Goal: Task Accomplishment & Management: Use online tool/utility

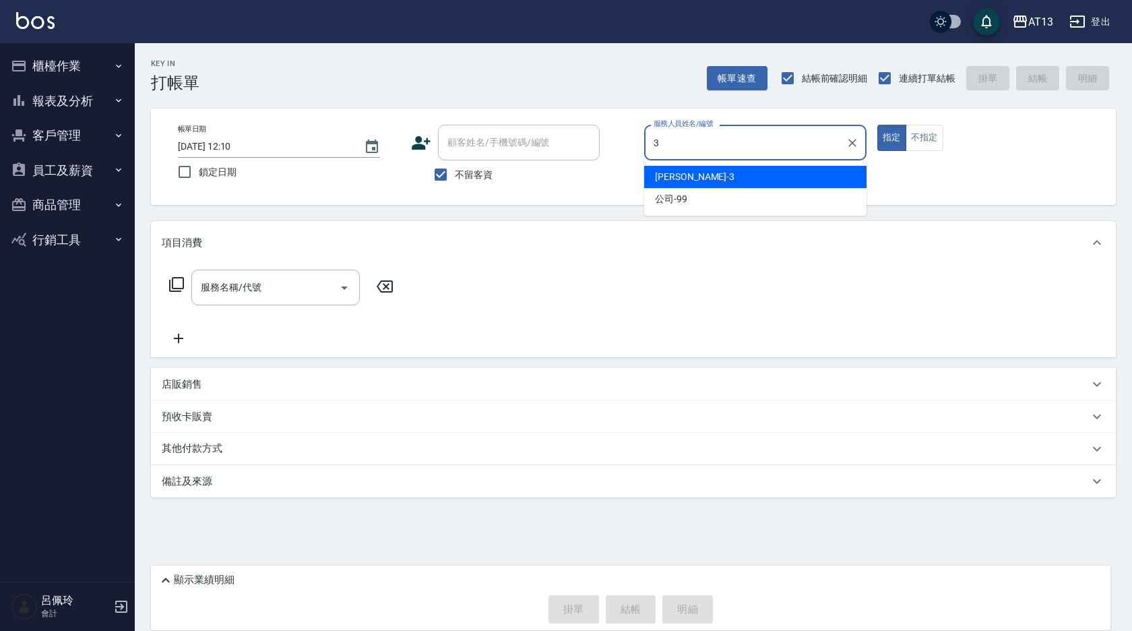
click at [780, 170] on div "[PERSON_NAME] -3" at bounding box center [755, 177] width 222 height 22
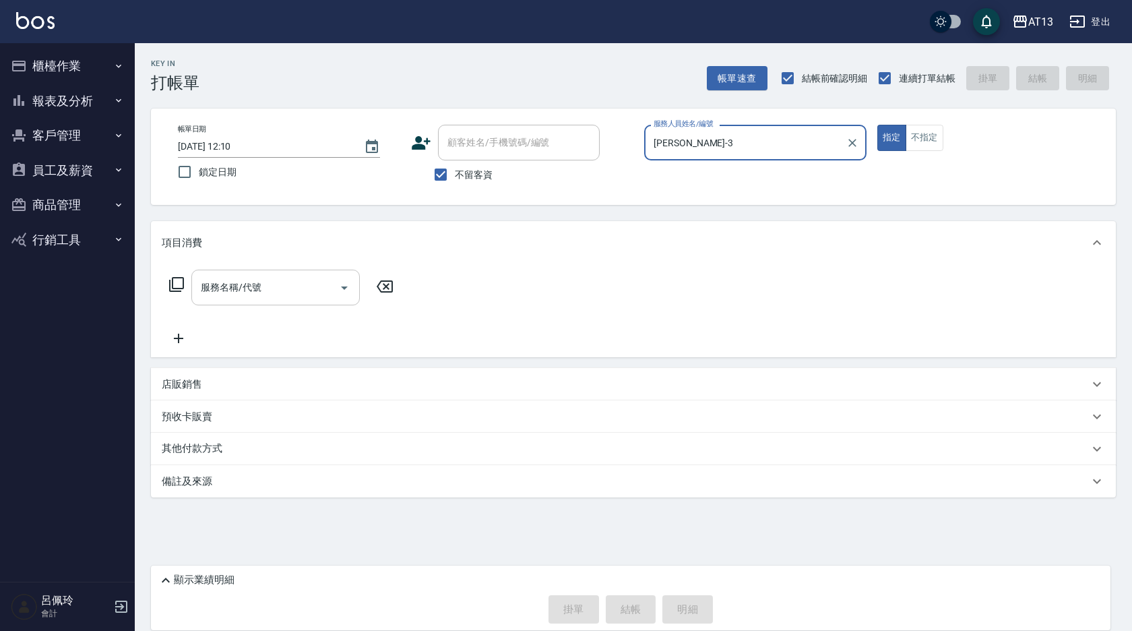
type input "[PERSON_NAME]-3"
click at [303, 288] on input "服務名稱/代號" at bounding box center [265, 288] width 136 height 24
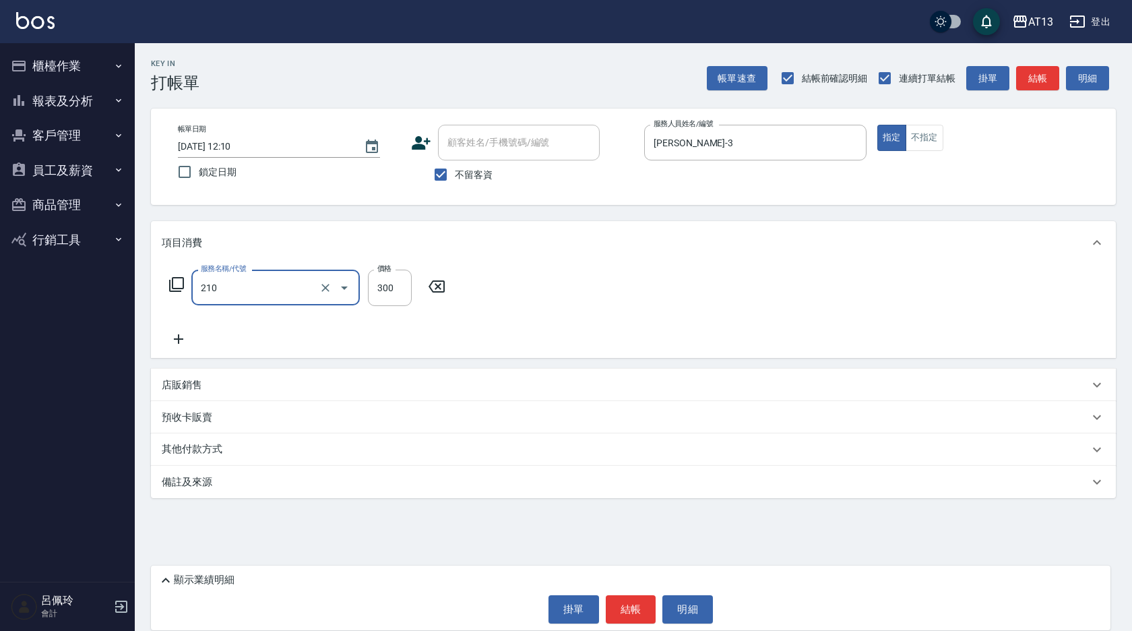
type input "[PERSON_NAME]洗髮精(210)"
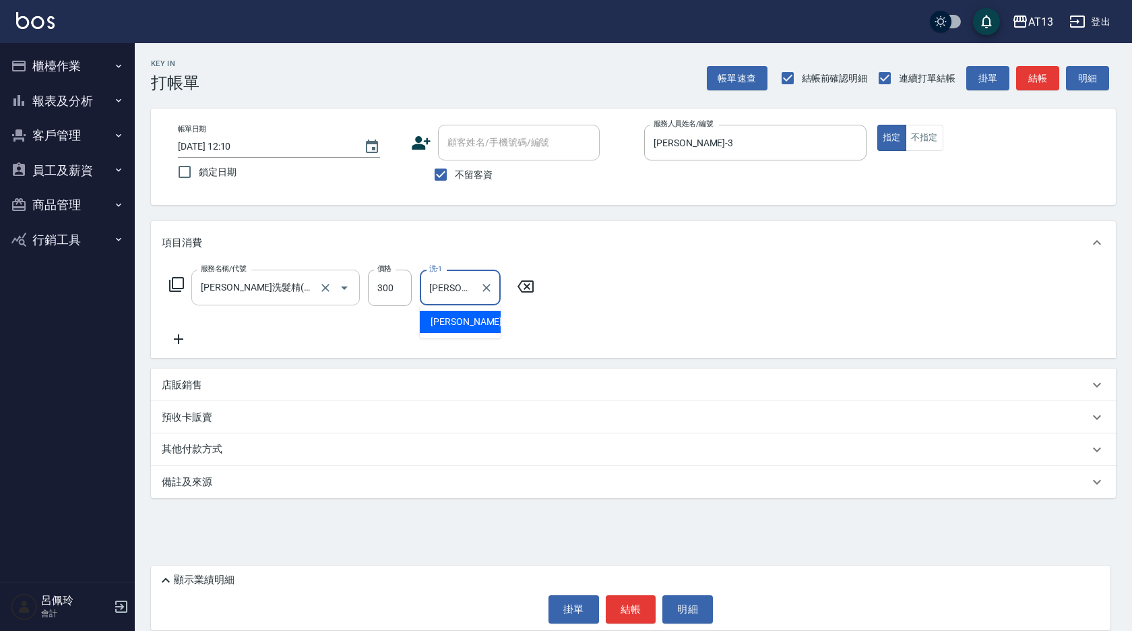
type input "[PERSON_NAME]-26"
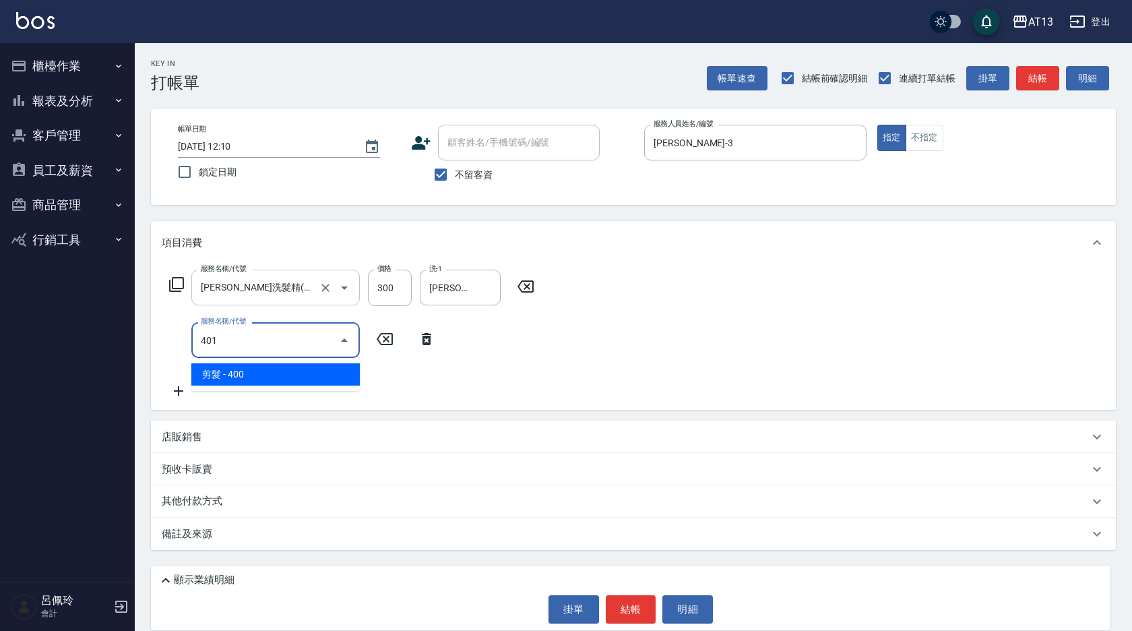
type input "剪髮(401)"
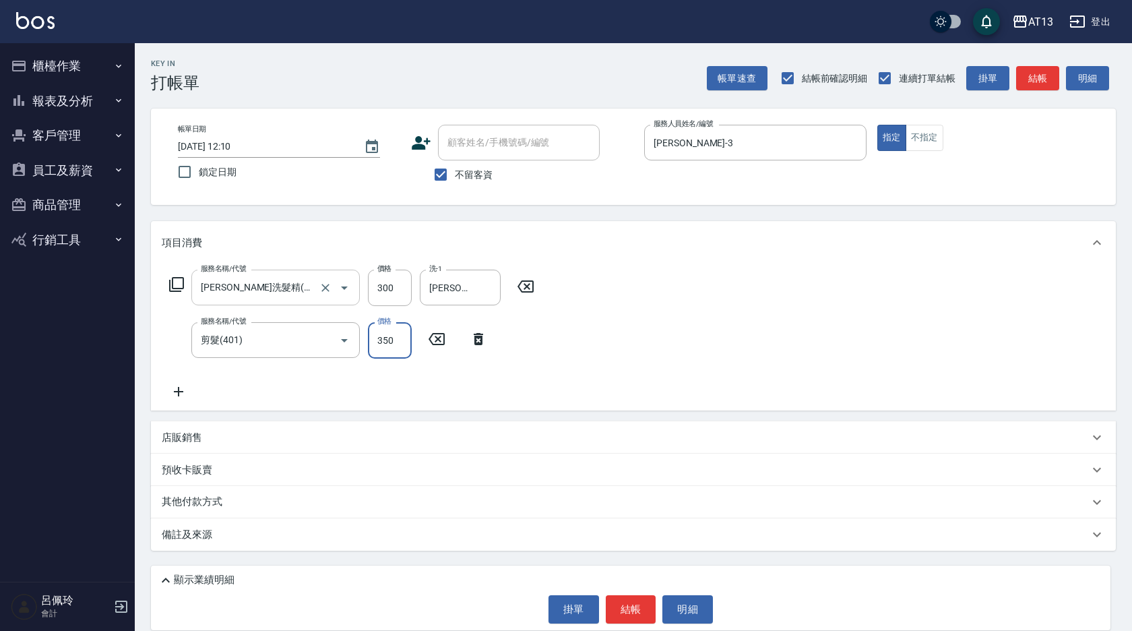
type input "350"
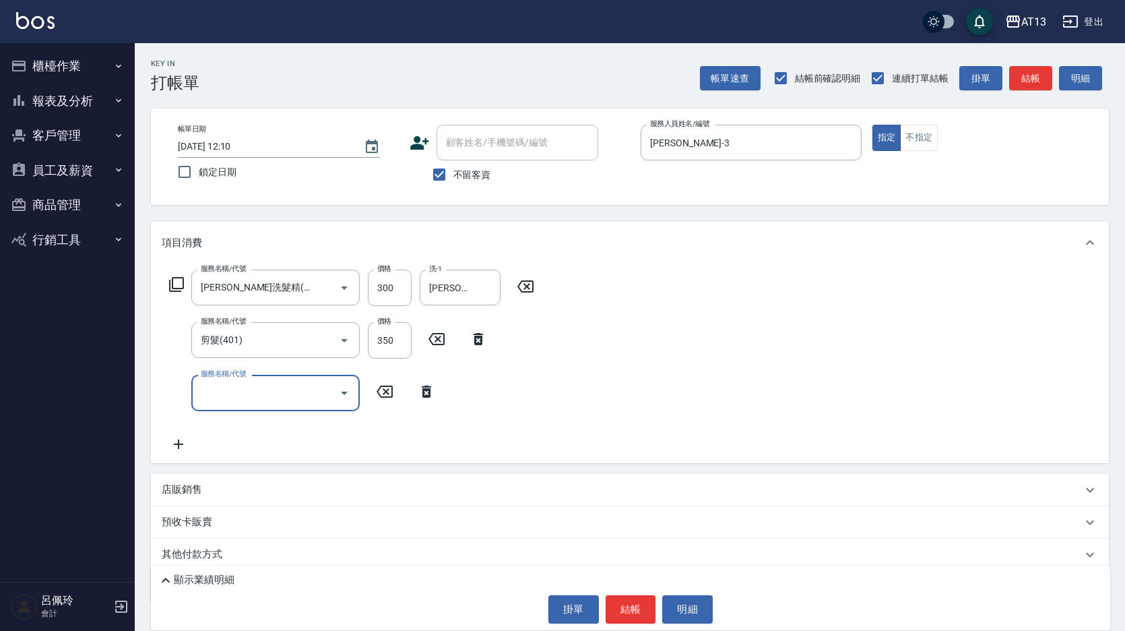
click at [626, 602] on button "結帳" at bounding box center [631, 609] width 51 height 28
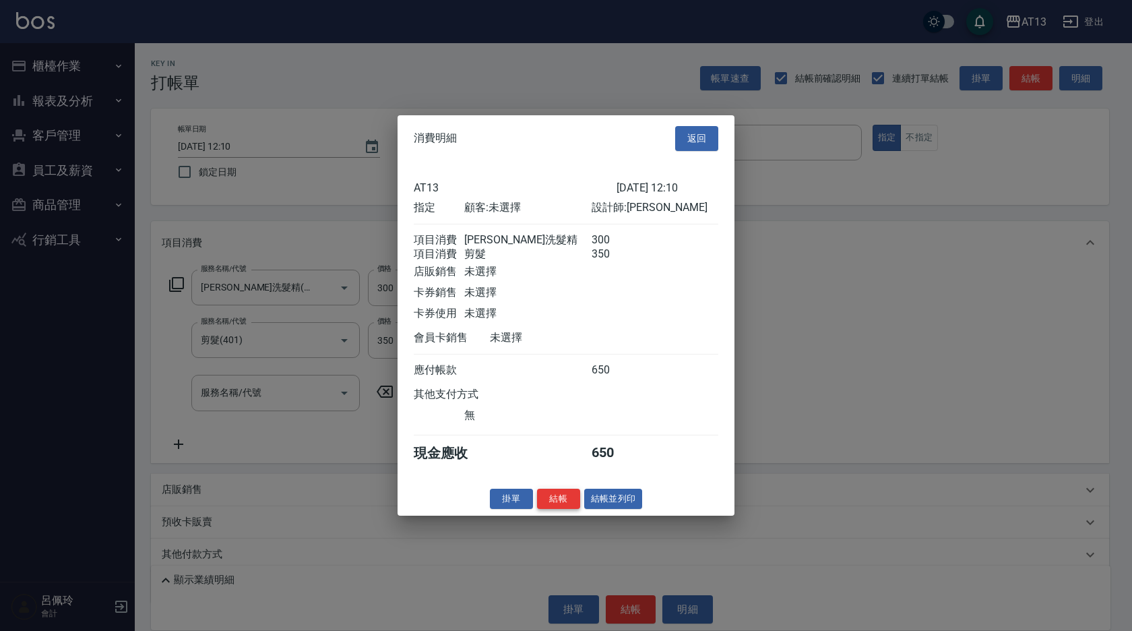
click at [553, 509] on button "結帳" at bounding box center [558, 498] width 43 height 21
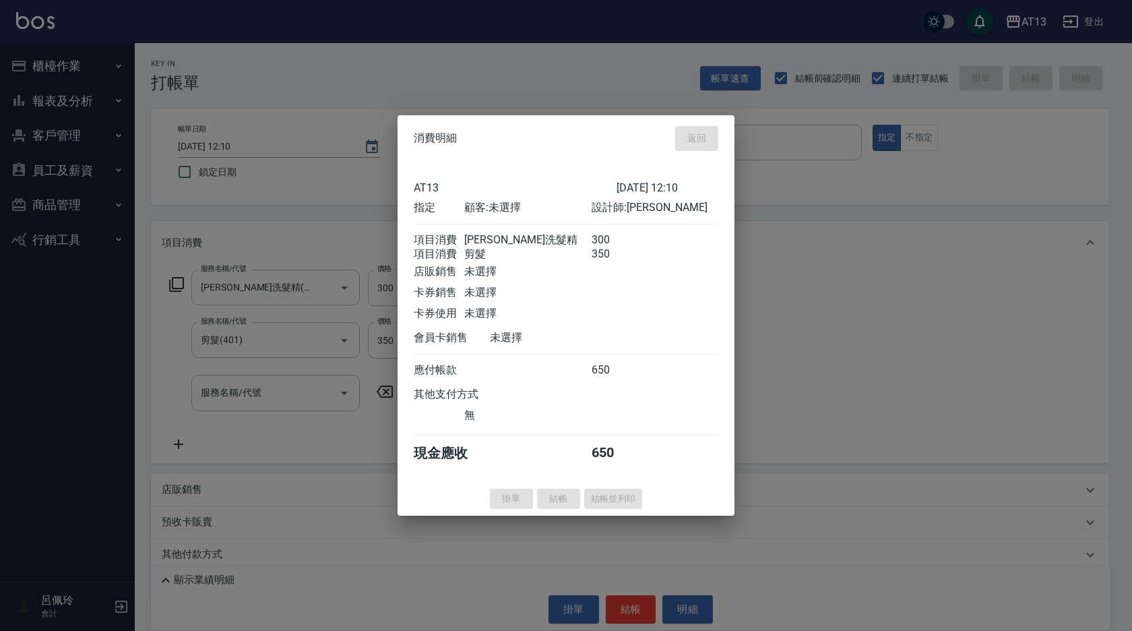
type input "[DATE] 13:10"
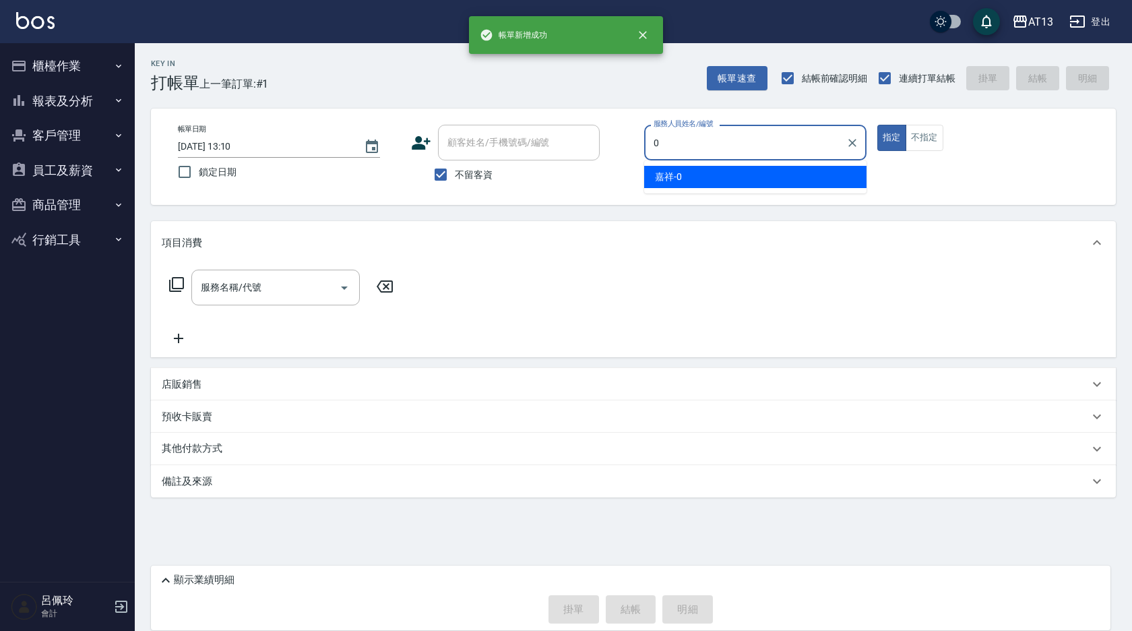
click at [708, 184] on div "嘉祥 -0" at bounding box center [755, 177] width 222 height 22
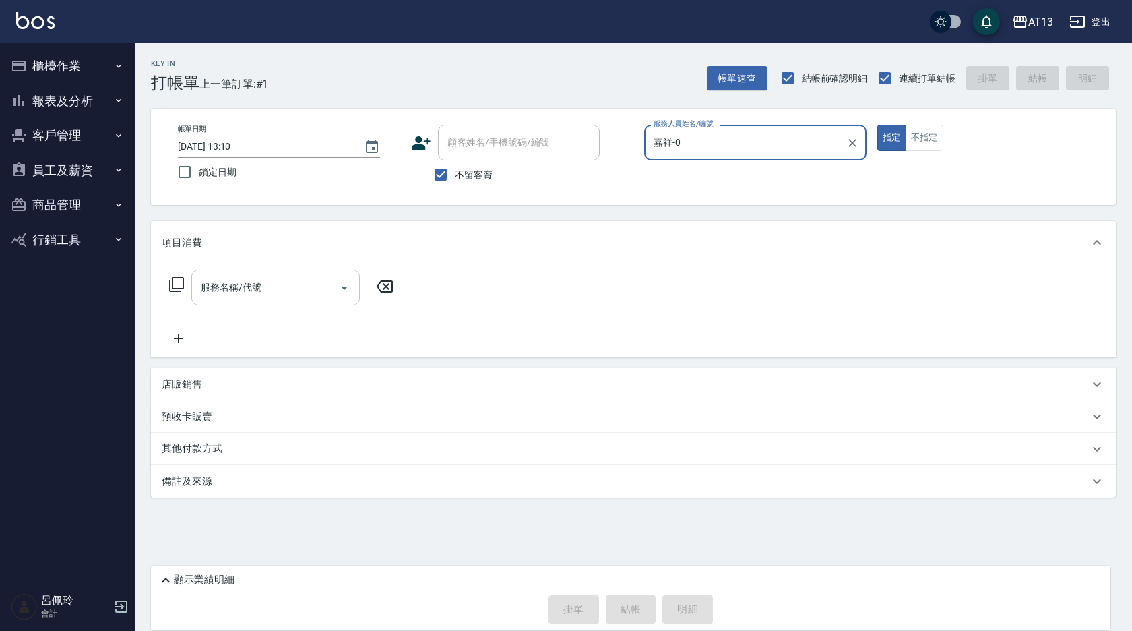
type input "嘉祥-0"
click at [280, 290] on input "服務名稱/代號" at bounding box center [265, 288] width 136 height 24
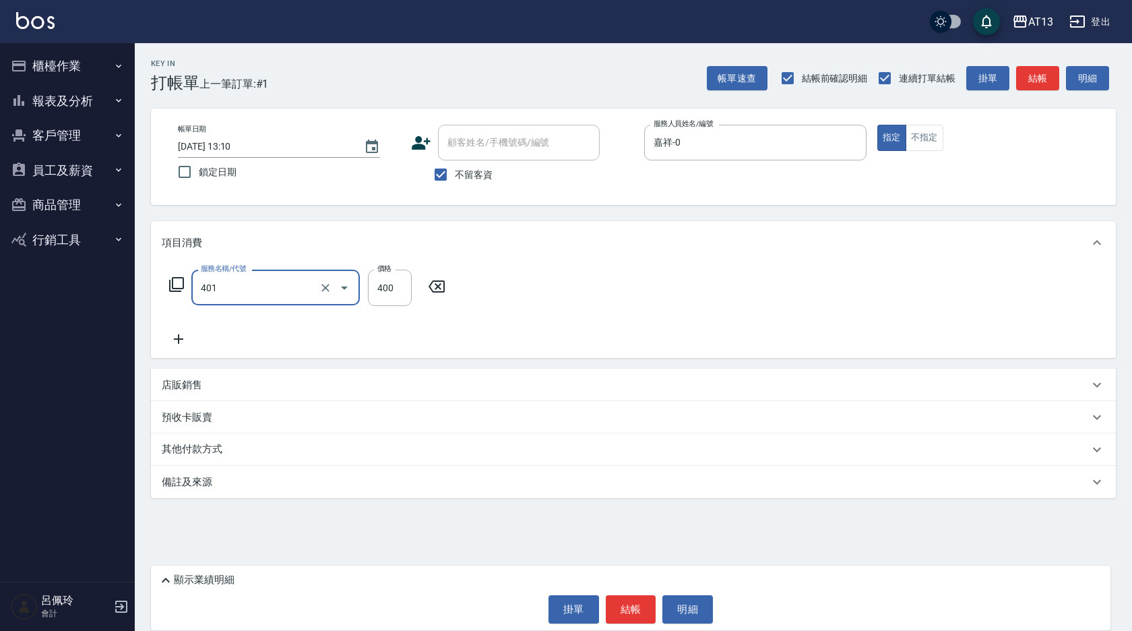
type input "剪髮(401)"
click at [578, 359] on div "項目消費 服務名稱/代號 剪髮(401) 服務名稱/代號 價格 400 價格 店販銷售 服務人員姓名/編號 服務人員姓名/編號 商品代號/名稱 商品代號/名稱…" at bounding box center [633, 359] width 965 height 277
click at [634, 608] on button "結帳" at bounding box center [631, 609] width 51 height 28
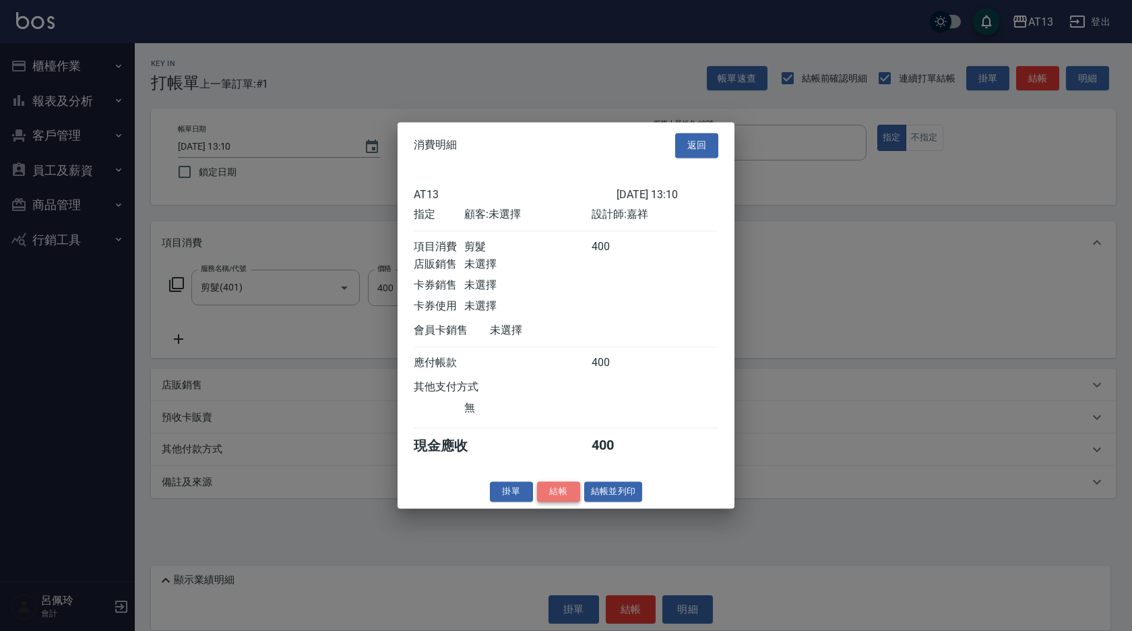
click at [552, 502] on button "結帳" at bounding box center [558, 491] width 43 height 21
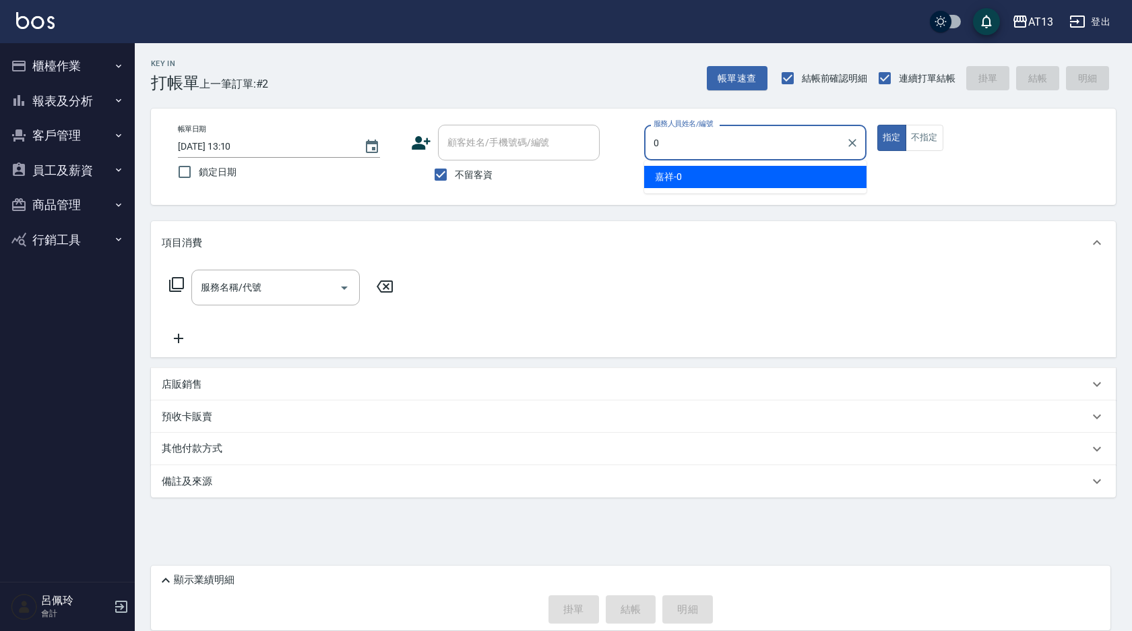
click at [688, 183] on div "嘉祥 -0" at bounding box center [755, 177] width 222 height 22
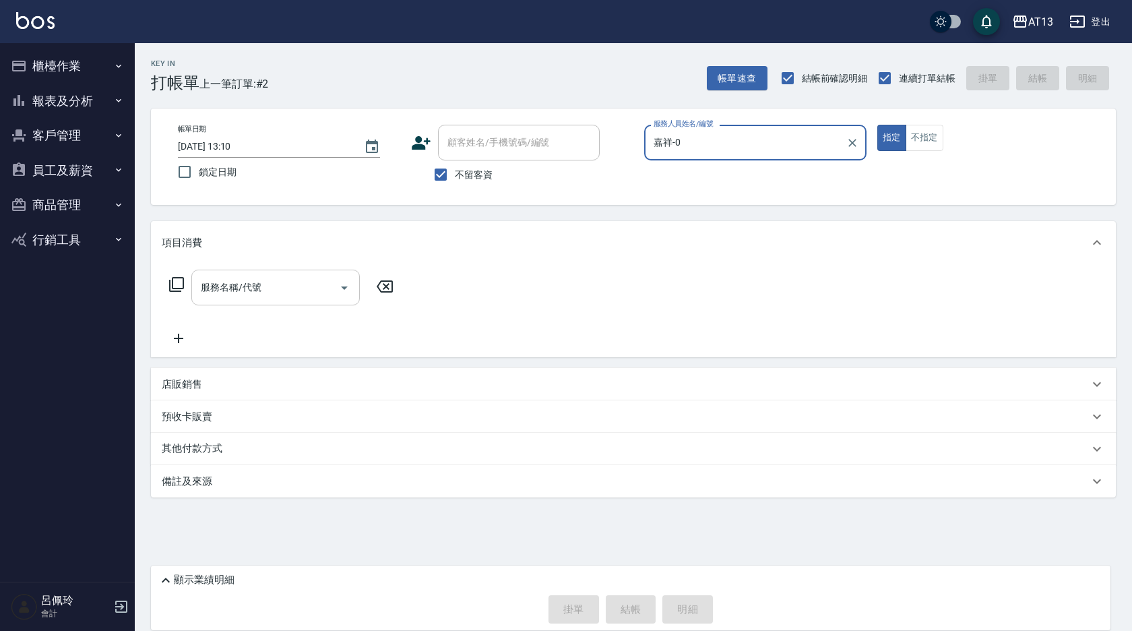
type input "嘉祥-0"
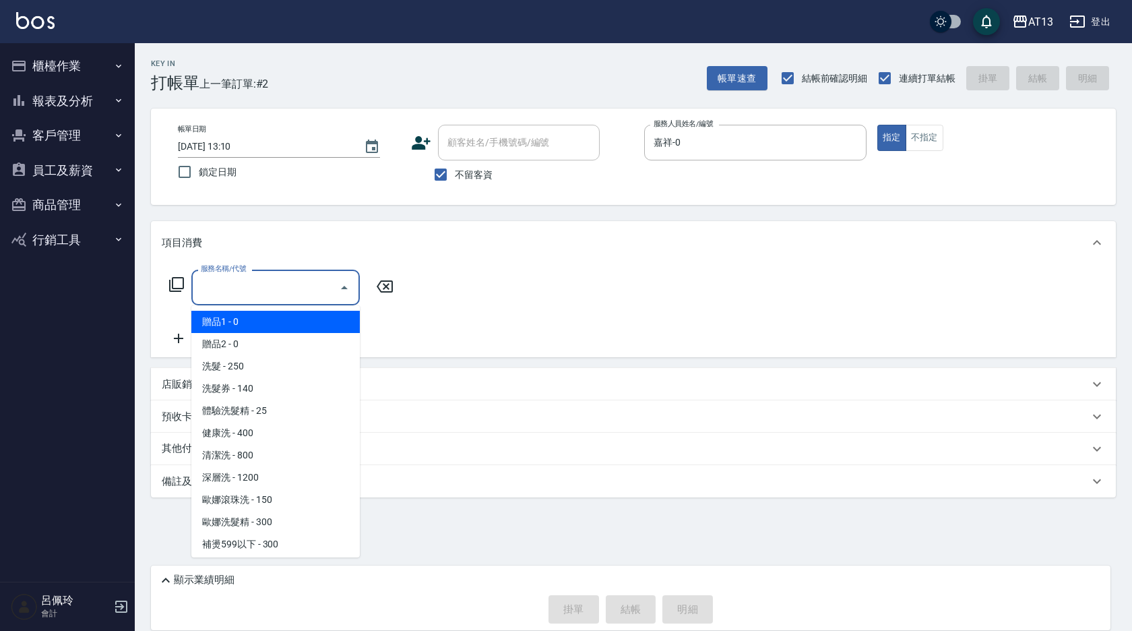
click at [317, 282] on input "服務名稱/代號" at bounding box center [265, 288] width 136 height 24
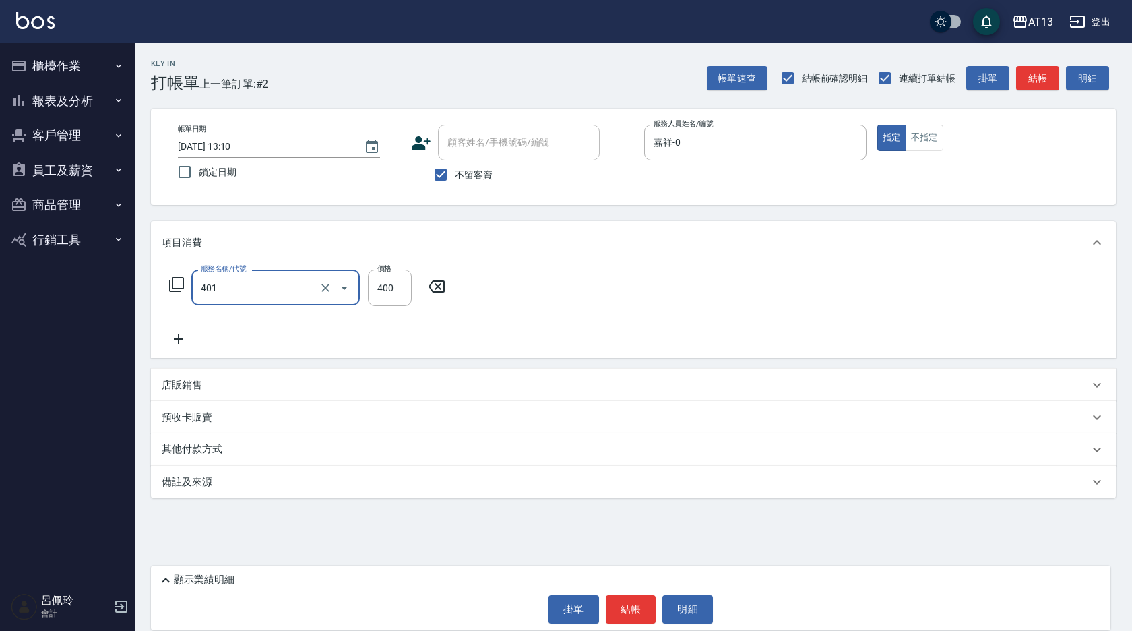
type input "剪髮(401)"
click at [525, 294] on div "服務名稱/代號 剪髮(401) 服務名稱/代號 價格 400 價格" at bounding box center [633, 311] width 965 height 94
click at [637, 612] on button "結帳" at bounding box center [631, 609] width 51 height 28
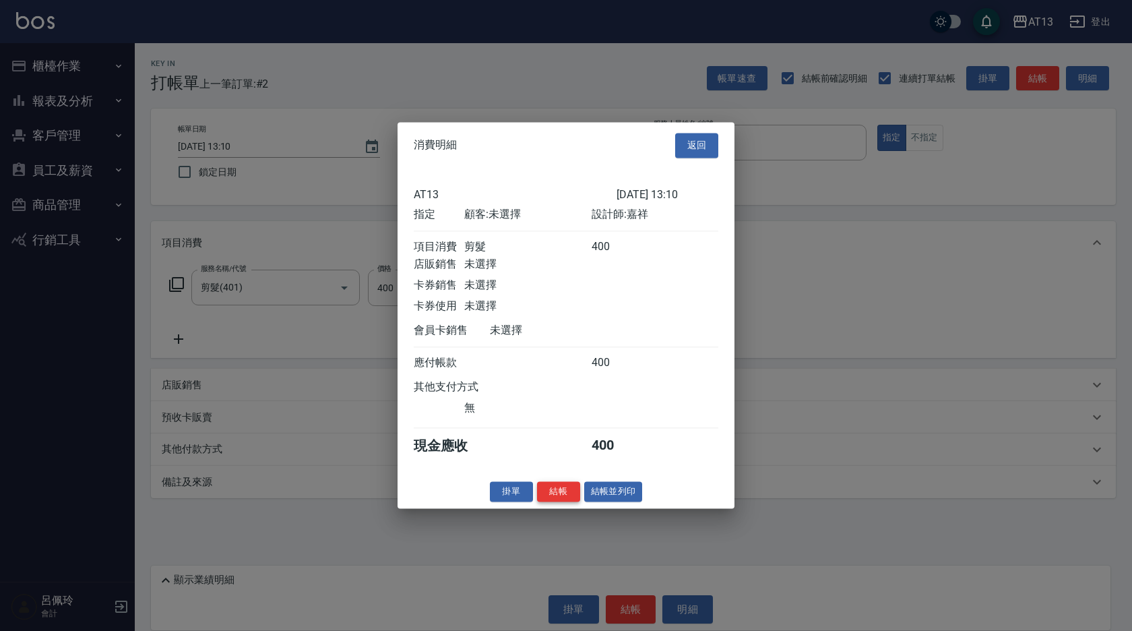
click at [543, 502] on button "結帳" at bounding box center [558, 491] width 43 height 21
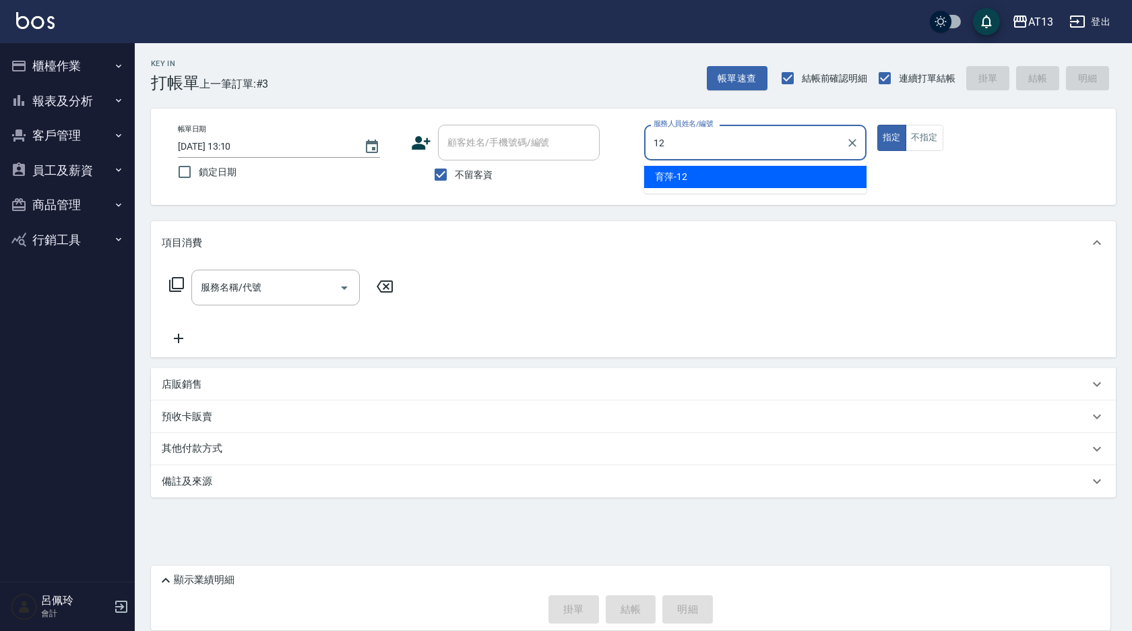
click at [673, 185] on div "育萍 -12" at bounding box center [755, 177] width 222 height 22
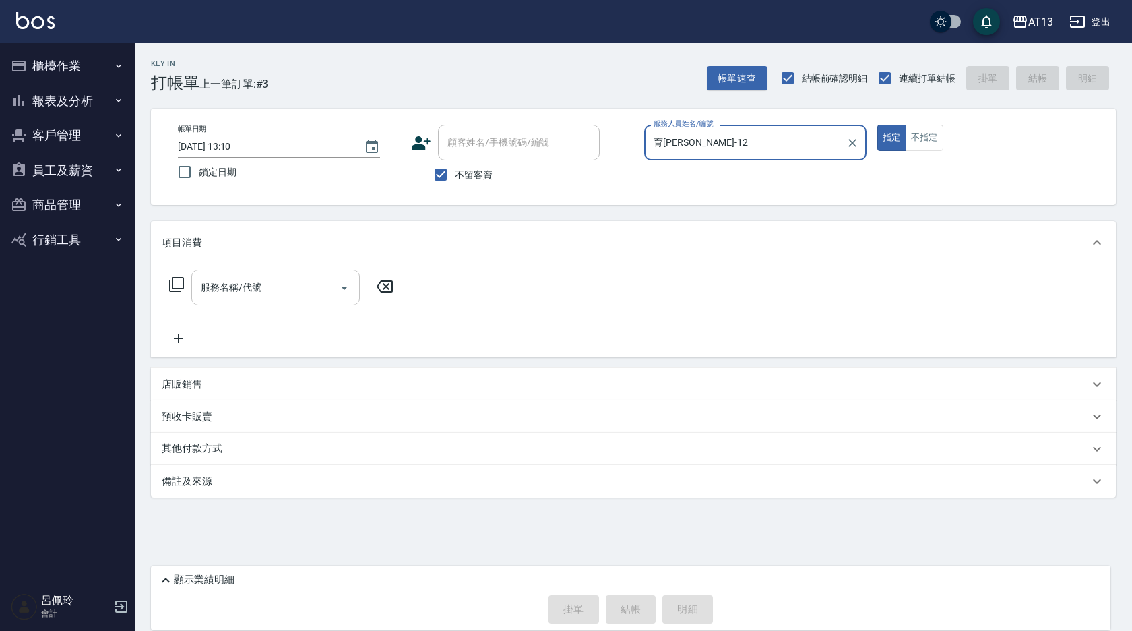
type input "育[PERSON_NAME]-12"
click at [286, 276] on input "服務名稱/代號" at bounding box center [265, 288] width 136 height 24
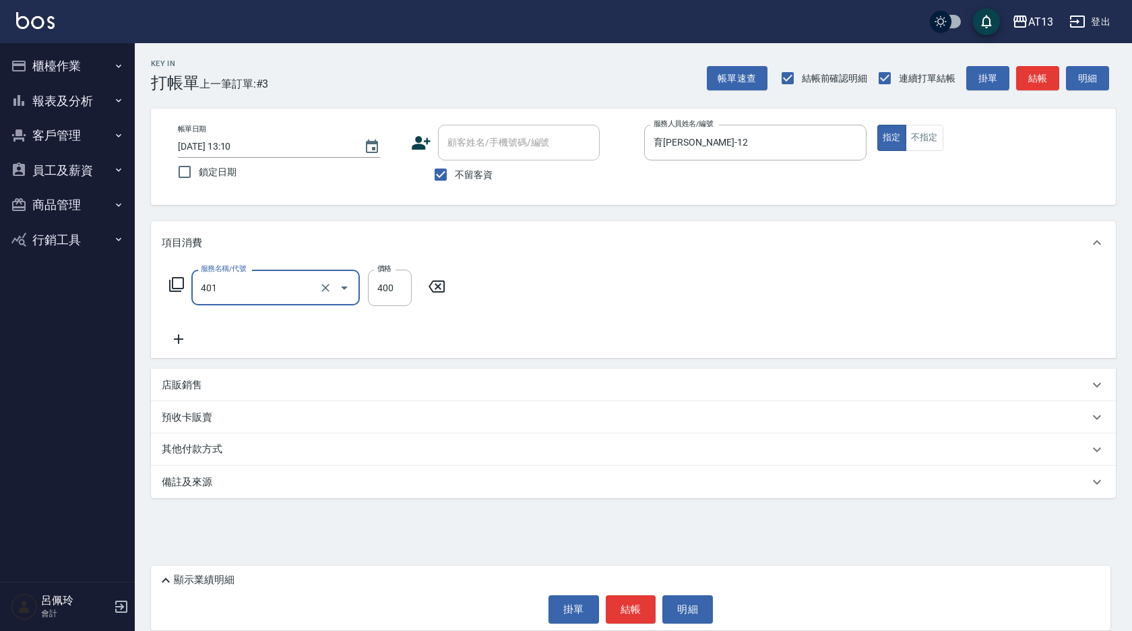
type input "剪髮(401)"
type input "500"
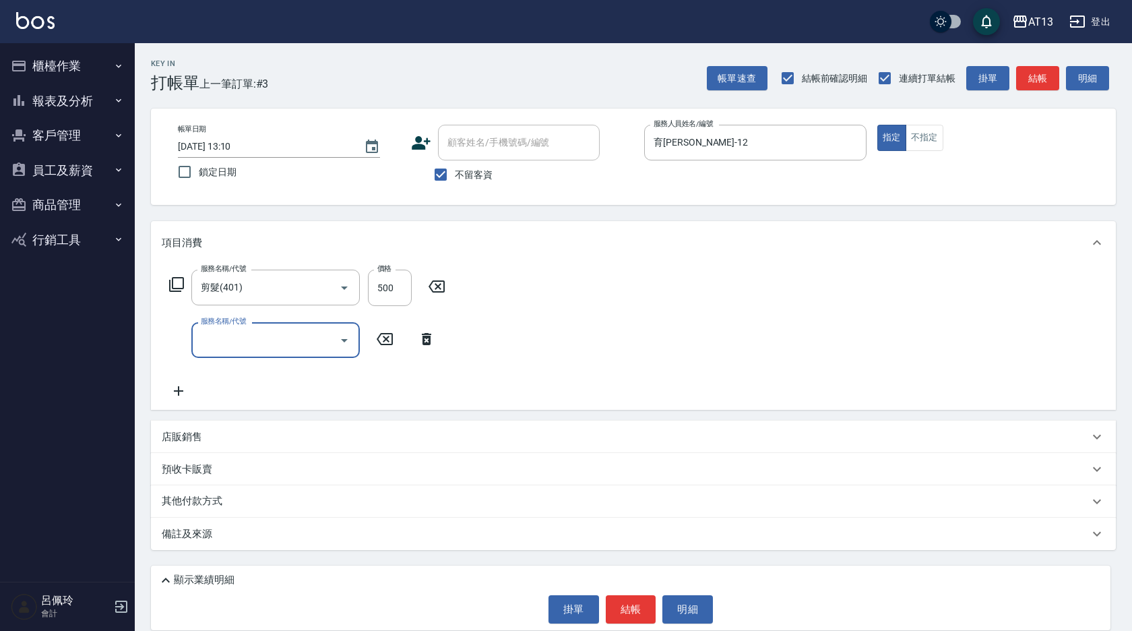
click at [683, 369] on div "服務名稱/代號 剪髮(401) 服務名稱/代號 價格 500 價格 服務名稱/代號 服務名稱/代號" at bounding box center [633, 337] width 965 height 146
click at [644, 600] on button "結帳" at bounding box center [631, 609] width 51 height 28
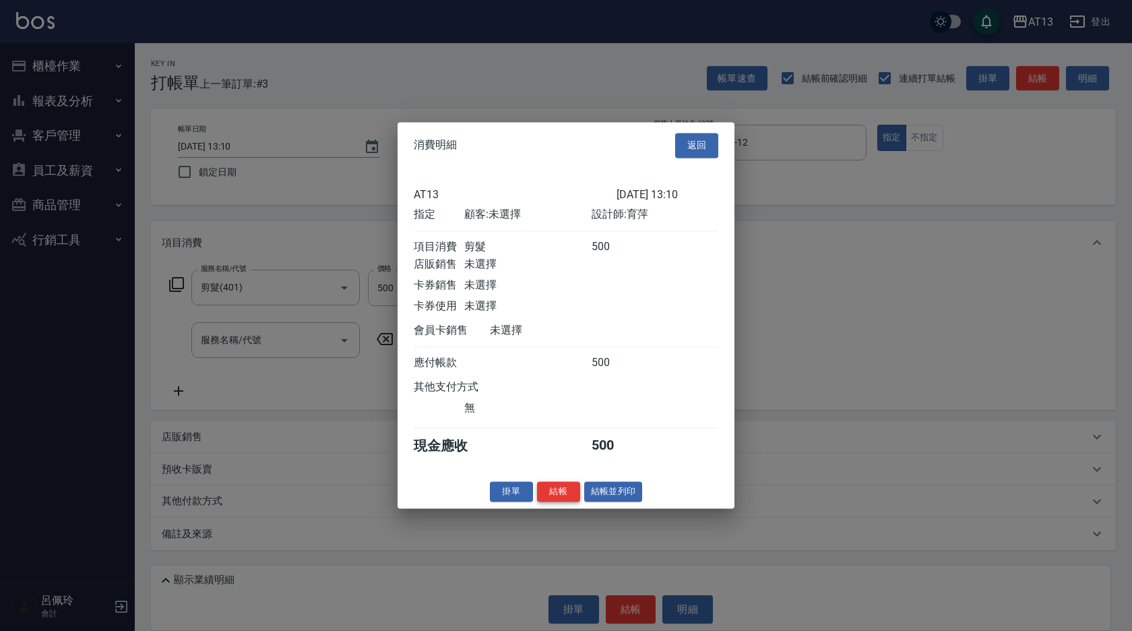
click at [562, 502] on button "結帳" at bounding box center [558, 491] width 43 height 21
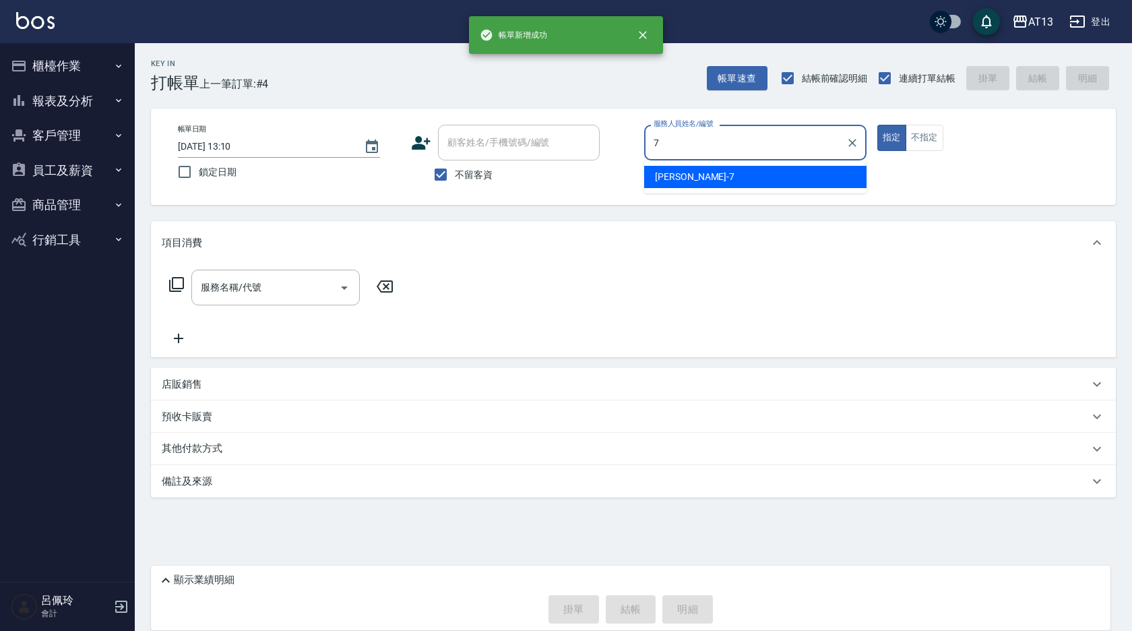
click at [682, 177] on span "[PERSON_NAME]-7" at bounding box center [695, 177] width 80 height 14
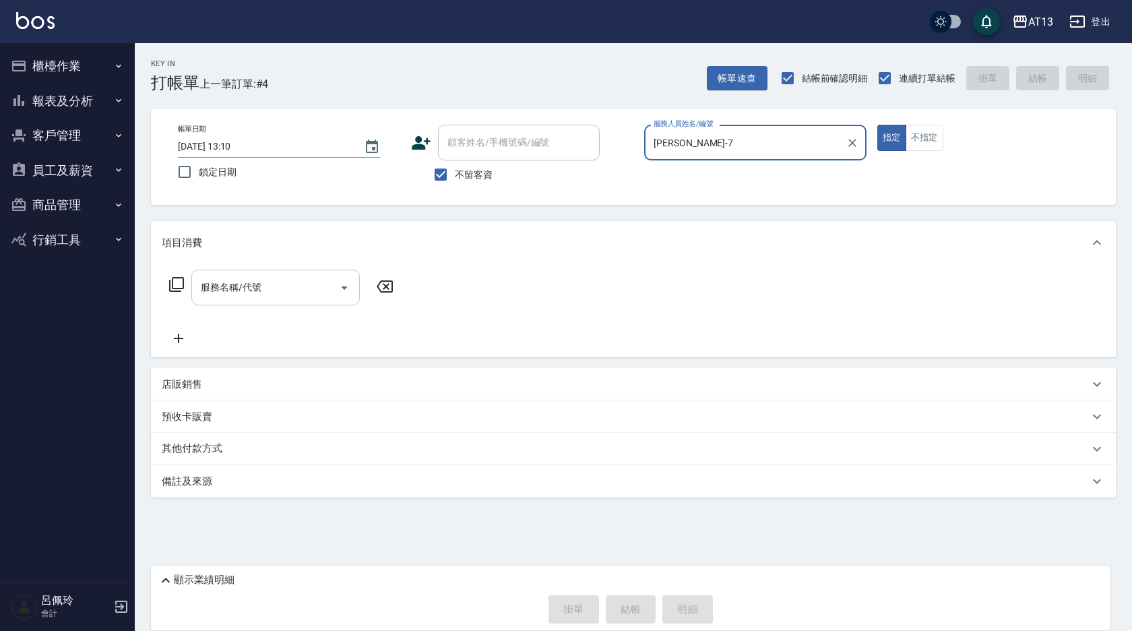
type input "[PERSON_NAME]-7"
click at [242, 294] on div "服務名稱/代號 服務名稱/代號" at bounding box center [275, 288] width 168 height 36
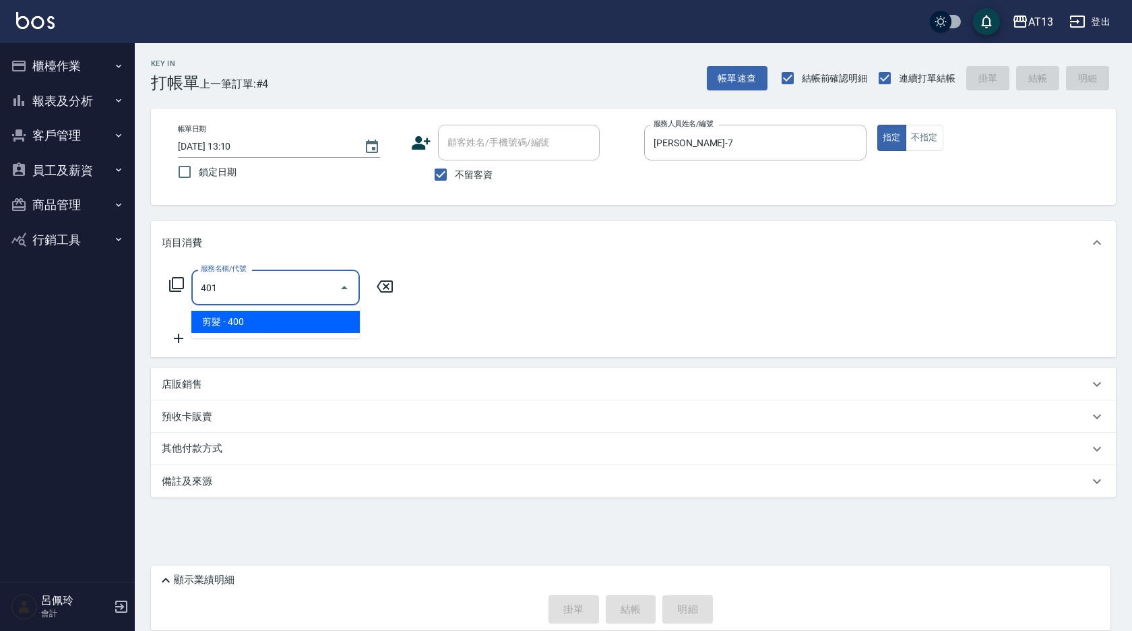
type input "剪髮(401)"
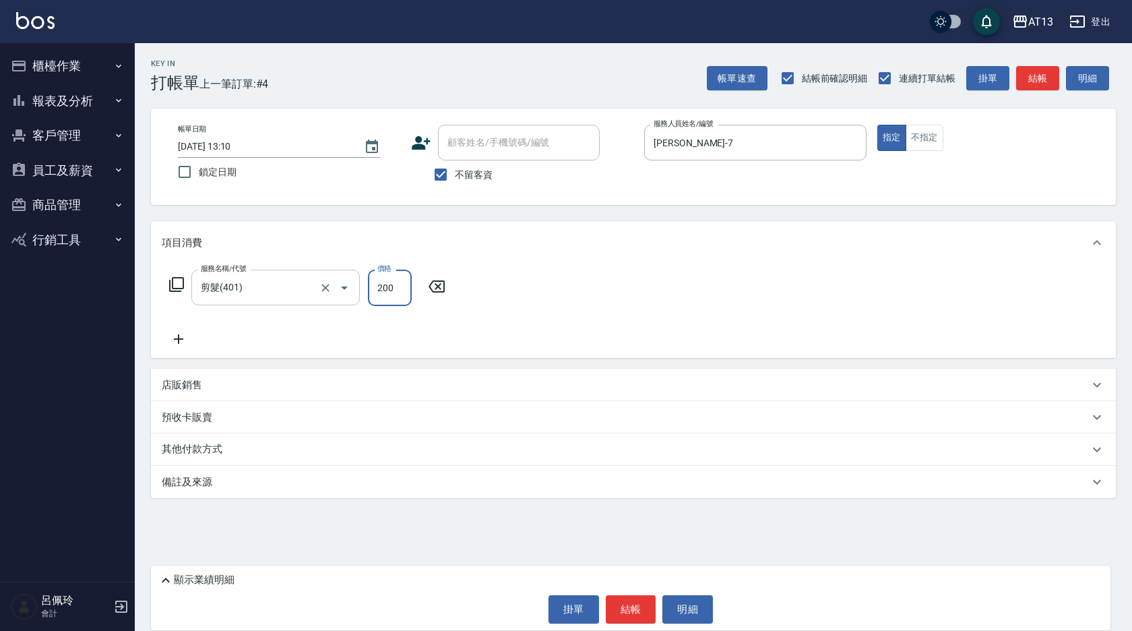
type input "200"
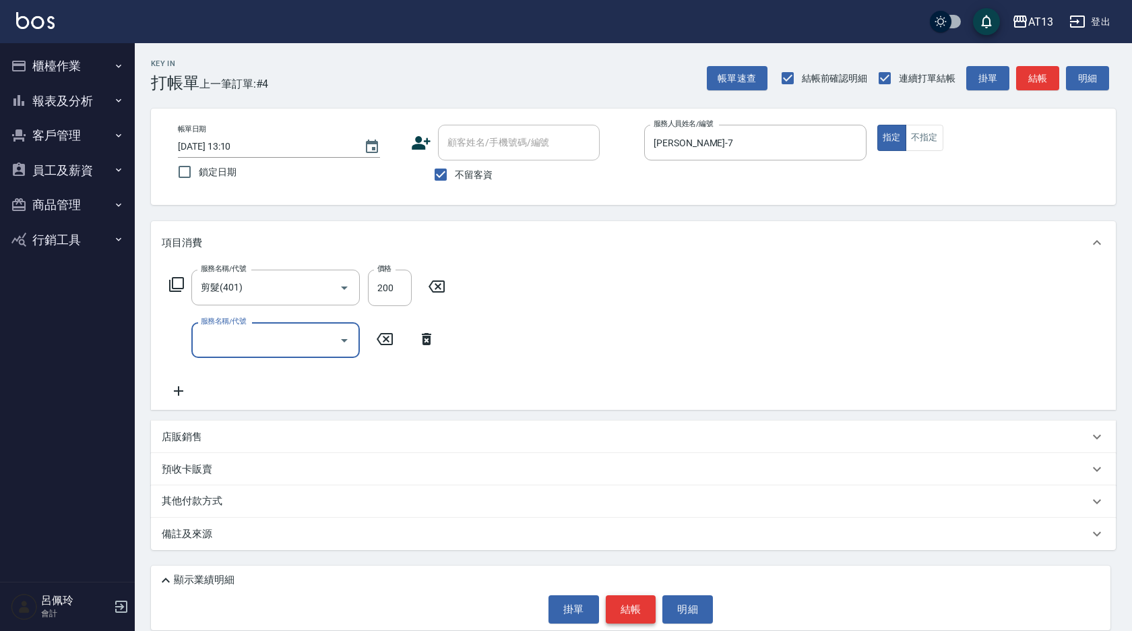
click at [637, 604] on button "結帳" at bounding box center [631, 609] width 51 height 28
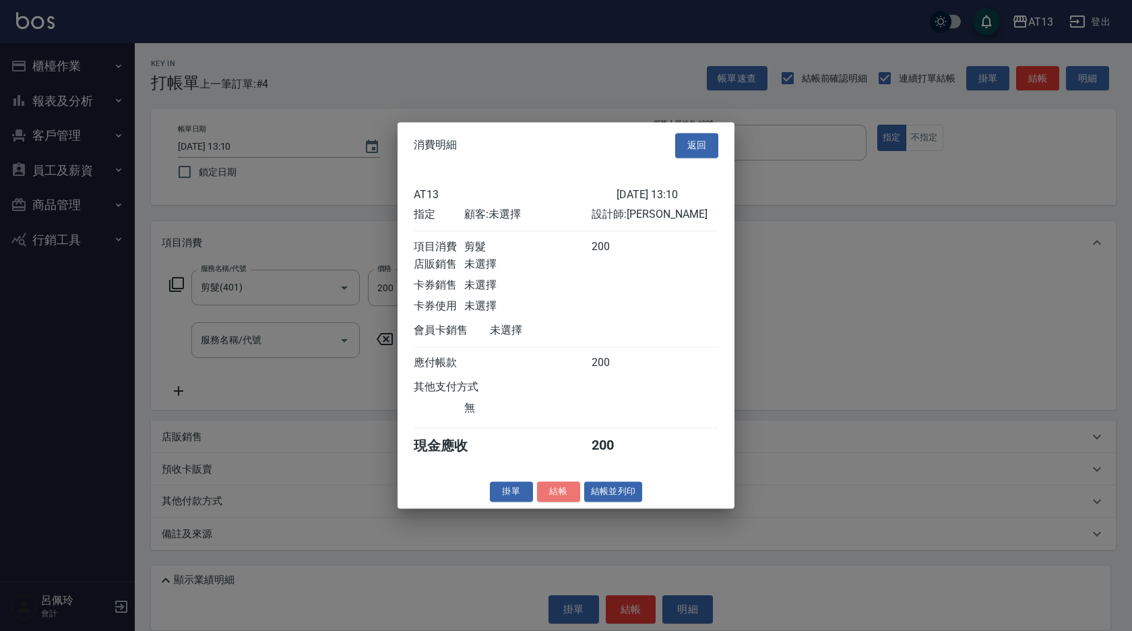
click at [563, 500] on button "結帳" at bounding box center [558, 491] width 43 height 21
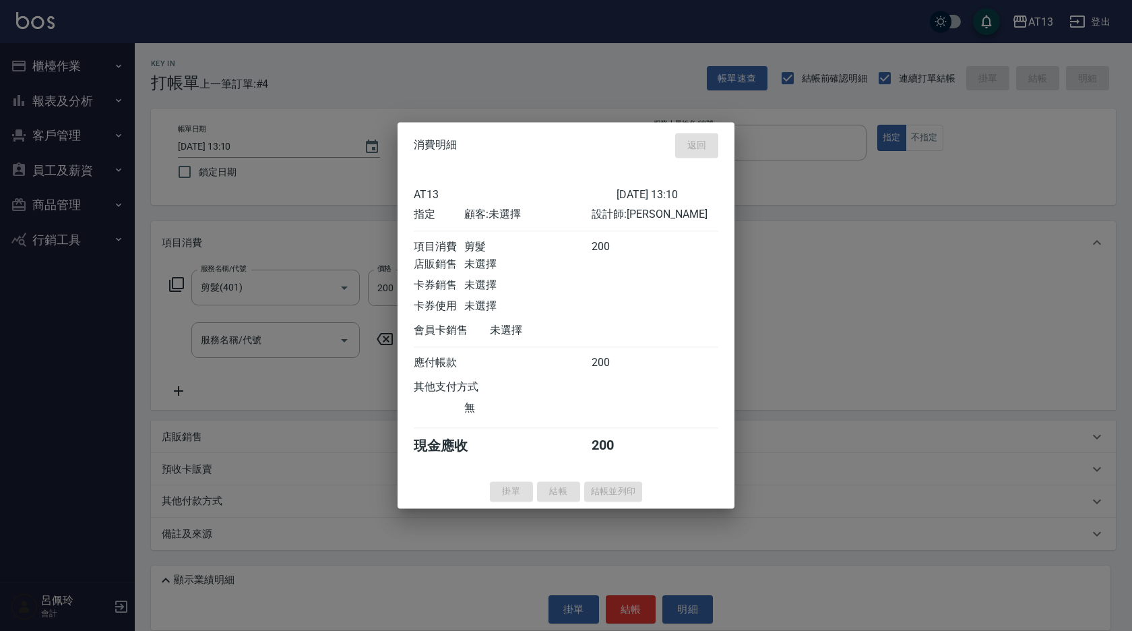
type input "[DATE] 13:11"
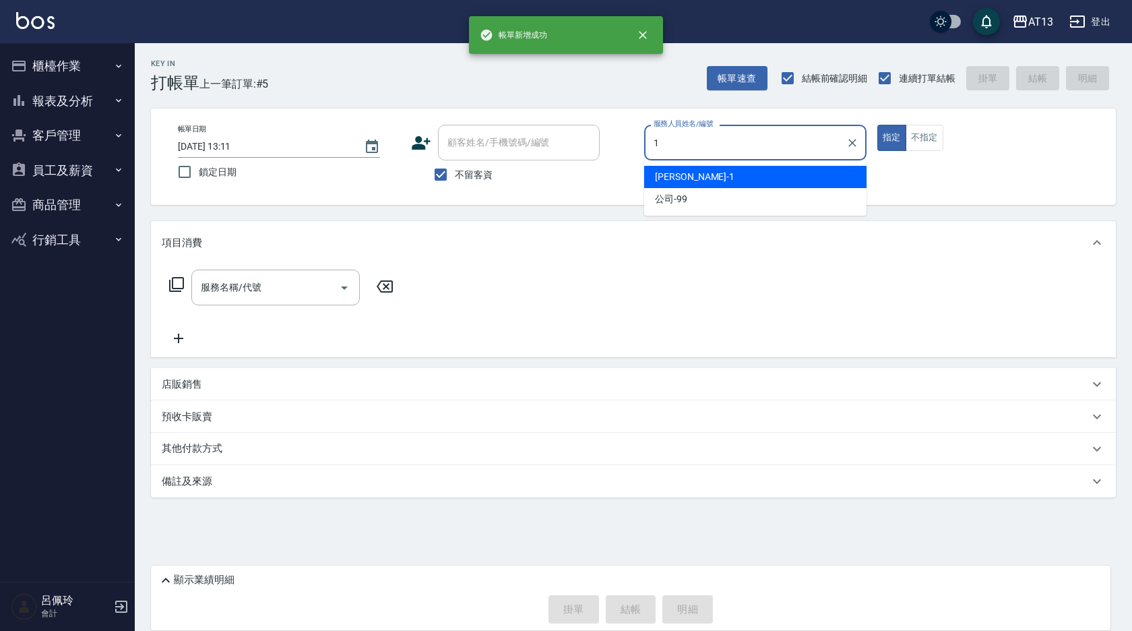
click at [715, 176] on div "[PERSON_NAME] -1" at bounding box center [755, 177] width 222 height 22
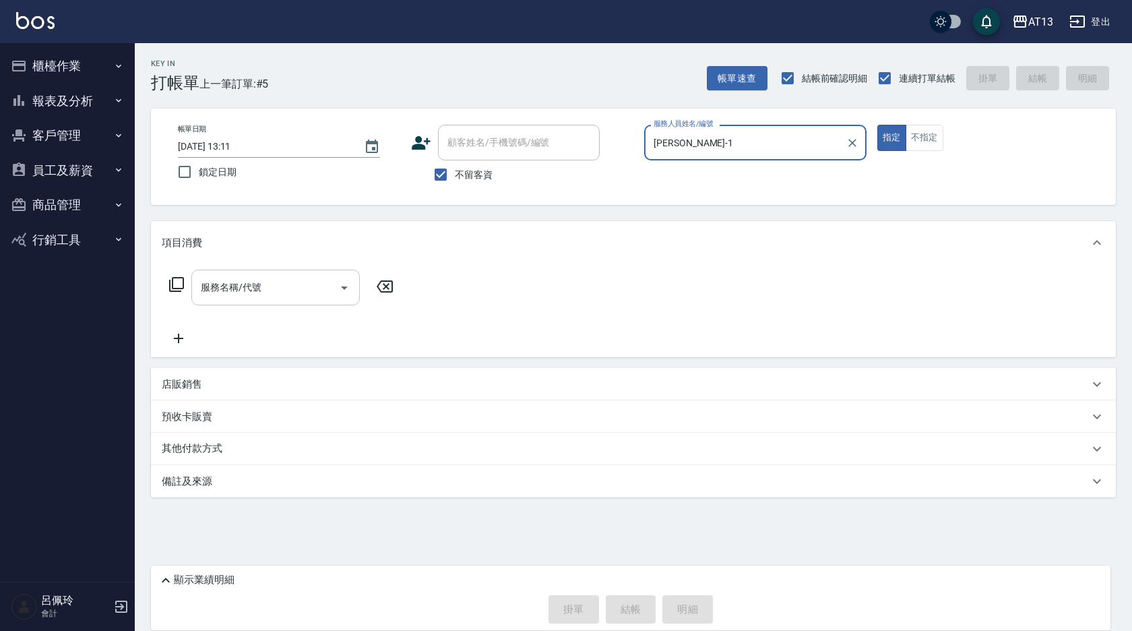
type input "[PERSON_NAME]-1"
click at [319, 276] on input "服務名稱/代號" at bounding box center [265, 288] width 136 height 24
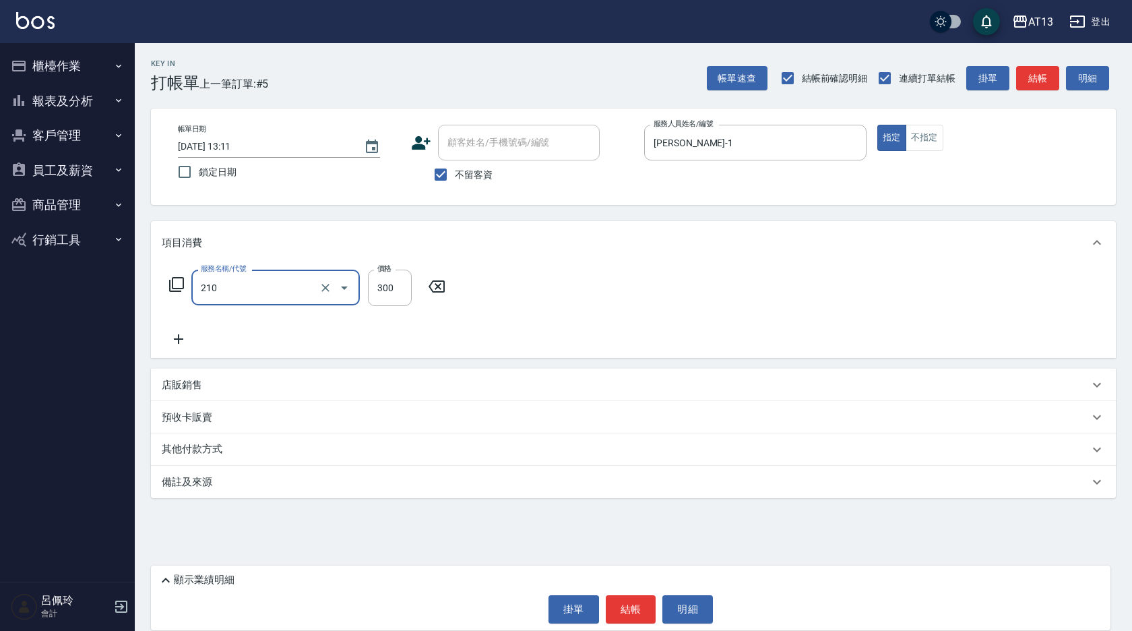
type input "[PERSON_NAME]洗髮精(210)"
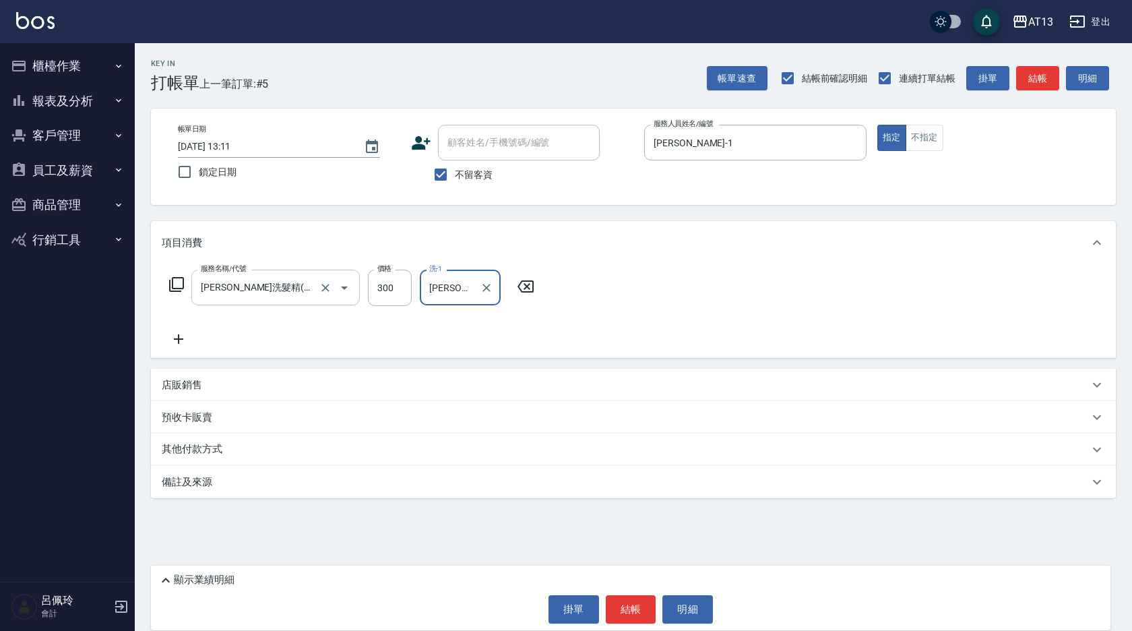
type input "[PERSON_NAME]-29"
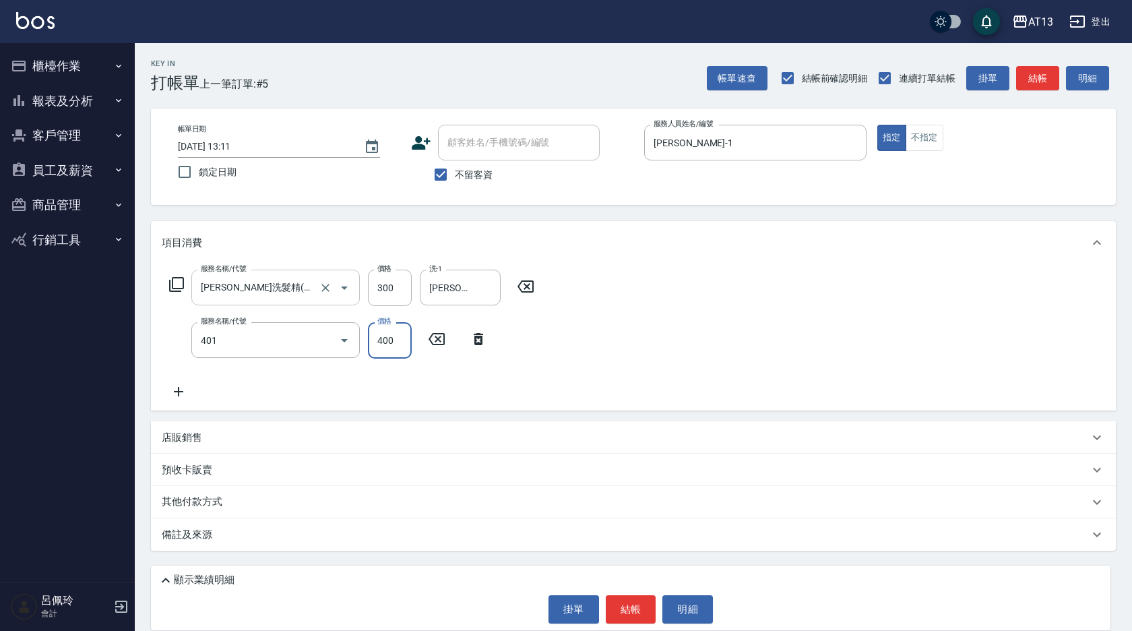
type input "剪髮(401)"
type input "350"
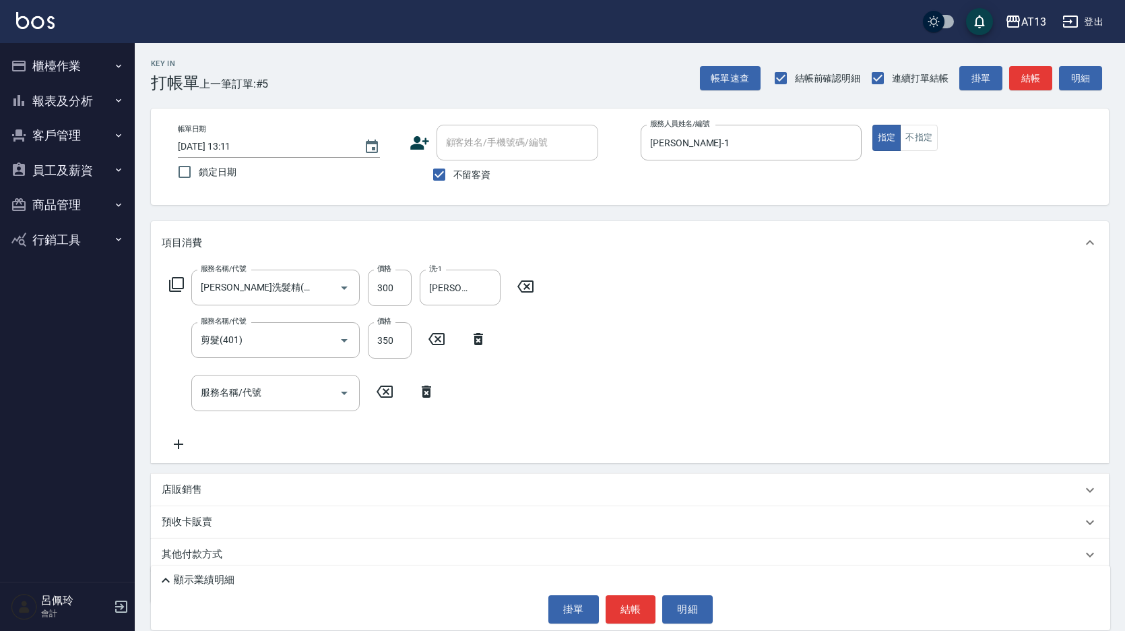
click at [665, 337] on div "服務名稱/代號 [PERSON_NAME]洗髮精(210) 服務名稱/代號 價格 300 價格 洗-1 [PERSON_NAME]-29 洗-1 服務名稱/代…" at bounding box center [630, 363] width 958 height 198
click at [635, 607] on button "結帳" at bounding box center [631, 609] width 51 height 28
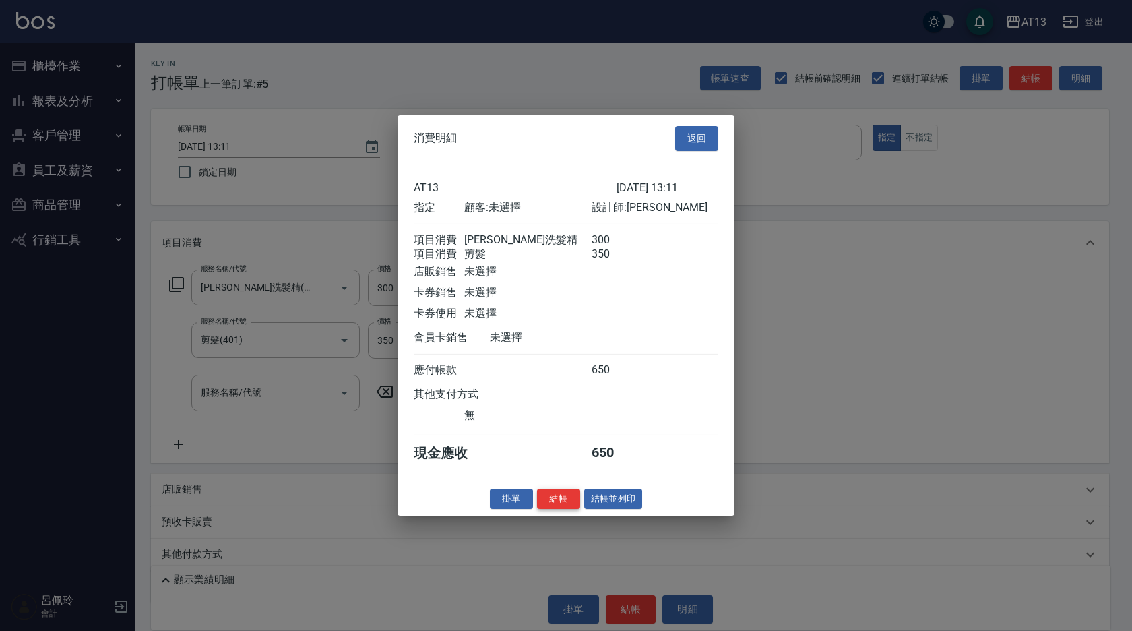
click at [562, 509] on button "結帳" at bounding box center [558, 498] width 43 height 21
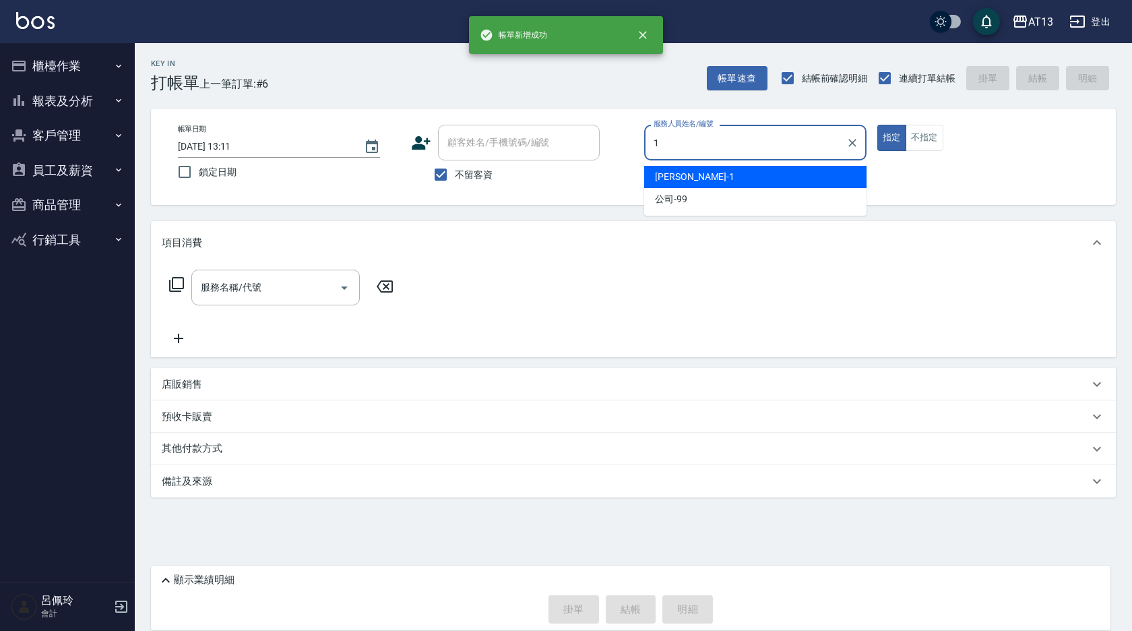
click at [666, 175] on span "[PERSON_NAME] -1" at bounding box center [695, 177] width 80 height 14
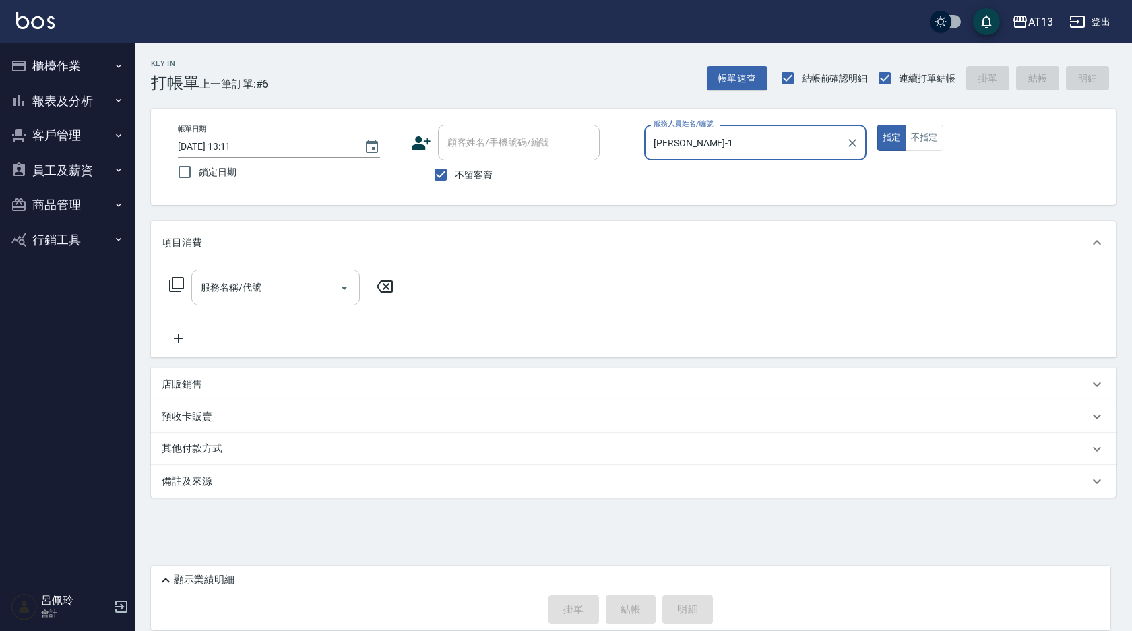
type input "[PERSON_NAME]-1"
click at [284, 288] on input "服務名稱/代號" at bounding box center [265, 288] width 136 height 24
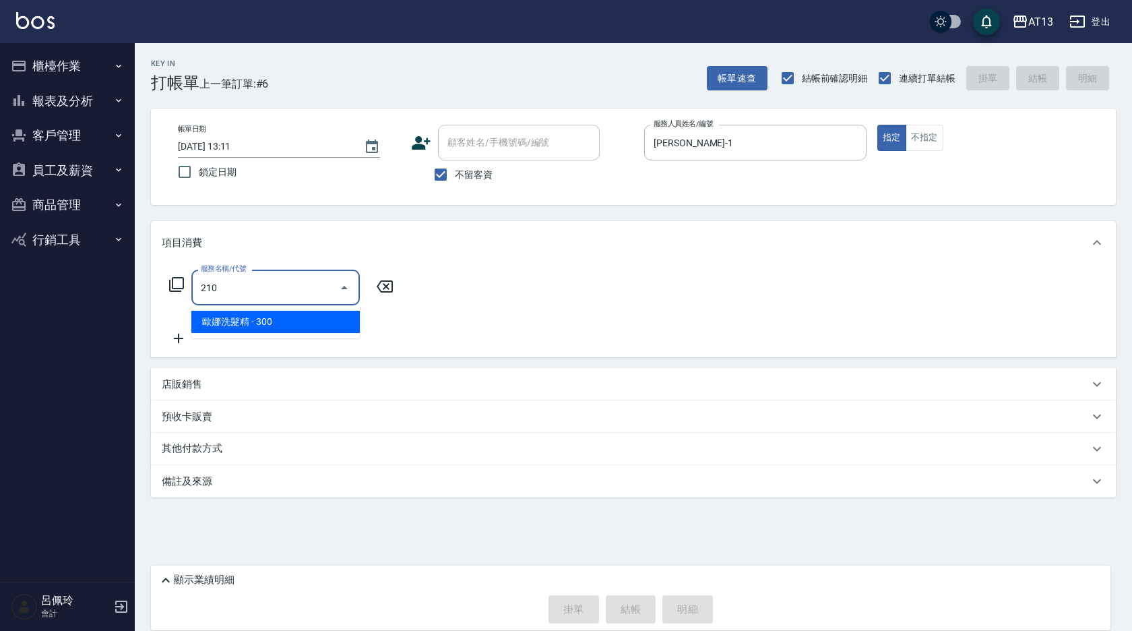
type input "[PERSON_NAME]洗髮精(210)"
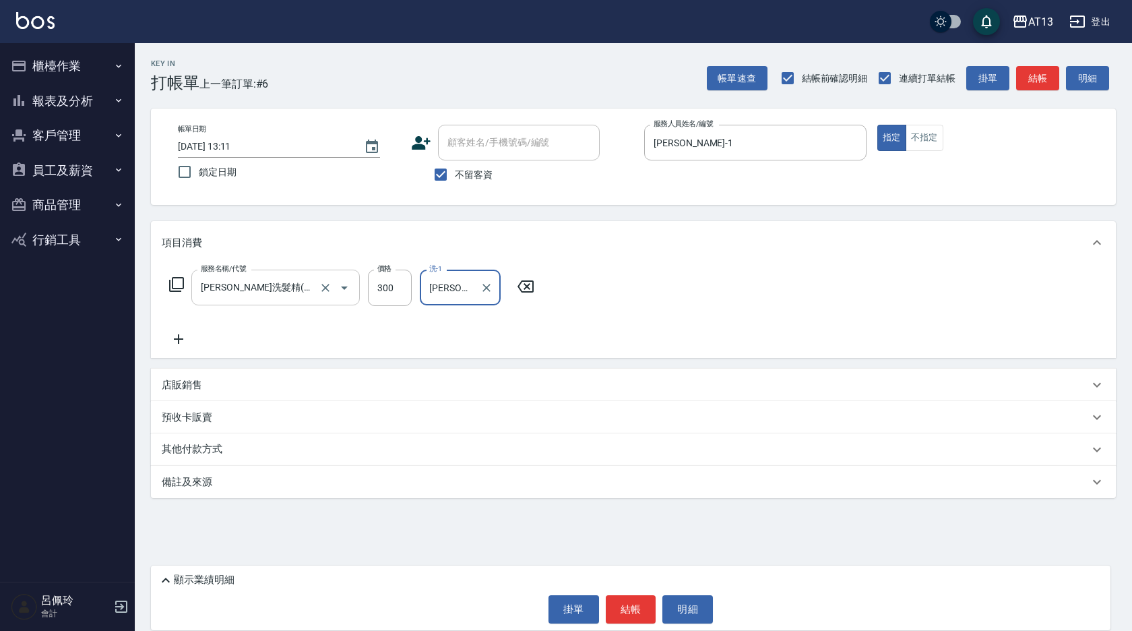
type input "[PERSON_NAME]-29"
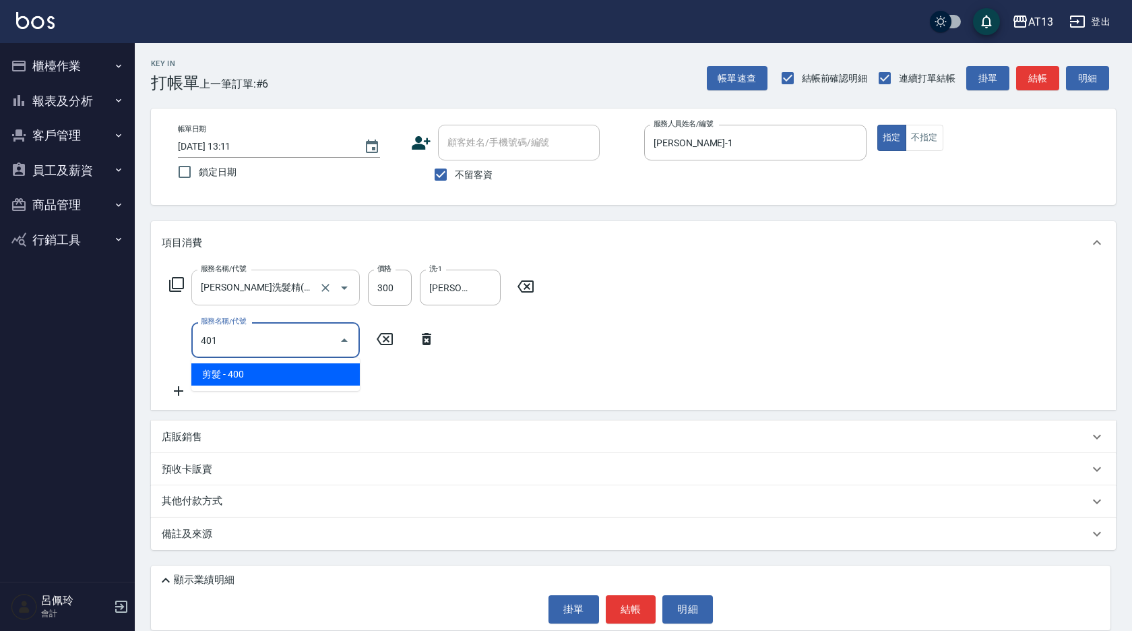
type input "剪髮(401)"
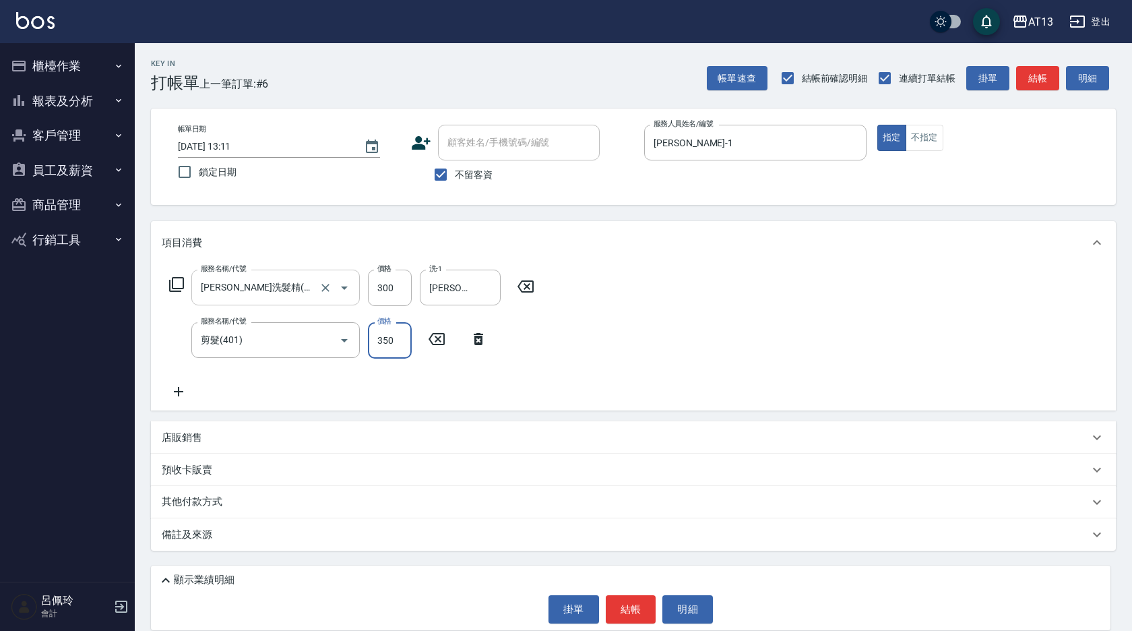
type input "350"
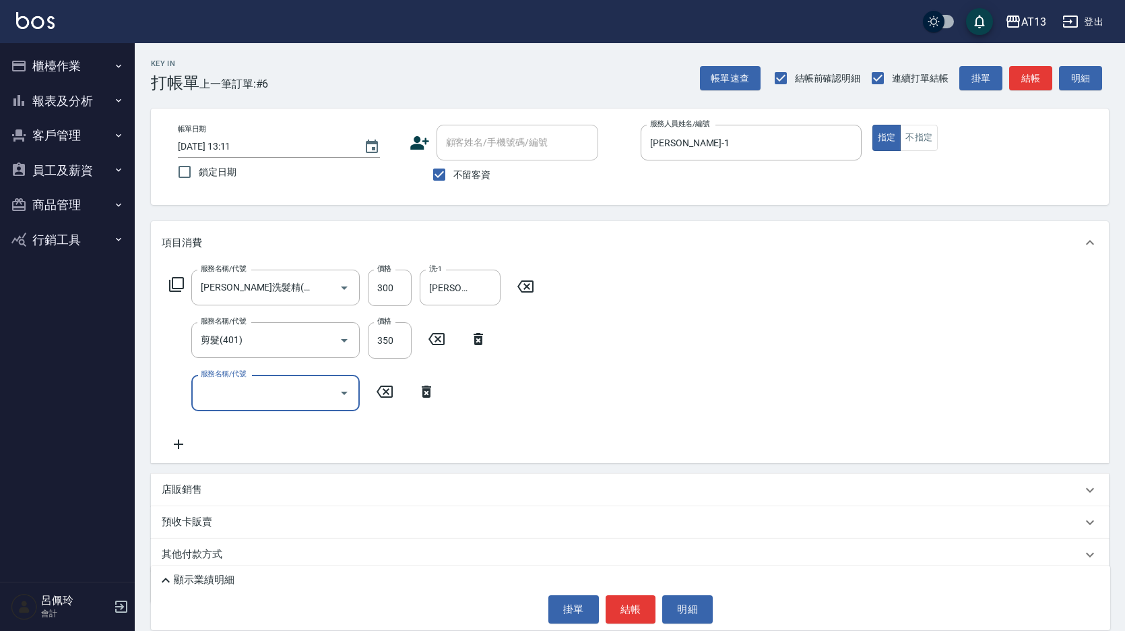
click at [620, 627] on div "顯示業績明細 掛單 結帳 明細" at bounding box center [631, 597] width 960 height 65
click at [623, 611] on button "結帳" at bounding box center [631, 609] width 51 height 28
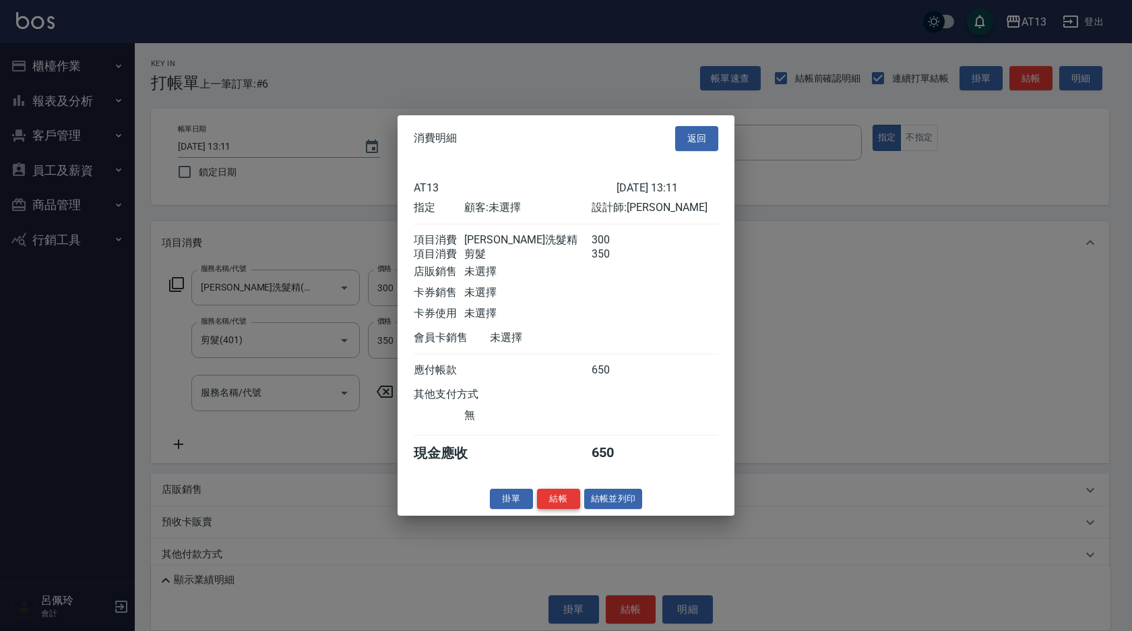
click at [561, 507] on button "結帳" at bounding box center [558, 498] width 43 height 21
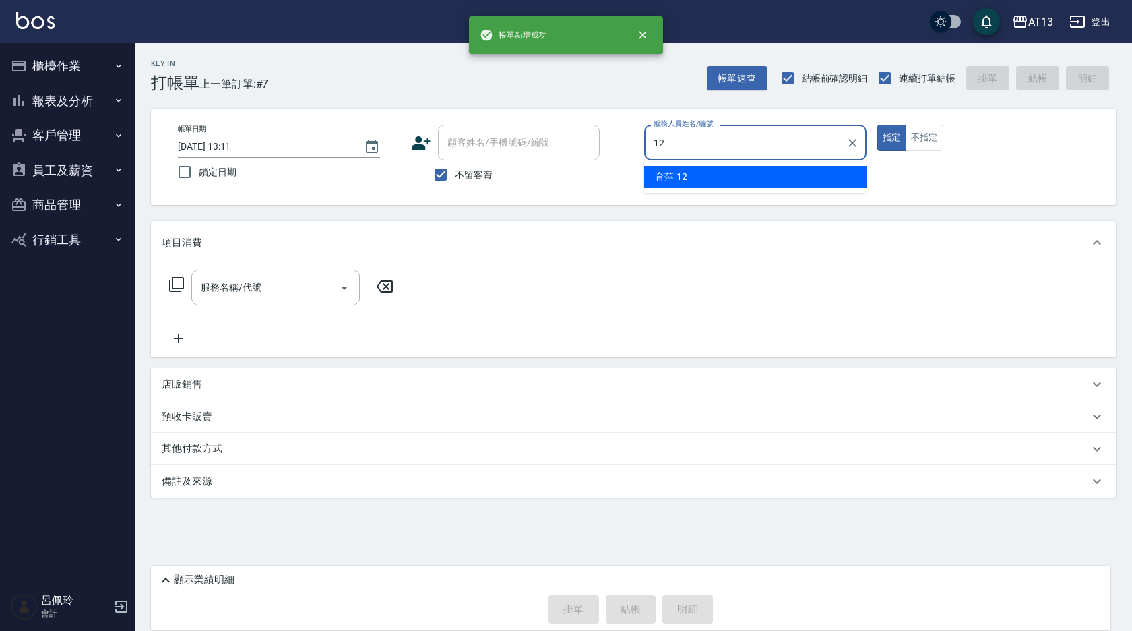
click at [676, 181] on span "育萍 -12" at bounding box center [671, 177] width 32 height 14
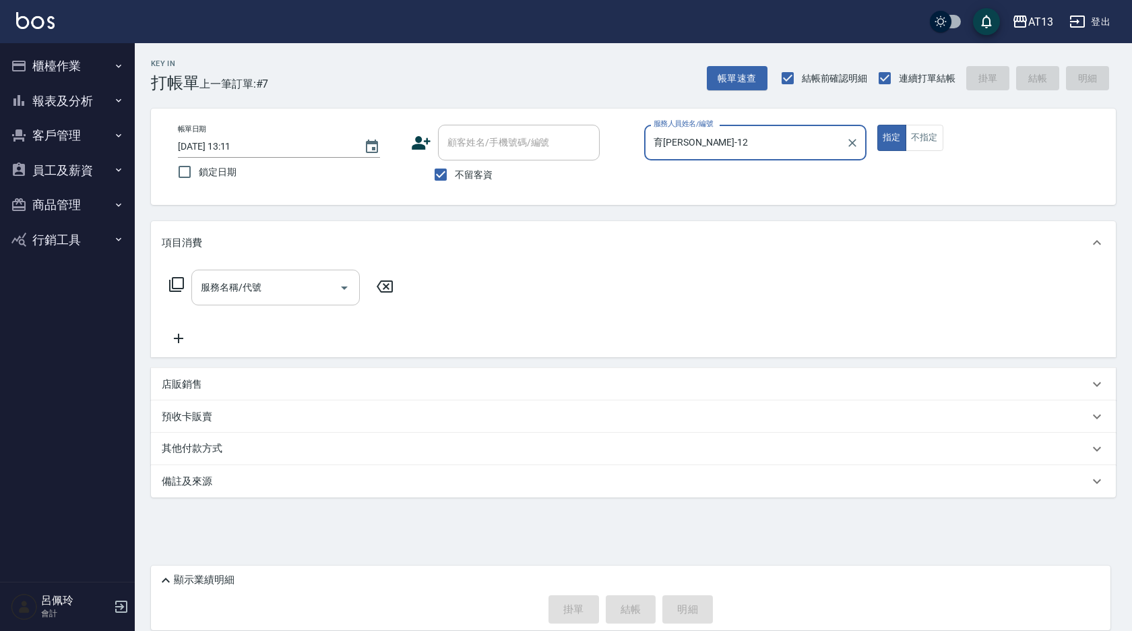
type input "育[PERSON_NAME]-12"
click at [237, 298] on input "服務名稱/代號" at bounding box center [265, 288] width 136 height 24
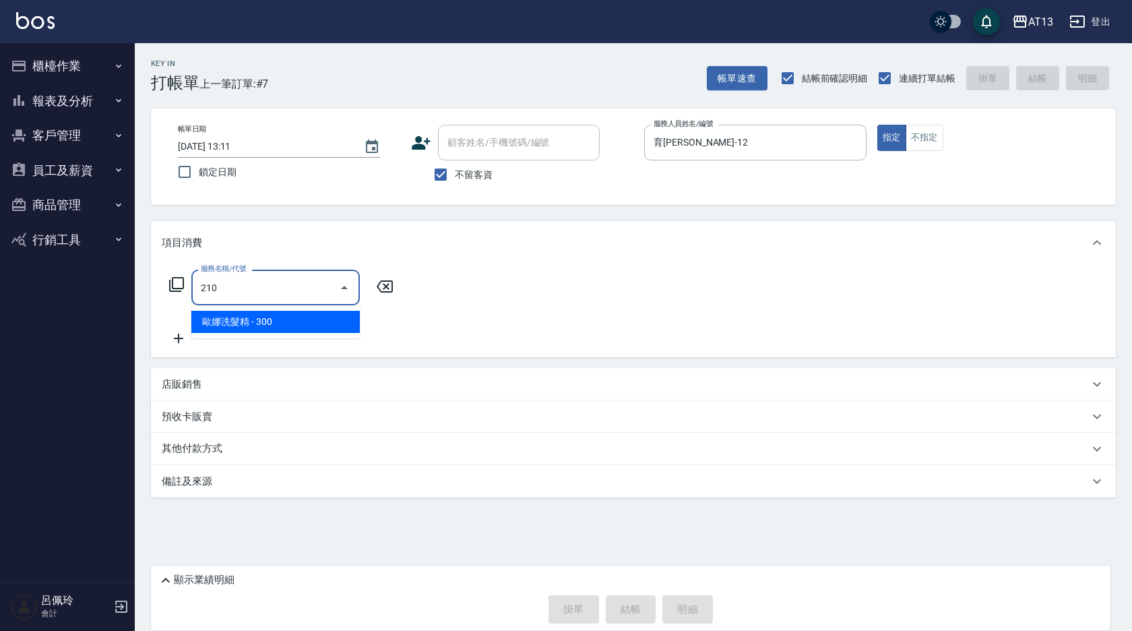
type input "[PERSON_NAME]洗髮精(210)"
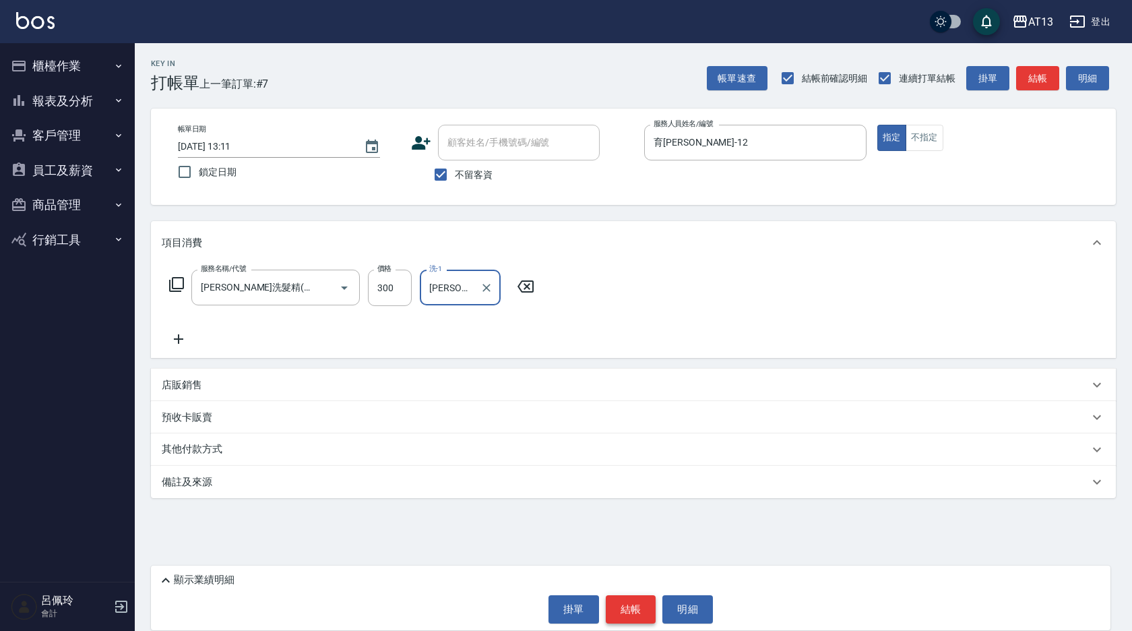
type input "[PERSON_NAME]-24"
click at [631, 611] on button "結帳" at bounding box center [631, 609] width 51 height 28
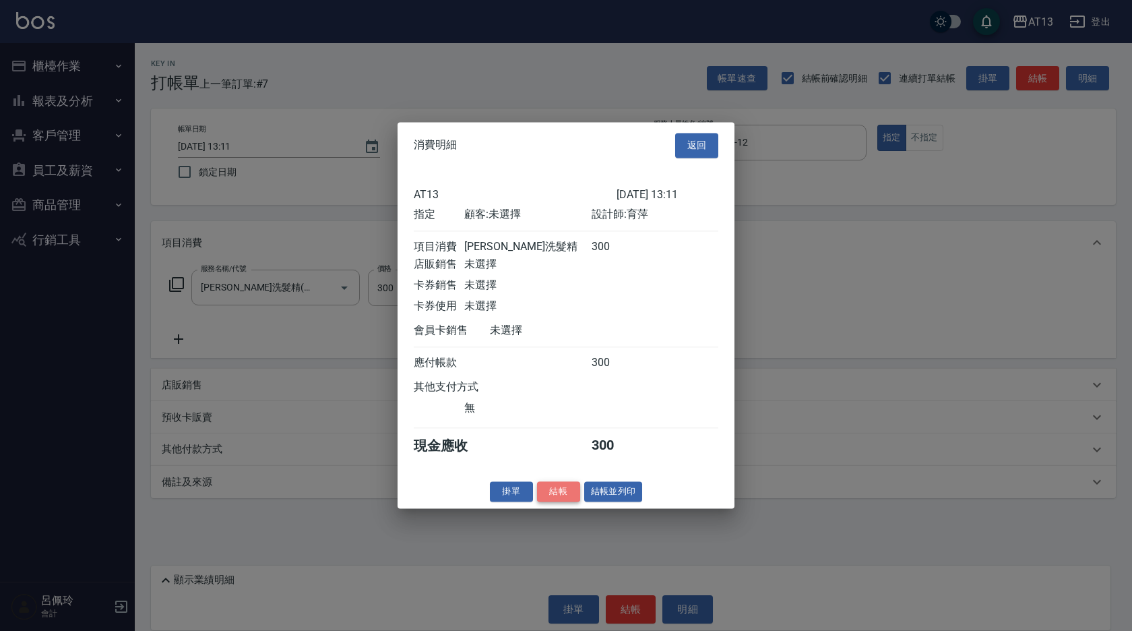
click at [569, 502] on button "結帳" at bounding box center [558, 491] width 43 height 21
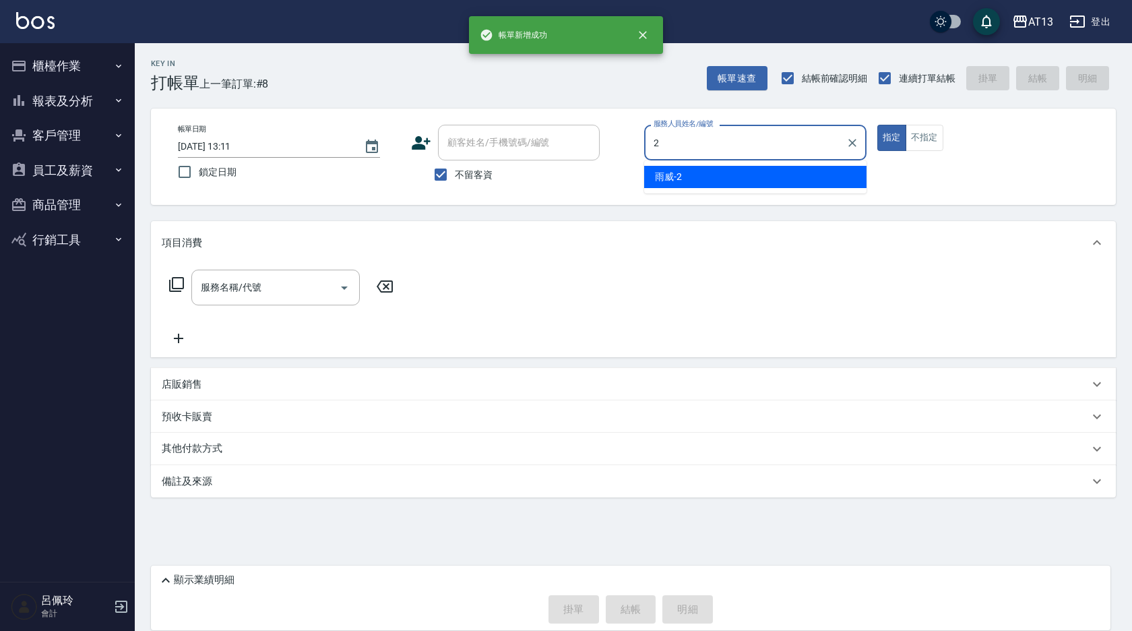
click at [700, 168] on div "雨威 -2" at bounding box center [755, 177] width 222 height 22
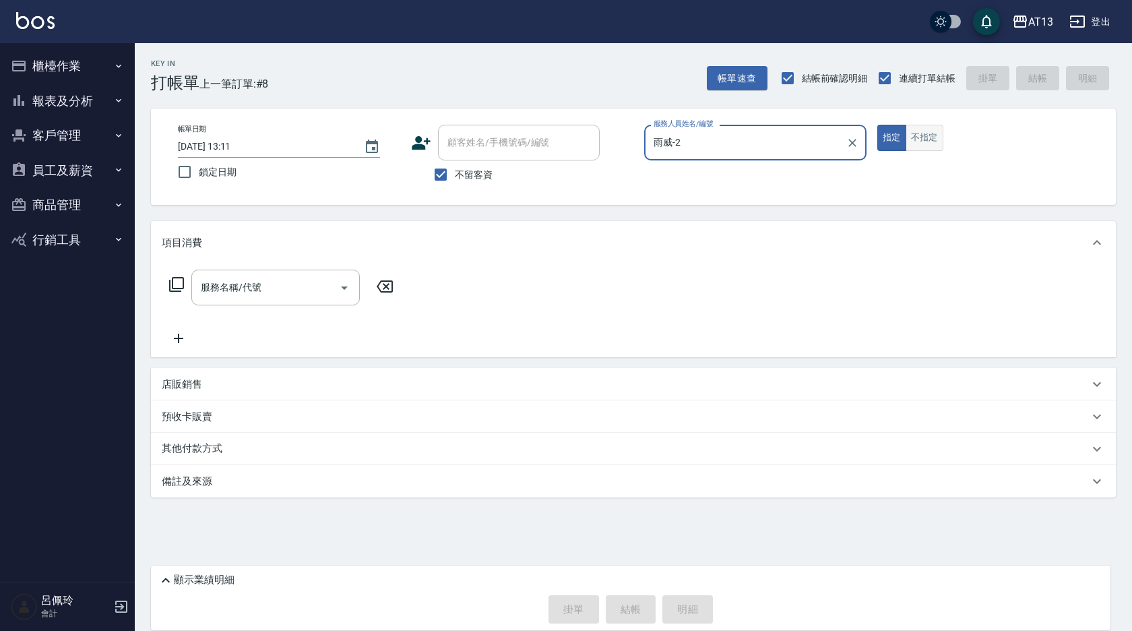
type input "雨威-2"
click at [914, 134] on button "不指定" at bounding box center [925, 138] width 38 height 26
click at [302, 290] on input "服務名稱/代號" at bounding box center [265, 288] width 136 height 24
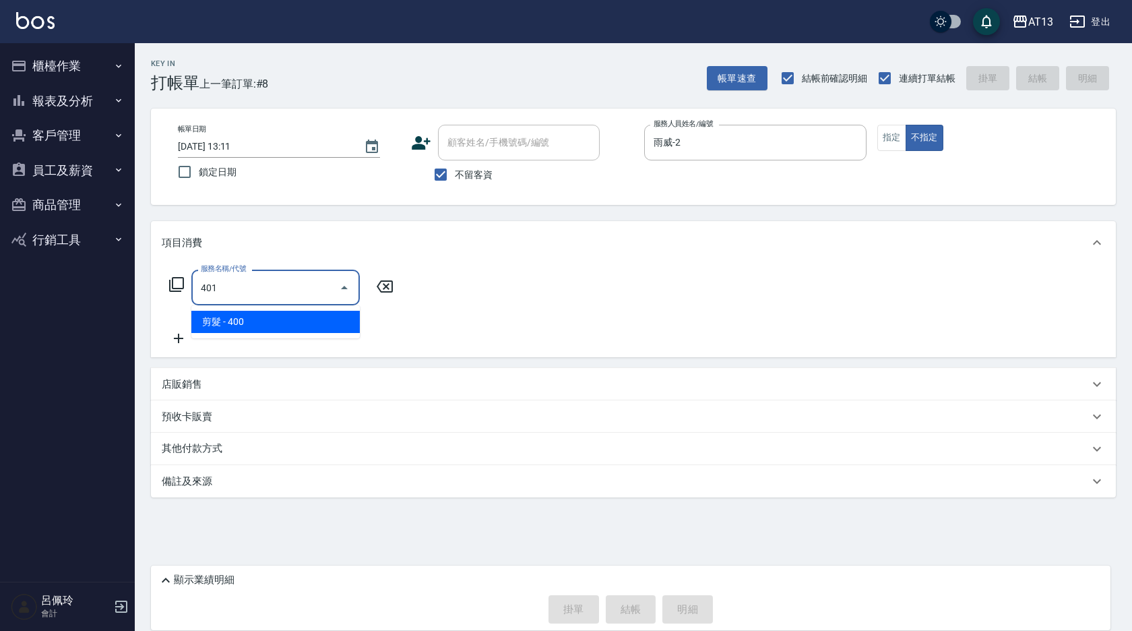
type input "剪髮(401)"
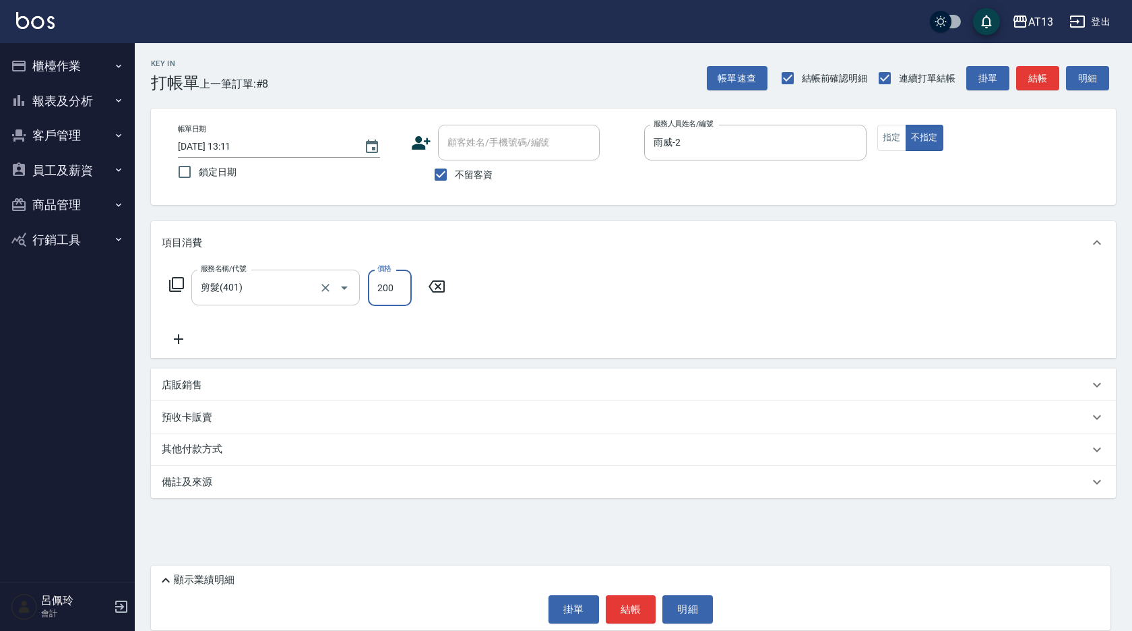
type input "200"
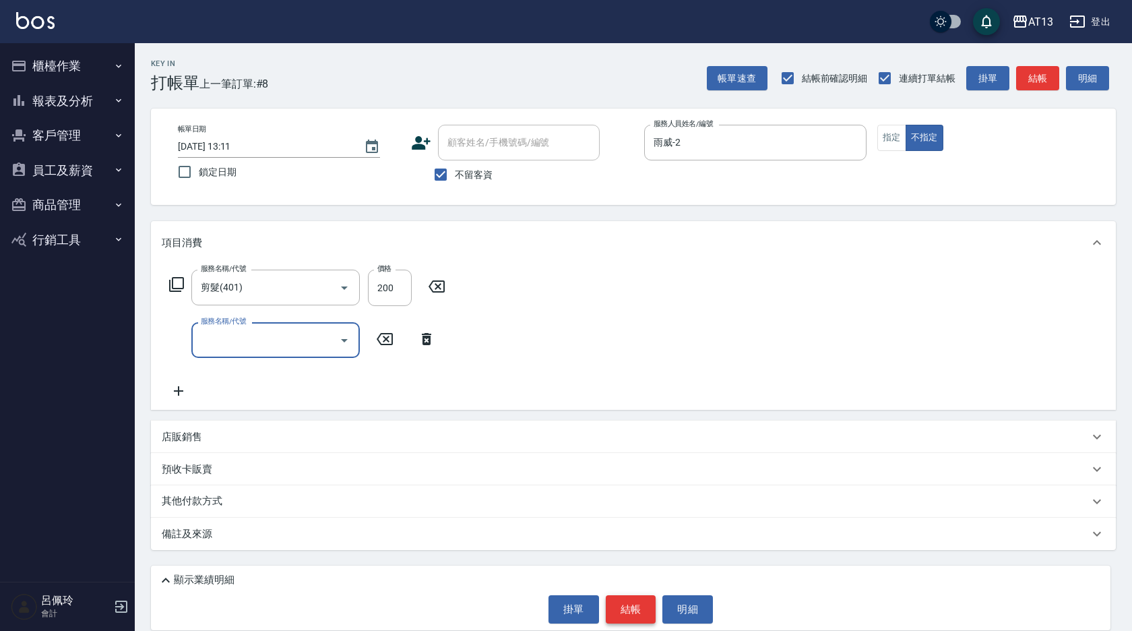
click at [631, 610] on button "結帳" at bounding box center [631, 609] width 51 height 28
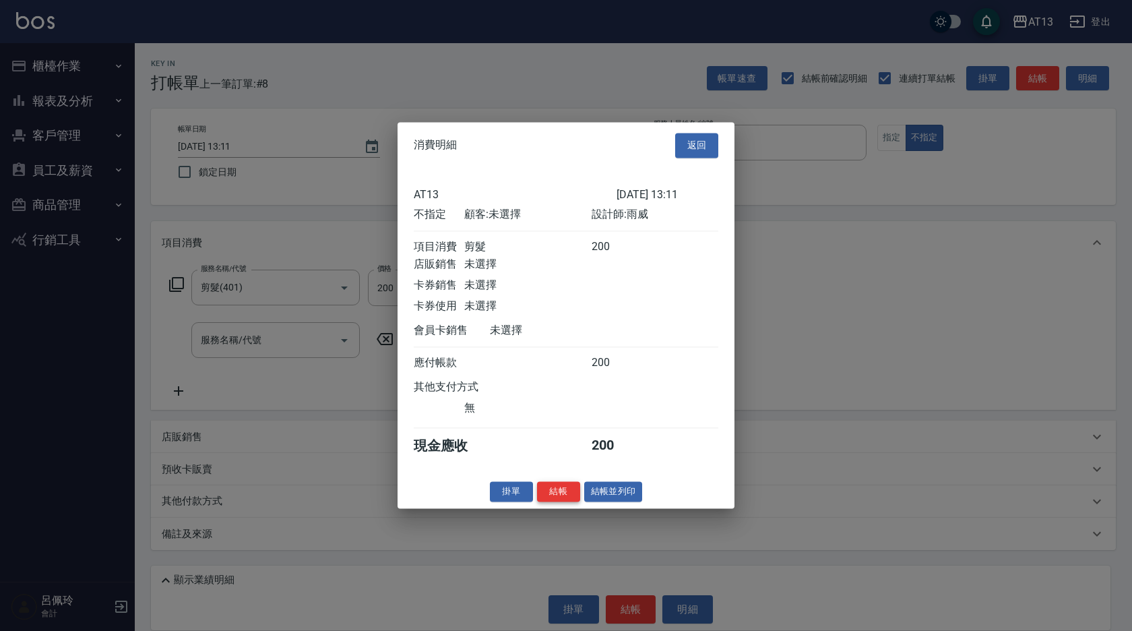
click at [556, 501] on button "結帳" at bounding box center [558, 491] width 43 height 21
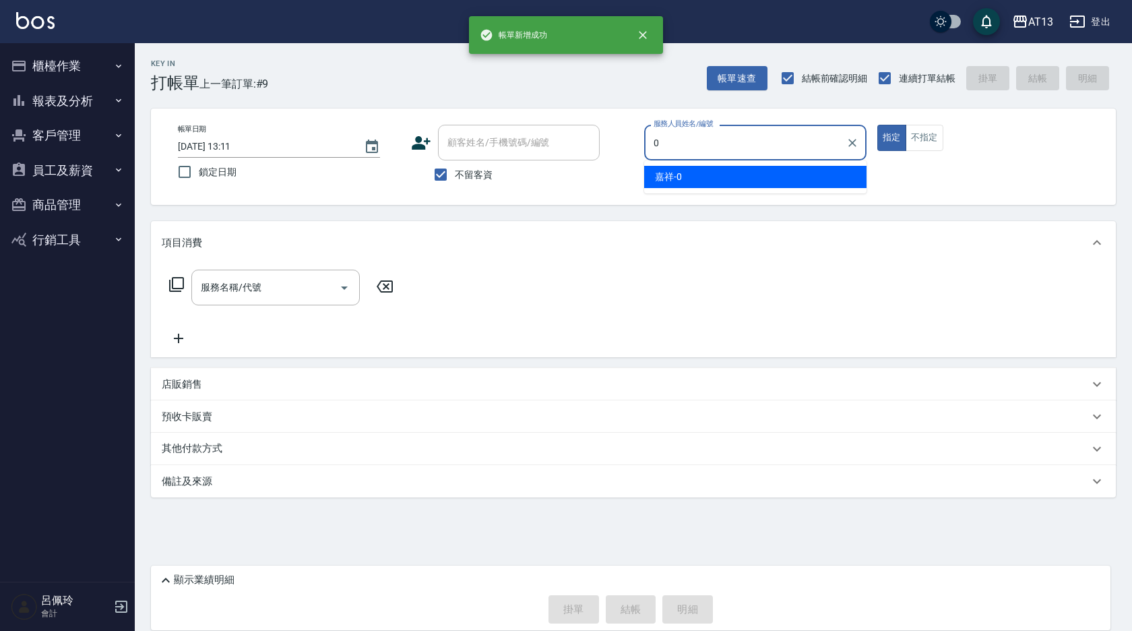
click at [713, 173] on div "嘉祥 -0" at bounding box center [755, 177] width 222 height 22
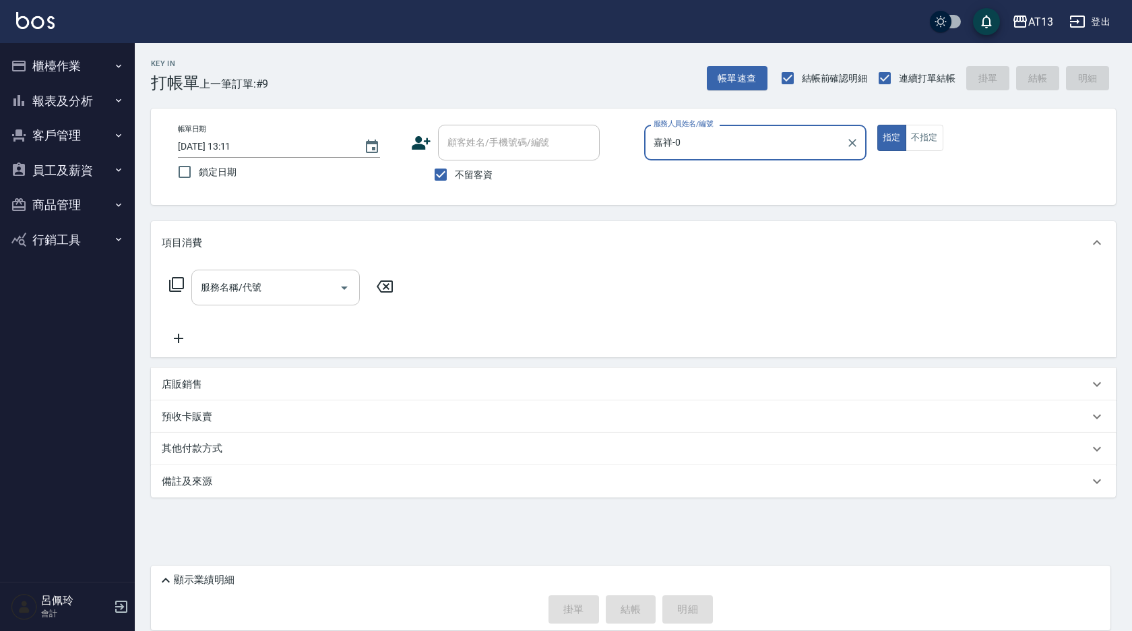
type input "嘉祥-0"
drag, startPoint x: 313, startPoint y: 276, endPoint x: 307, endPoint y: 282, distance: 8.6
click at [311, 276] on input "服務名稱/代號" at bounding box center [265, 288] width 136 height 24
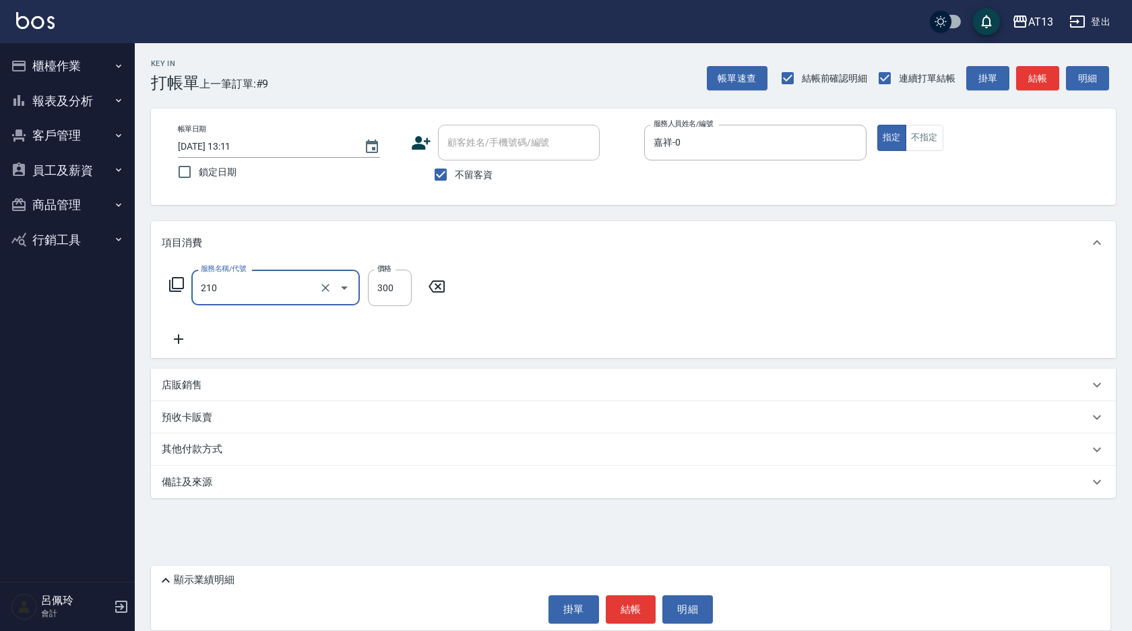
type input "[PERSON_NAME]洗髮精(210)"
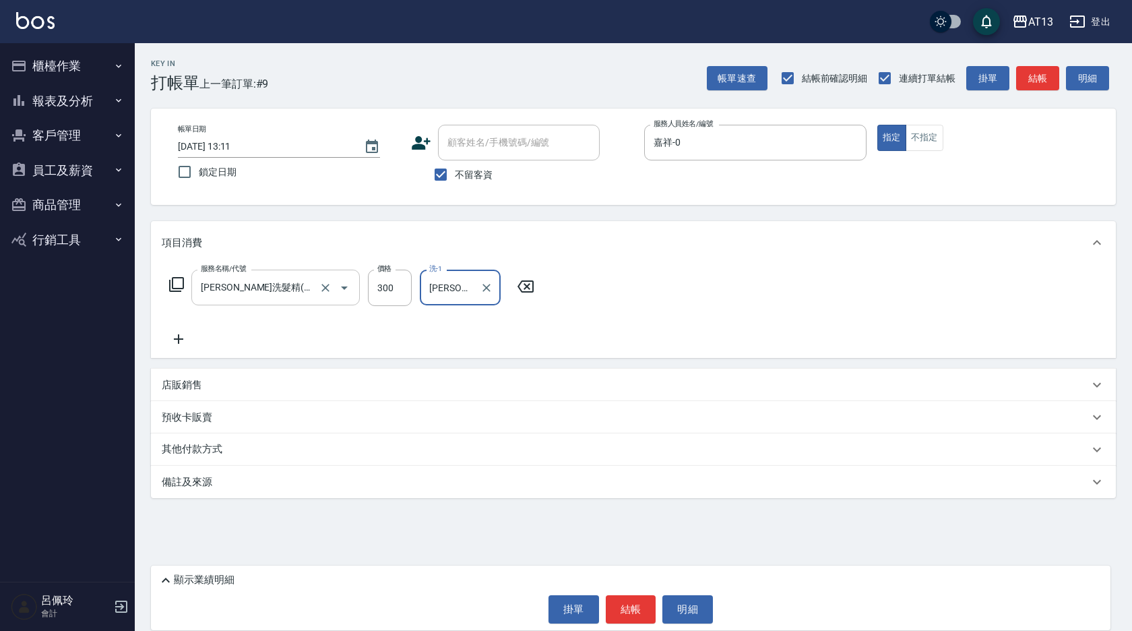
type input "[PERSON_NAME]-26"
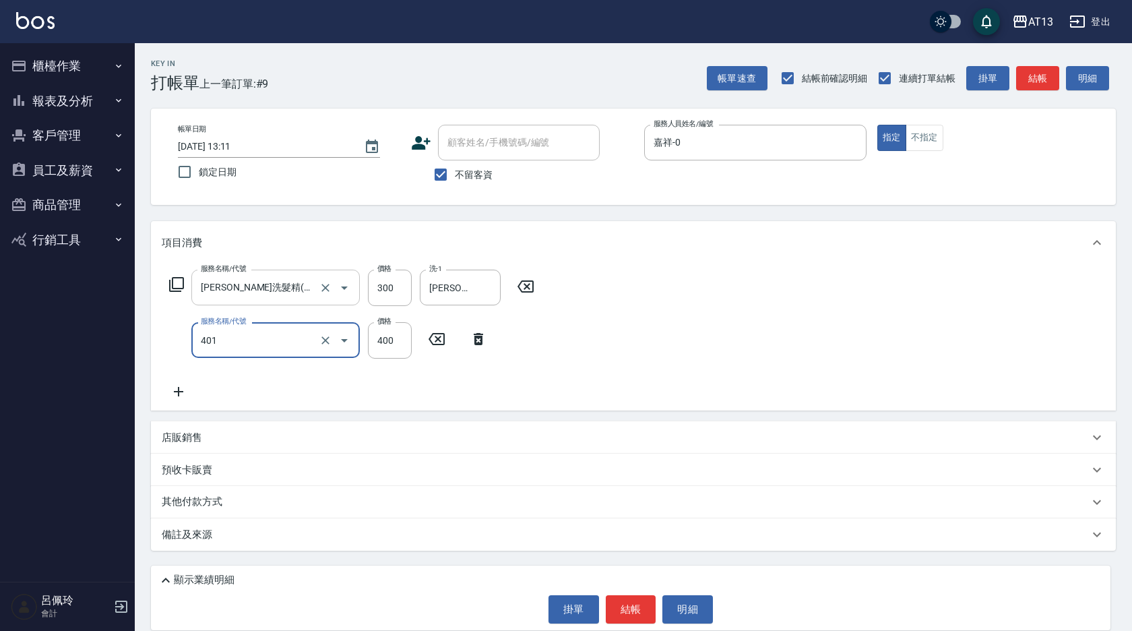
type input "剪髮(401)"
click at [667, 375] on div "服務名稱/代號 [PERSON_NAME]洗髮精(210) 服務名稱/代號 價格 300 價格 洗-1 [PERSON_NAME]-26 洗-1 服務名稱/代…" at bounding box center [633, 337] width 965 height 146
click at [640, 598] on button "結帳" at bounding box center [631, 609] width 51 height 28
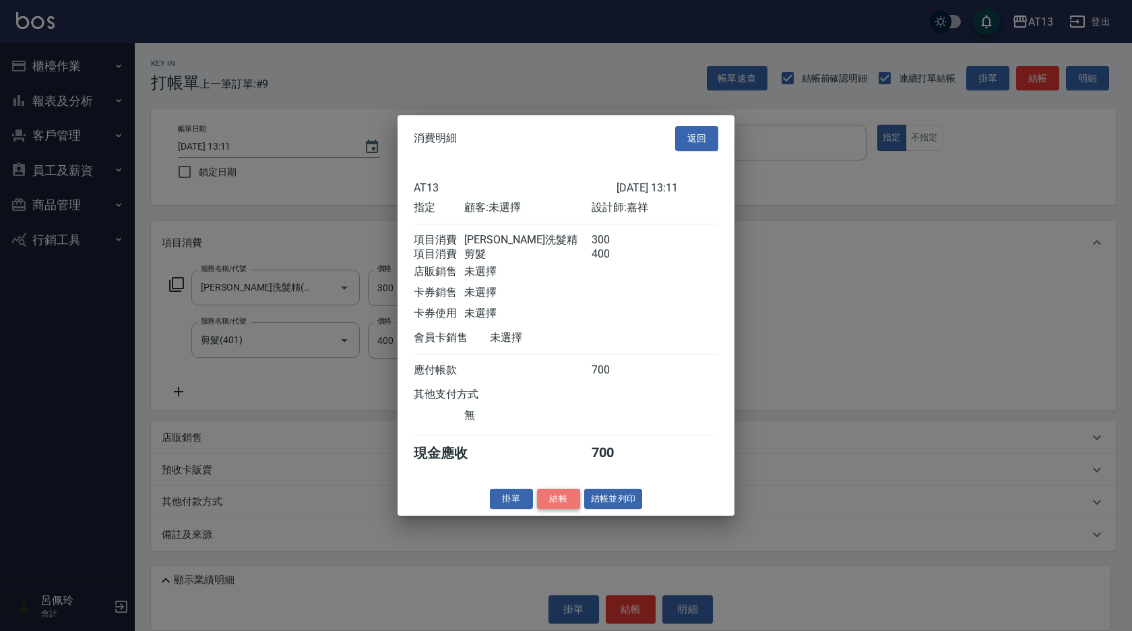
click at [549, 504] on button "結帳" at bounding box center [558, 498] width 43 height 21
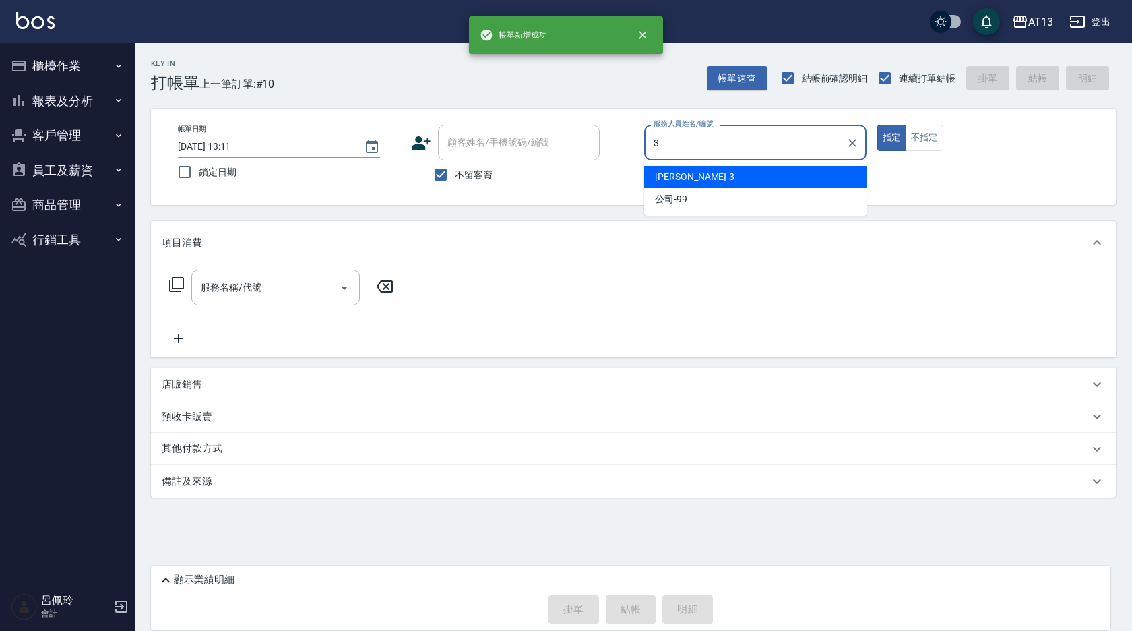
click at [676, 180] on span "[PERSON_NAME] -3" at bounding box center [695, 177] width 80 height 14
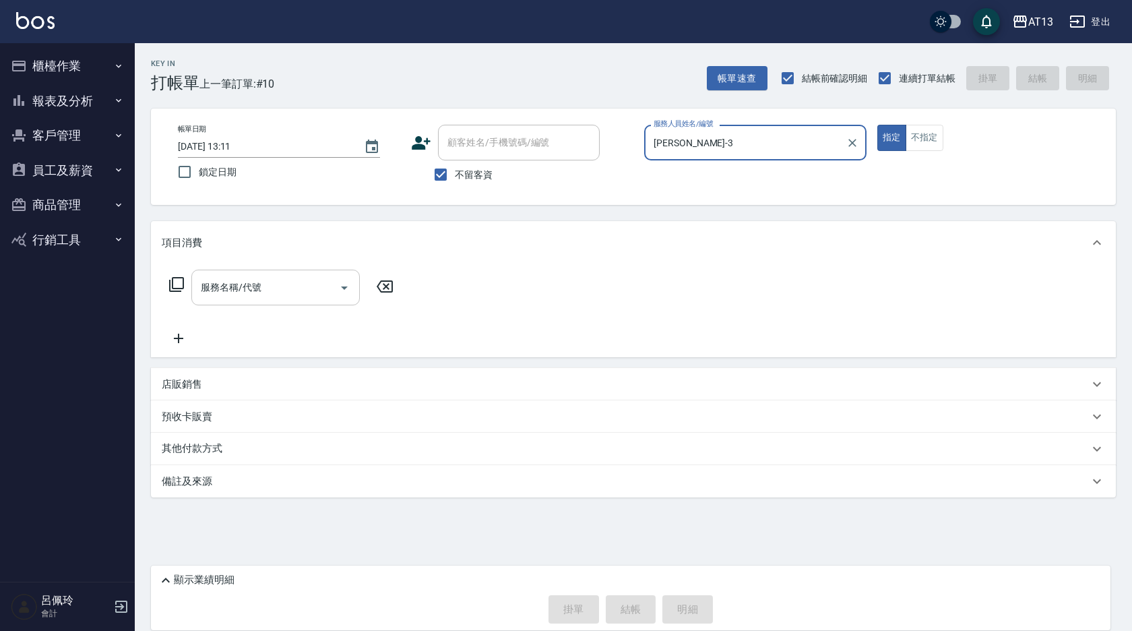
type input "[PERSON_NAME]-3"
click at [295, 289] on input "服務名稱/代號" at bounding box center [265, 288] width 136 height 24
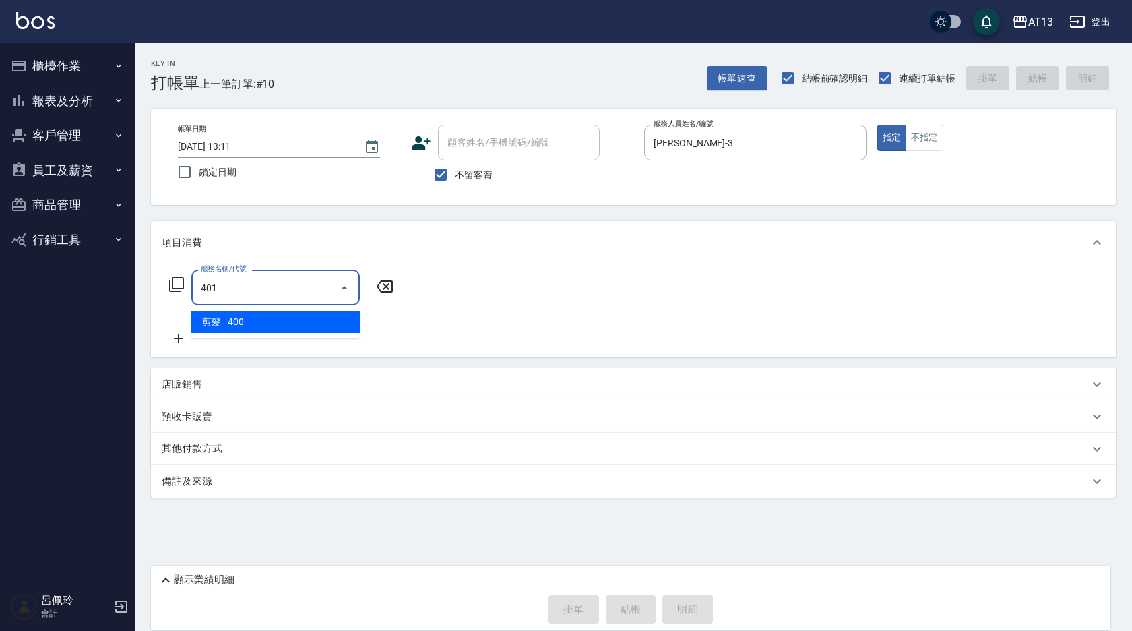
type input "剪髮(401)"
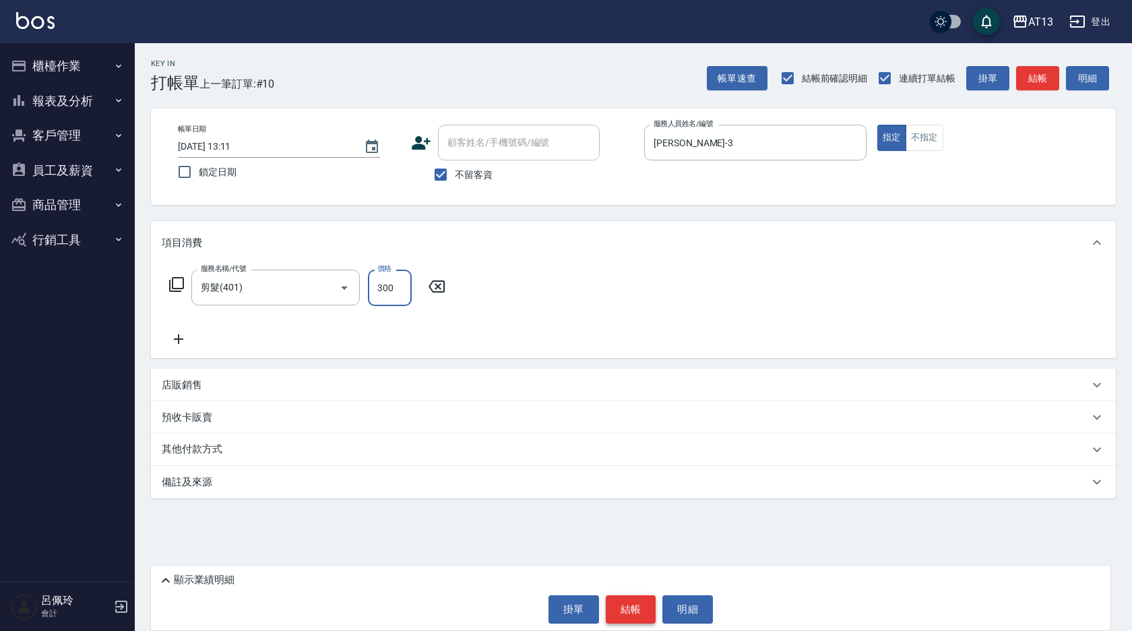
type input "300"
click at [625, 608] on button "結帳" at bounding box center [631, 609] width 51 height 28
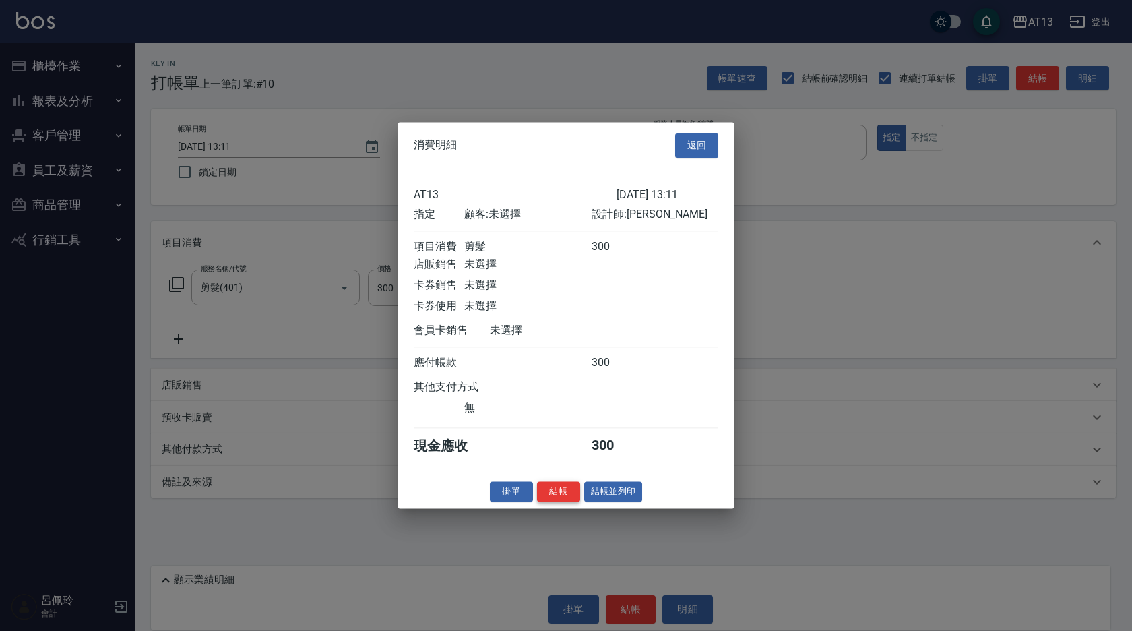
click at [560, 502] on button "結帳" at bounding box center [558, 491] width 43 height 21
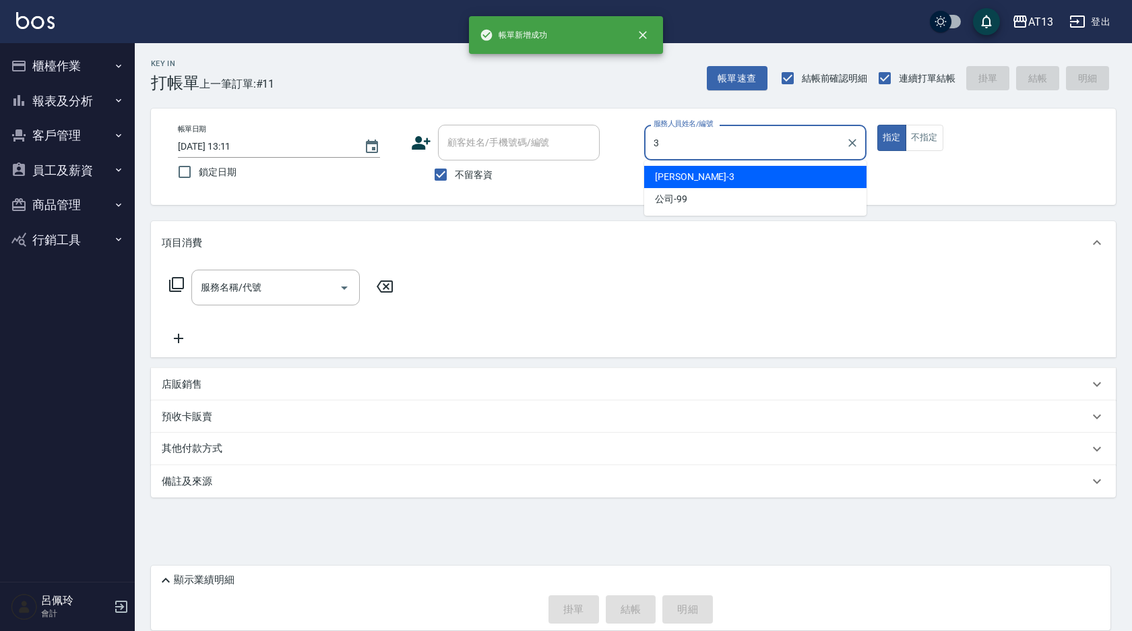
click at [822, 178] on div "[PERSON_NAME] -3" at bounding box center [755, 177] width 222 height 22
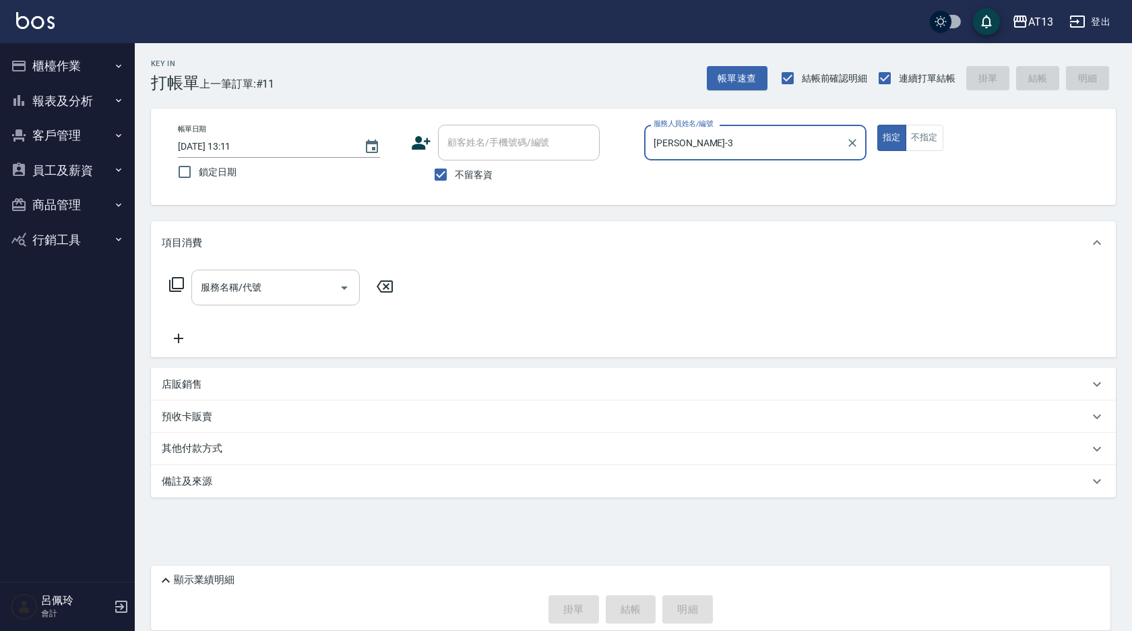
type input "[PERSON_NAME]-3"
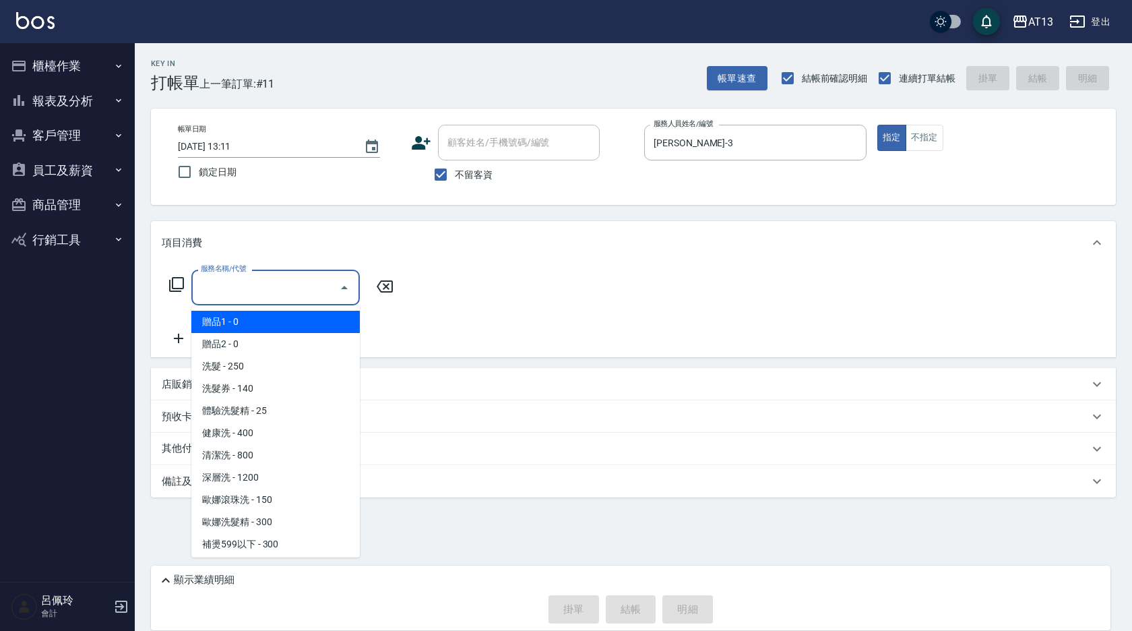
click at [309, 276] on input "服務名稱/代號" at bounding box center [265, 288] width 136 height 24
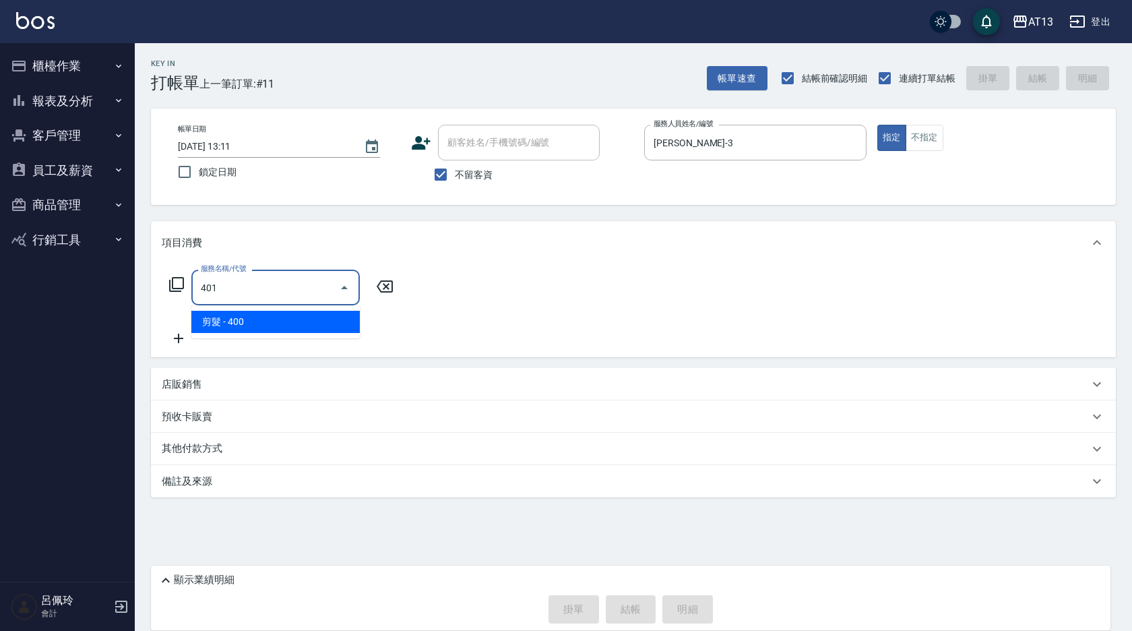
type input "剪髮(401)"
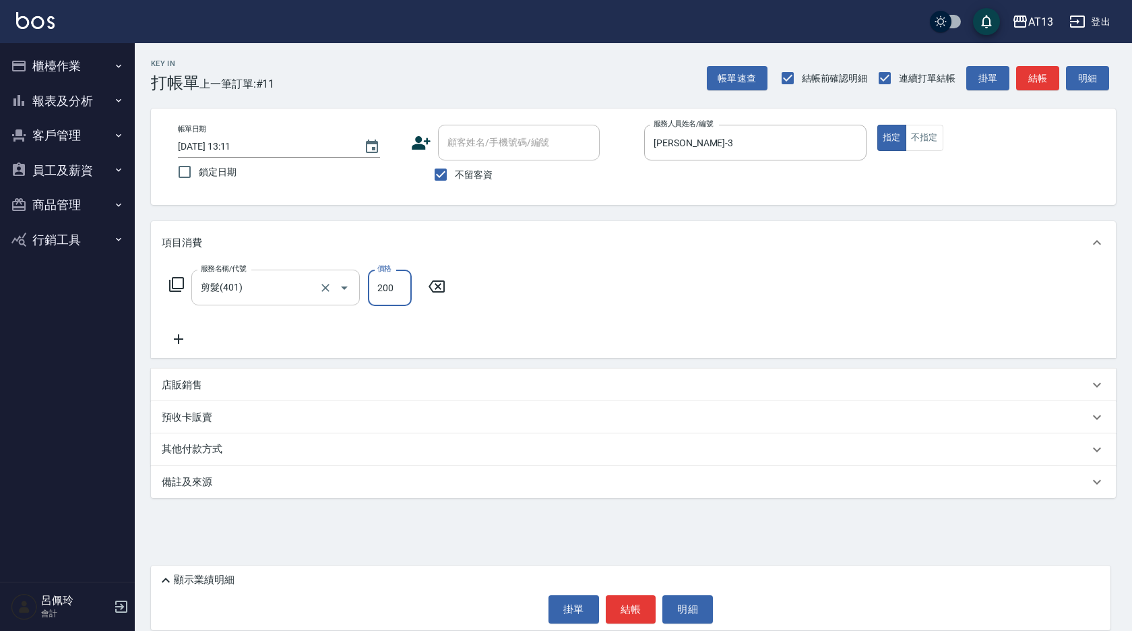
type input "200"
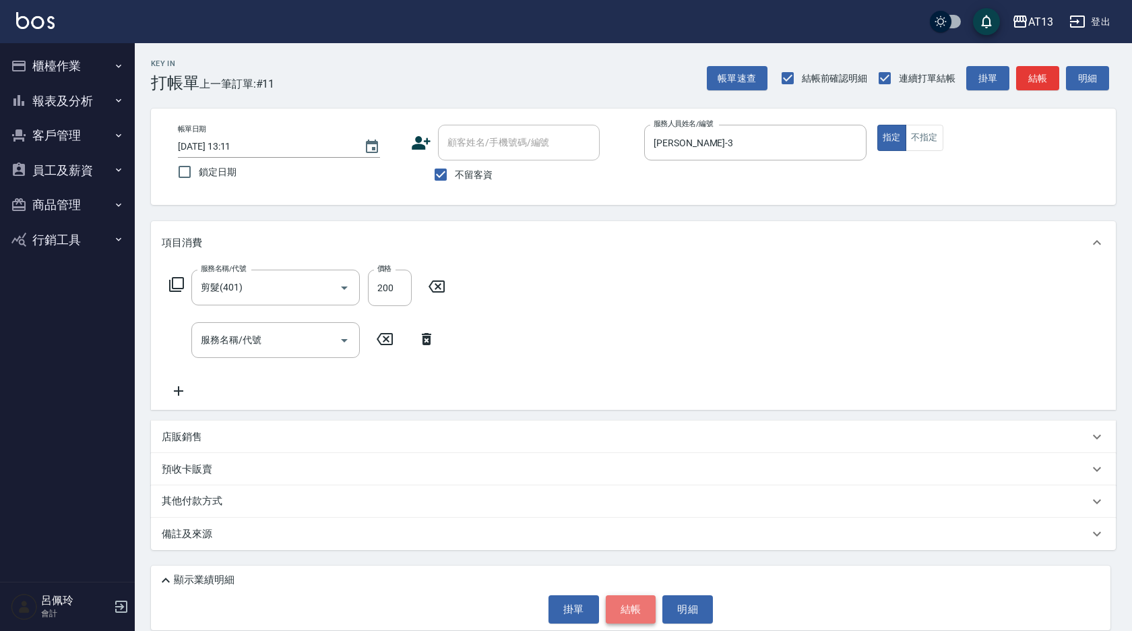
click at [642, 610] on button "結帳" at bounding box center [631, 609] width 51 height 28
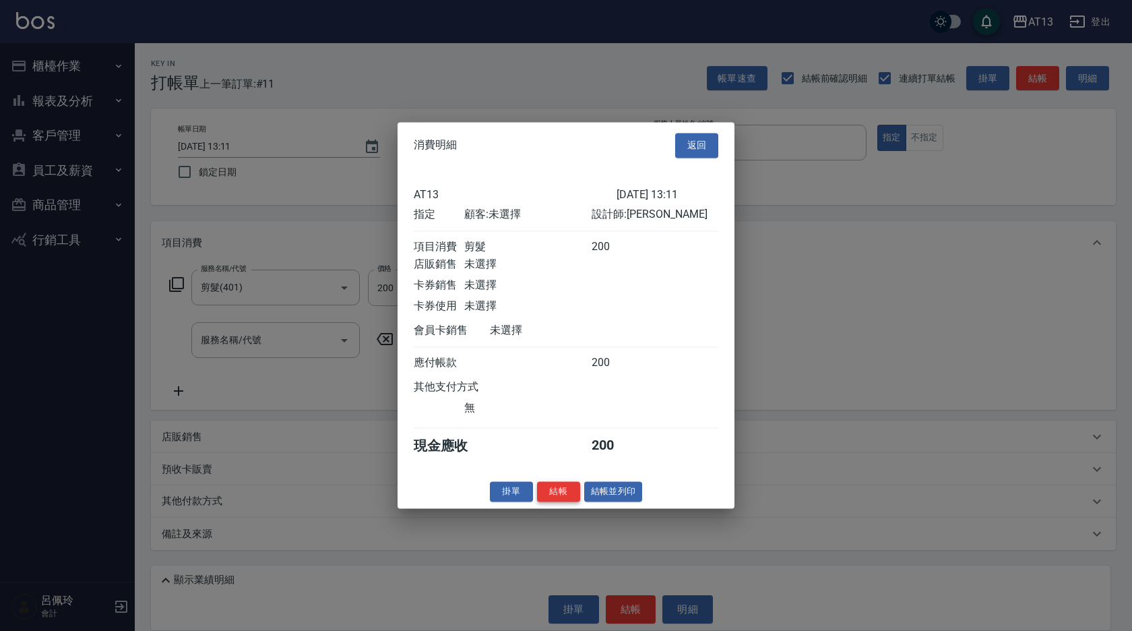
click at [565, 501] on button "結帳" at bounding box center [558, 491] width 43 height 21
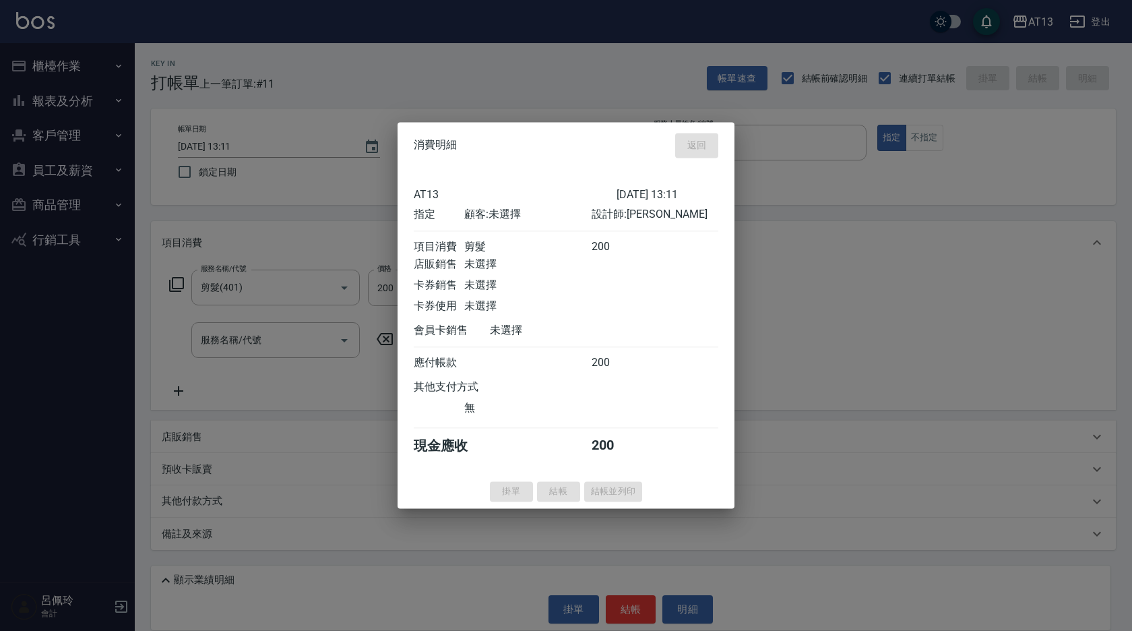
type input "[DATE] 13:12"
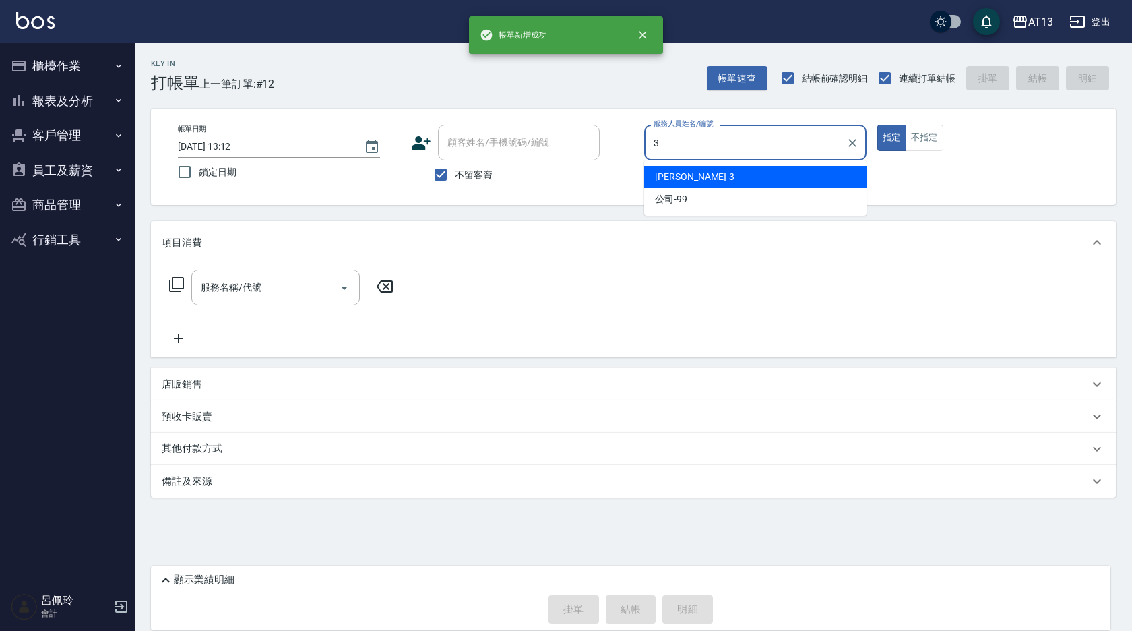
click at [710, 176] on div "[PERSON_NAME] -3" at bounding box center [755, 177] width 222 height 22
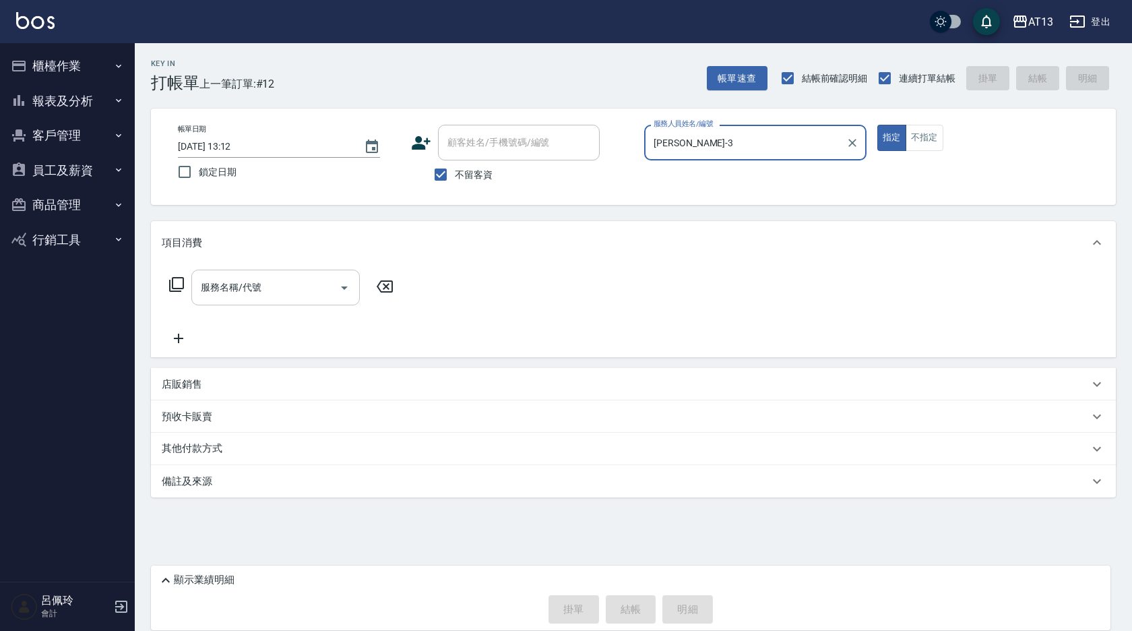
type input "[PERSON_NAME]-3"
click at [310, 282] on input "服務名稱/代號" at bounding box center [265, 288] width 136 height 24
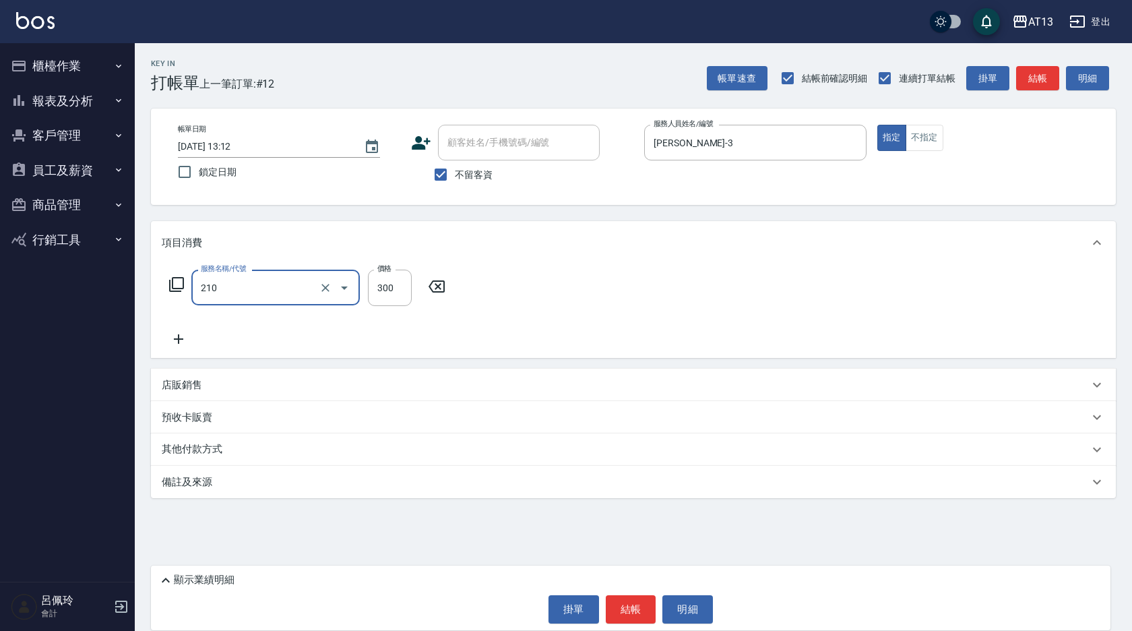
type input "[PERSON_NAME]洗髮精(210)"
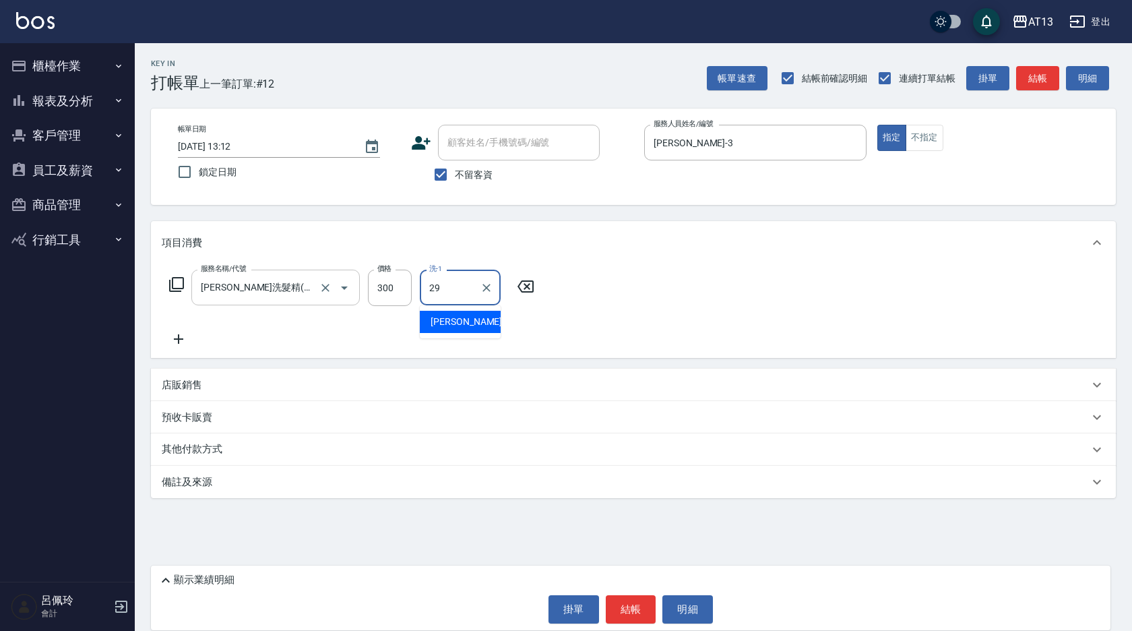
type input "2"
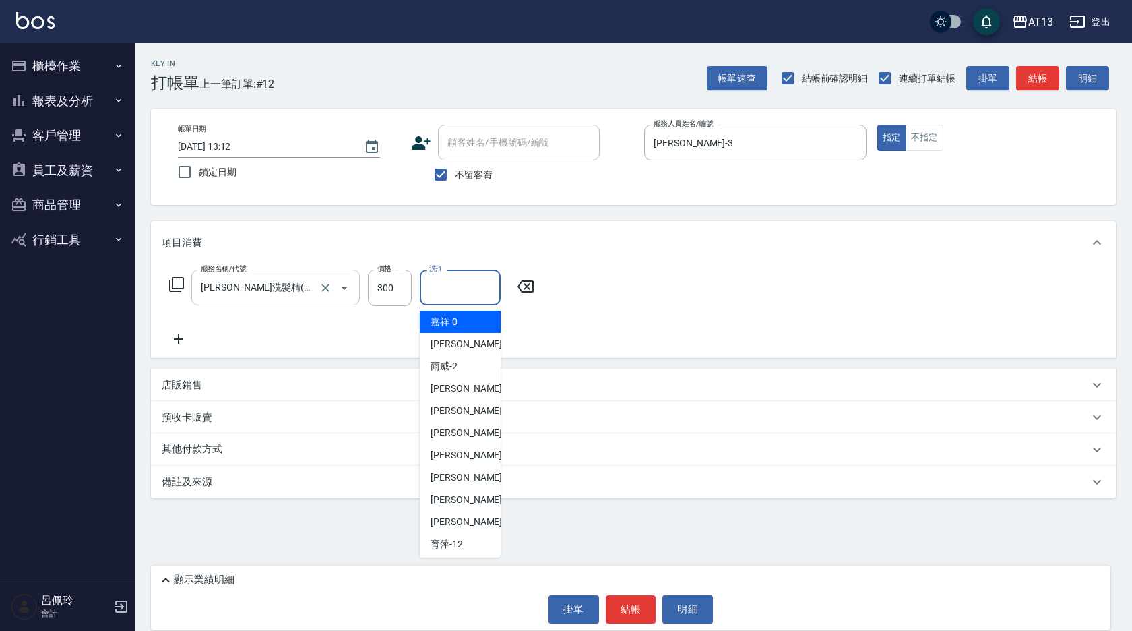
type input "嘉祥-0"
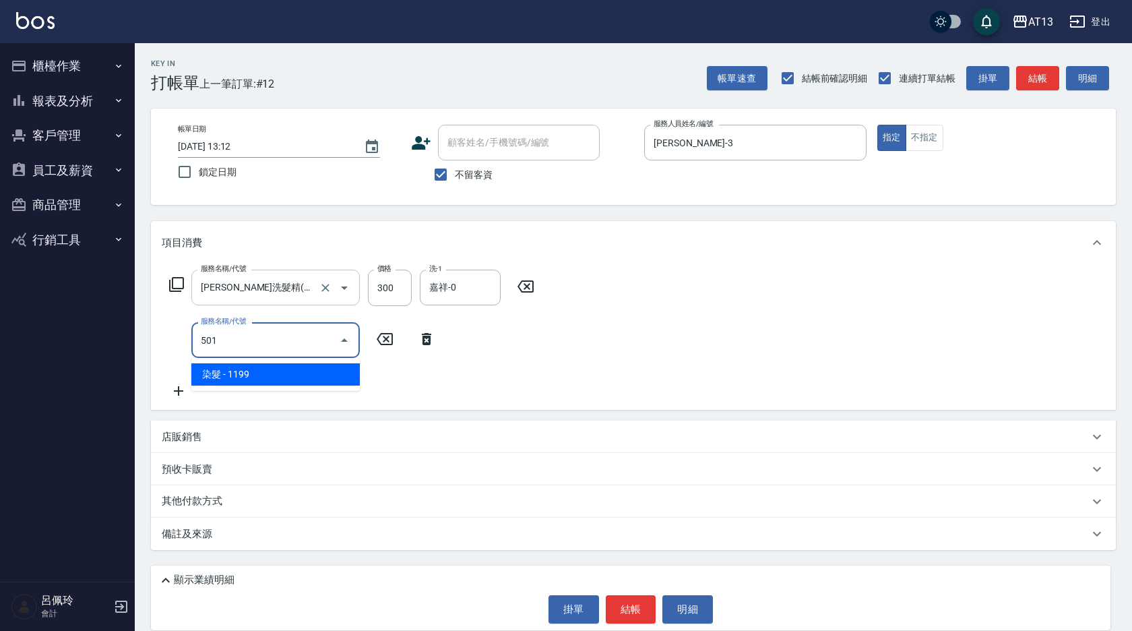
type input "染髮(501)"
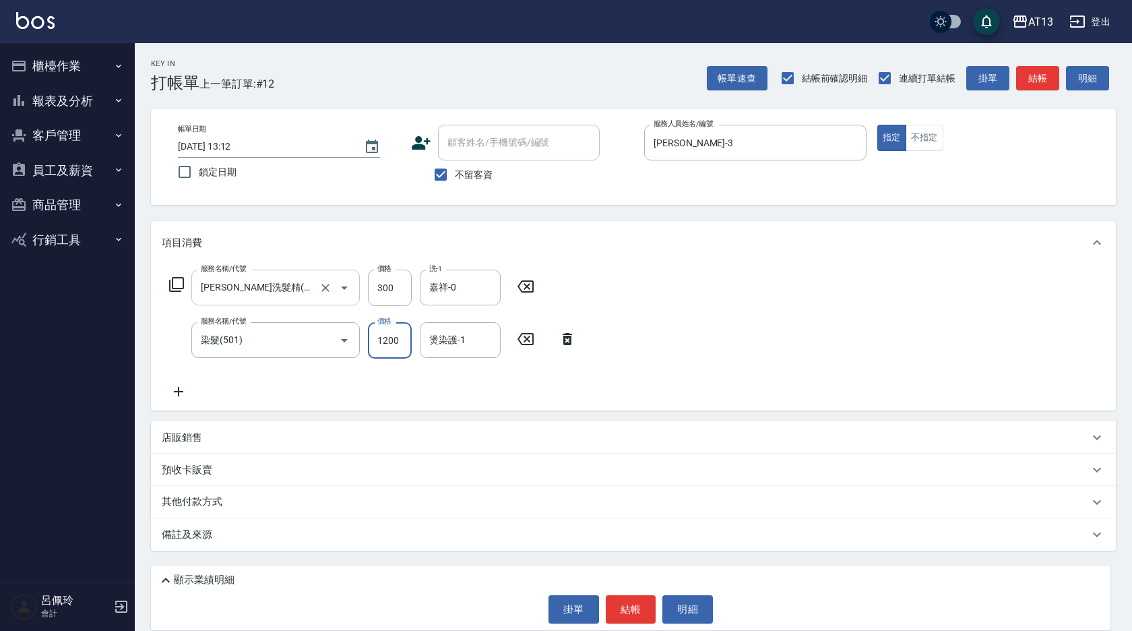
type input "1200"
click at [487, 282] on icon "Clear" at bounding box center [486, 287] width 13 height 13
click at [444, 330] on div "燙染護-1" at bounding box center [460, 340] width 81 height 36
type input "[PERSON_NAME]-31"
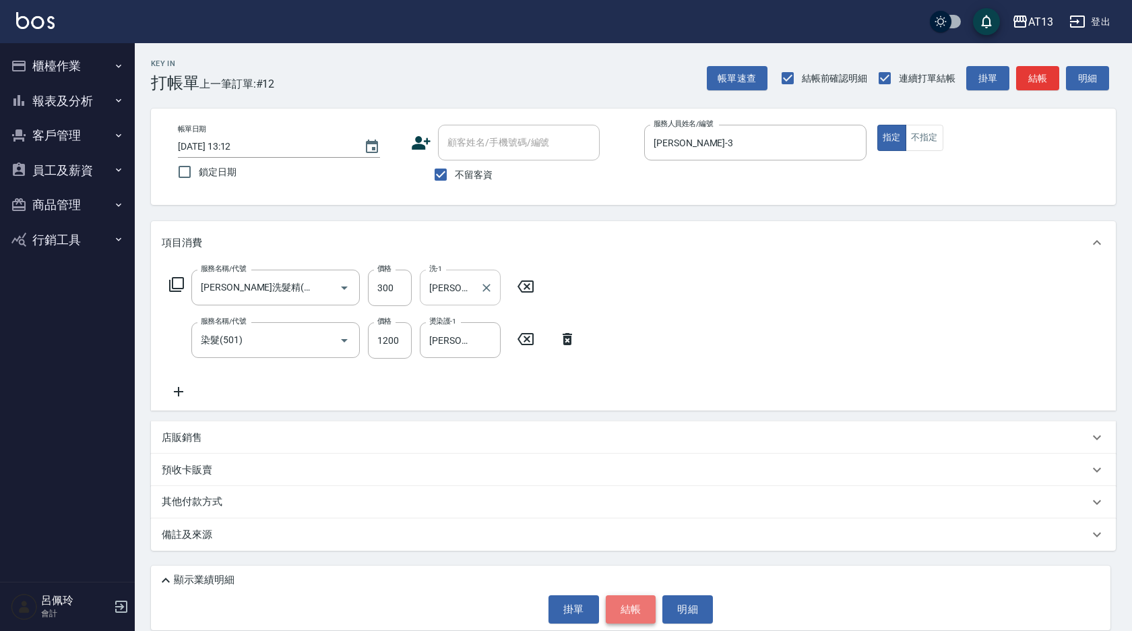
click at [640, 600] on button "結帳" at bounding box center [631, 609] width 51 height 28
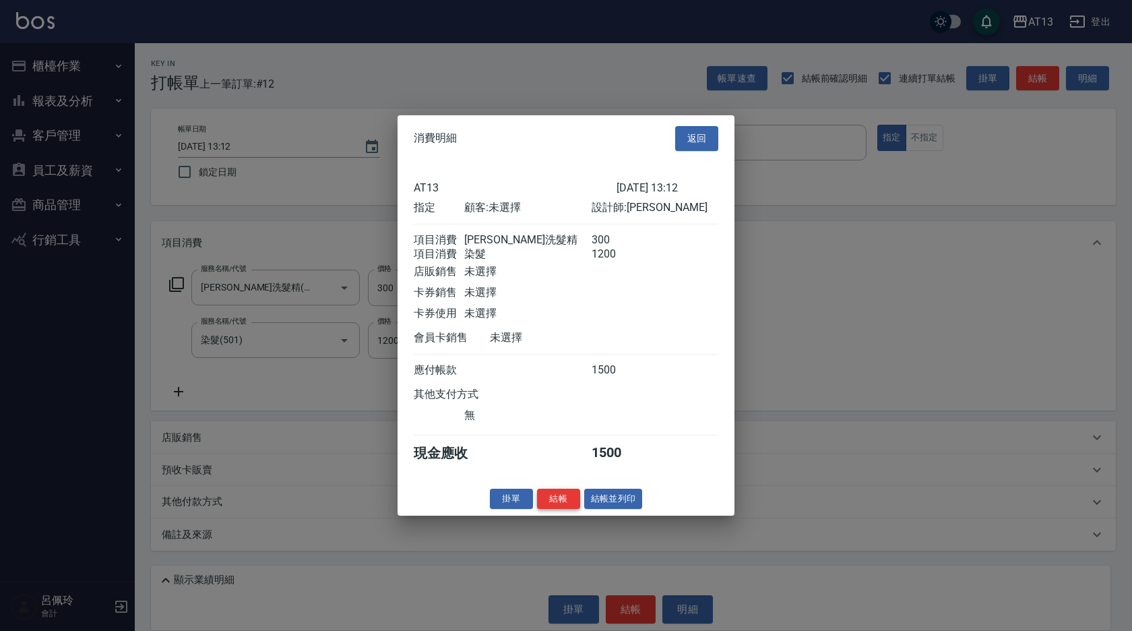
click at [552, 507] on button "結帳" at bounding box center [558, 498] width 43 height 21
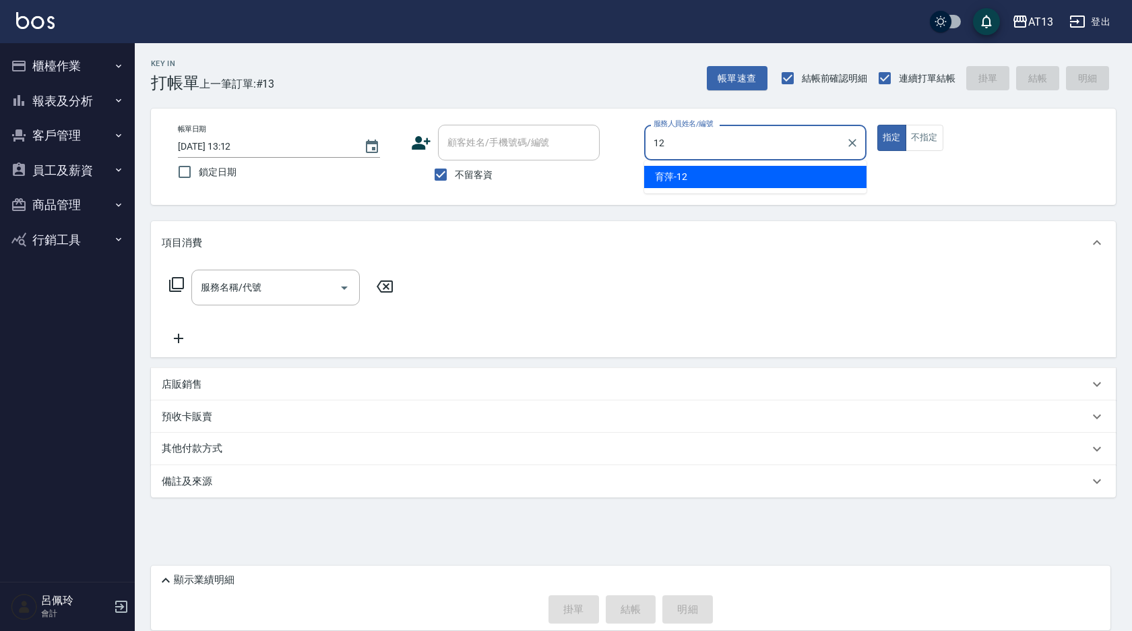
click at [675, 172] on span "育萍 -12" at bounding box center [671, 177] width 32 height 14
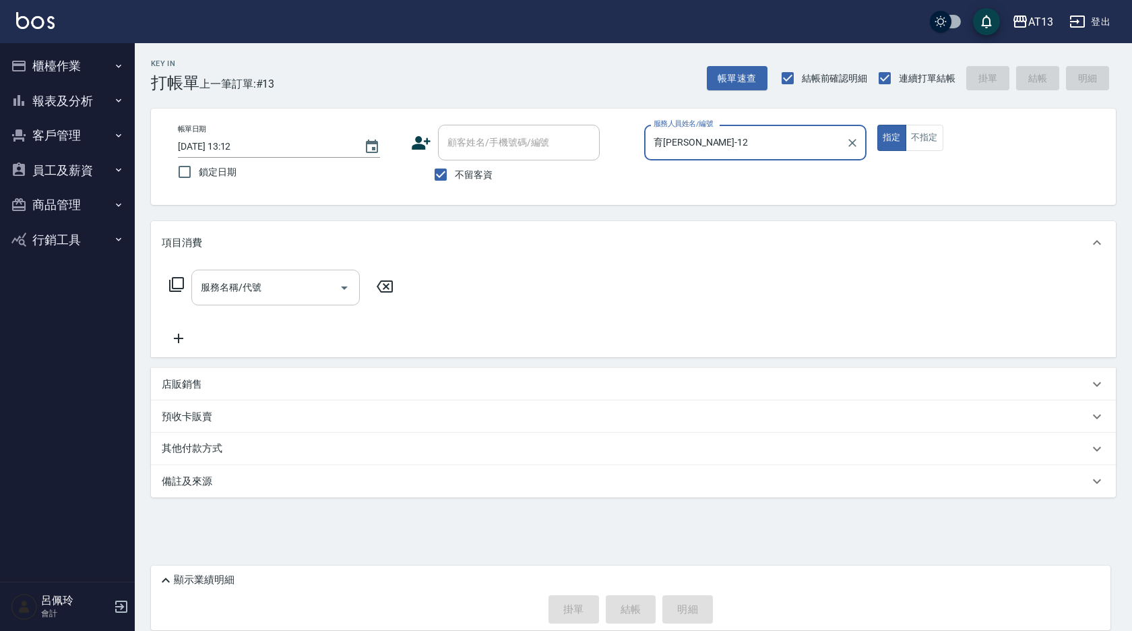
type input "育[PERSON_NAME]-12"
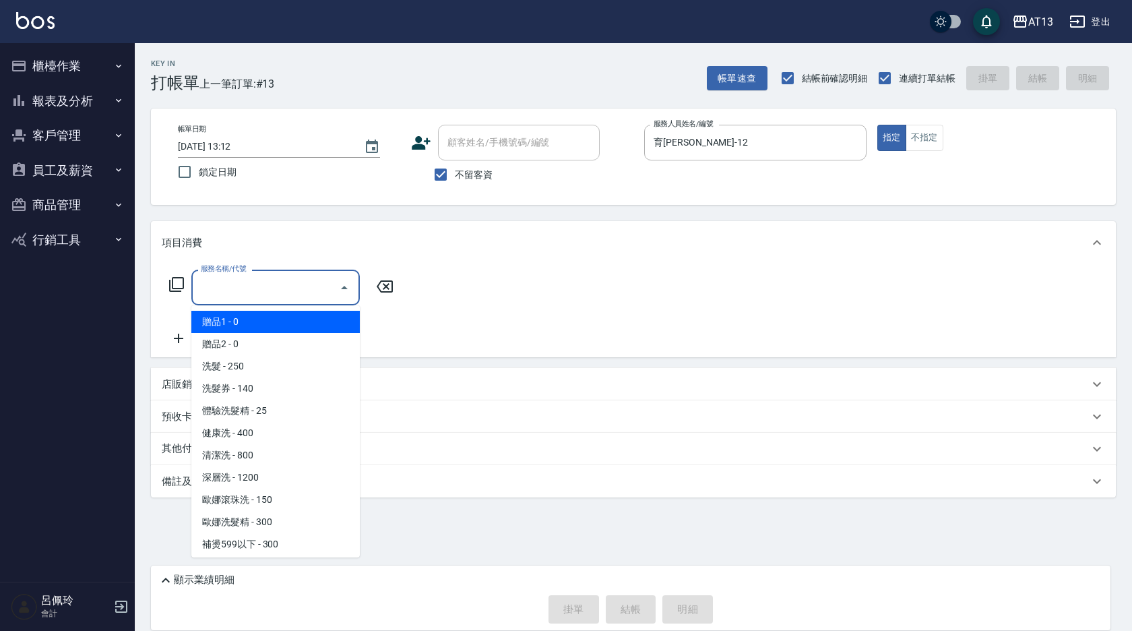
click at [295, 290] on input "服務名稱/代號" at bounding box center [265, 288] width 136 height 24
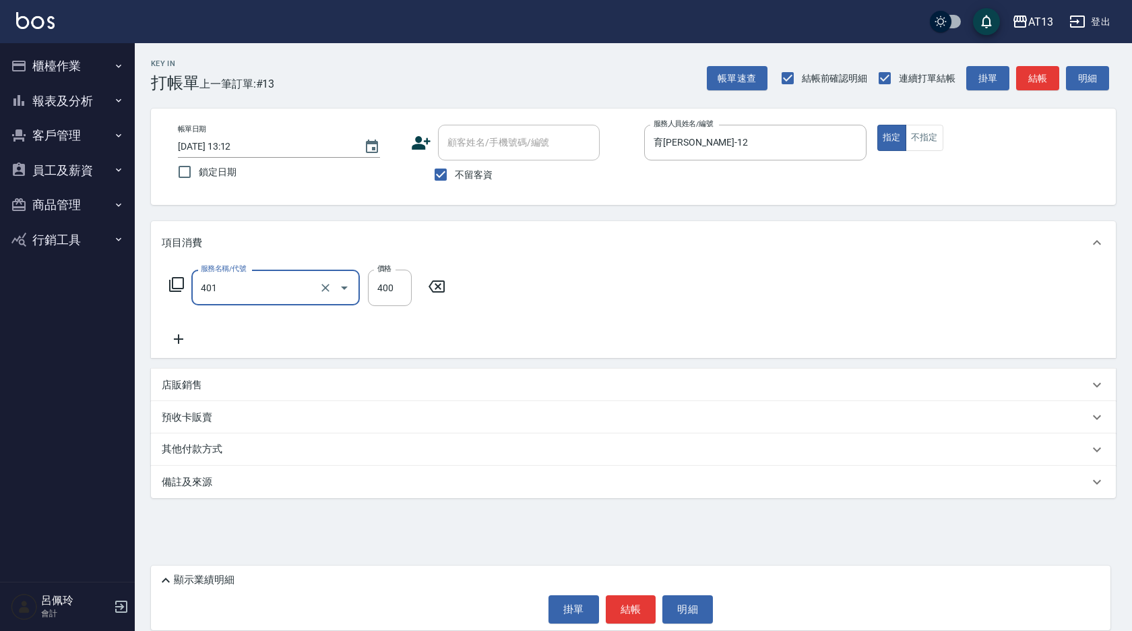
type input "剪髮(401)"
type input "500"
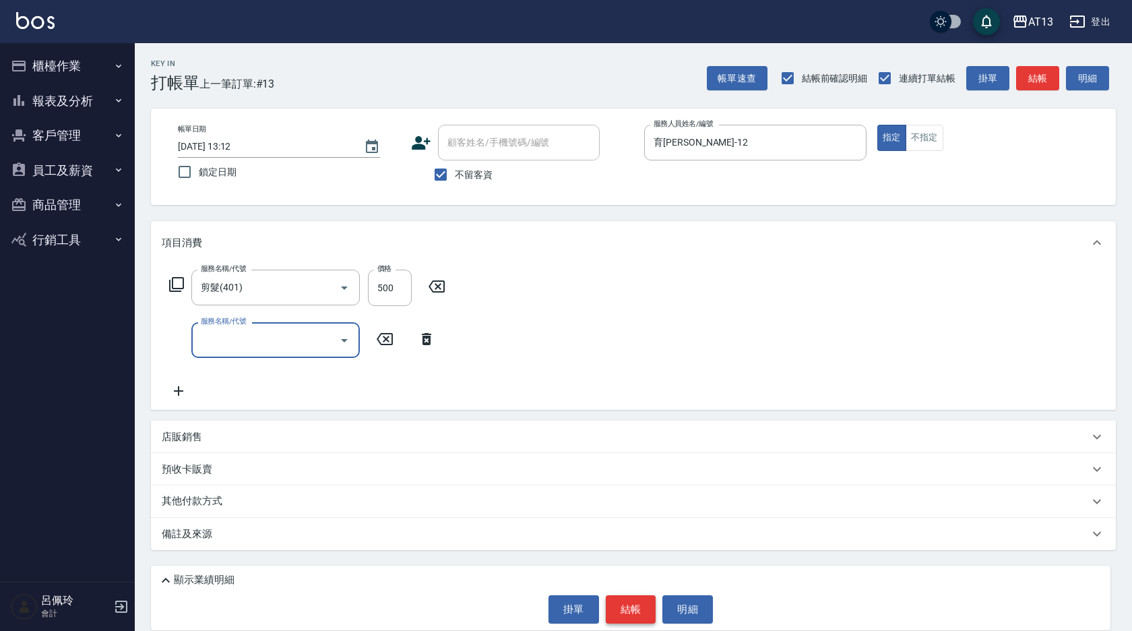
click at [635, 612] on button "結帳" at bounding box center [631, 609] width 51 height 28
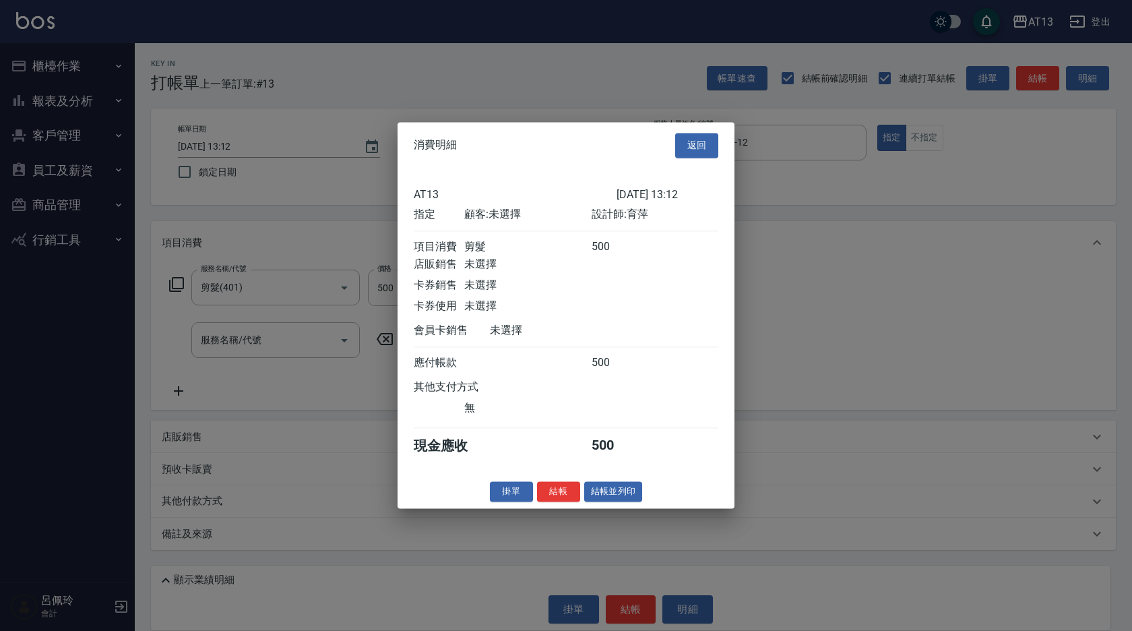
click at [563, 489] on div "消費明細 返回 AT13 [DATE] 13:12 指定 顧客: 未選擇 設計師: 育萍 項目消費 剪髮 500 店販銷售 未選擇 卡券銷售 未選擇 卡券使用…" at bounding box center [566, 315] width 337 height 386
click at [567, 497] on button "結帳" at bounding box center [558, 491] width 43 height 21
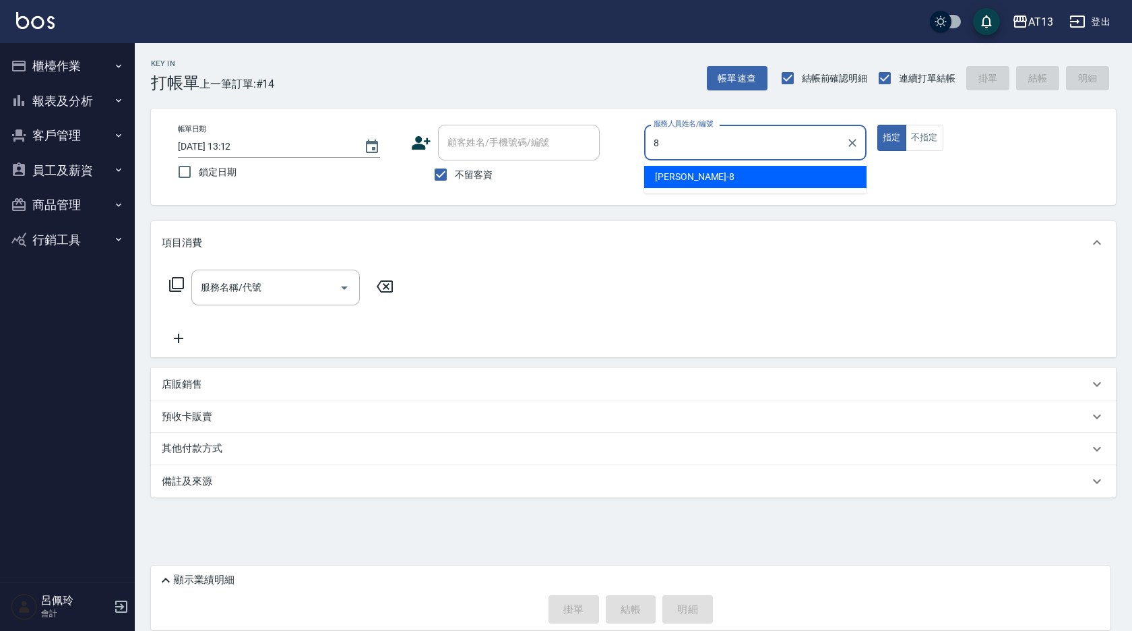
click at [654, 173] on div "[PERSON_NAME] -8" at bounding box center [755, 177] width 222 height 22
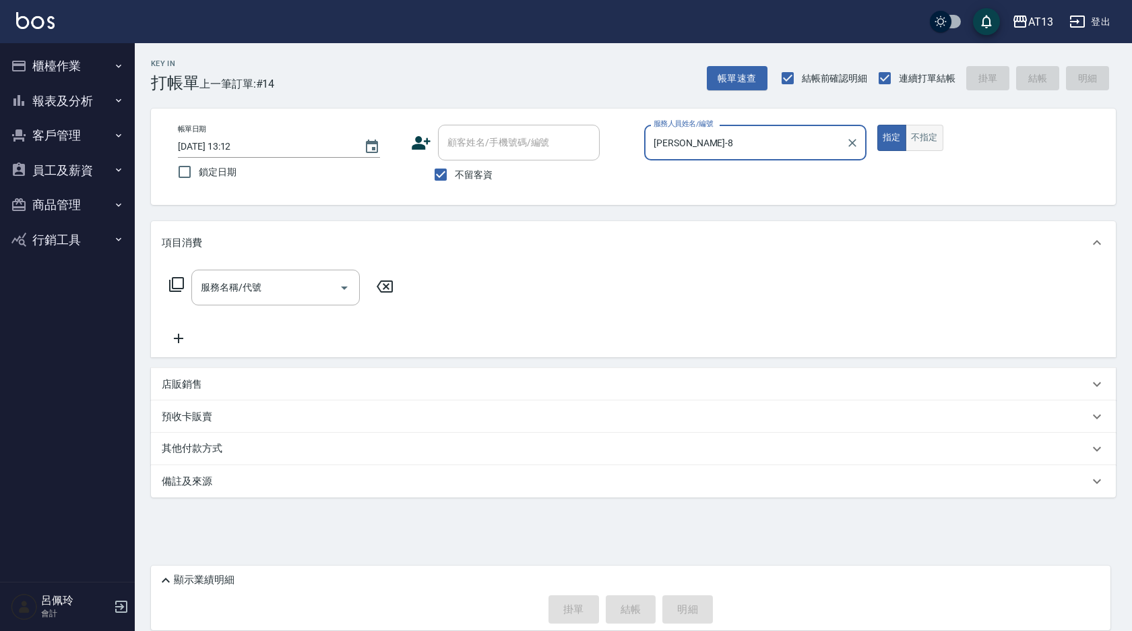
type input "[PERSON_NAME]-8"
click at [929, 134] on button "不指定" at bounding box center [925, 138] width 38 height 26
click at [301, 284] on input "服務名稱/代號" at bounding box center [265, 288] width 136 height 24
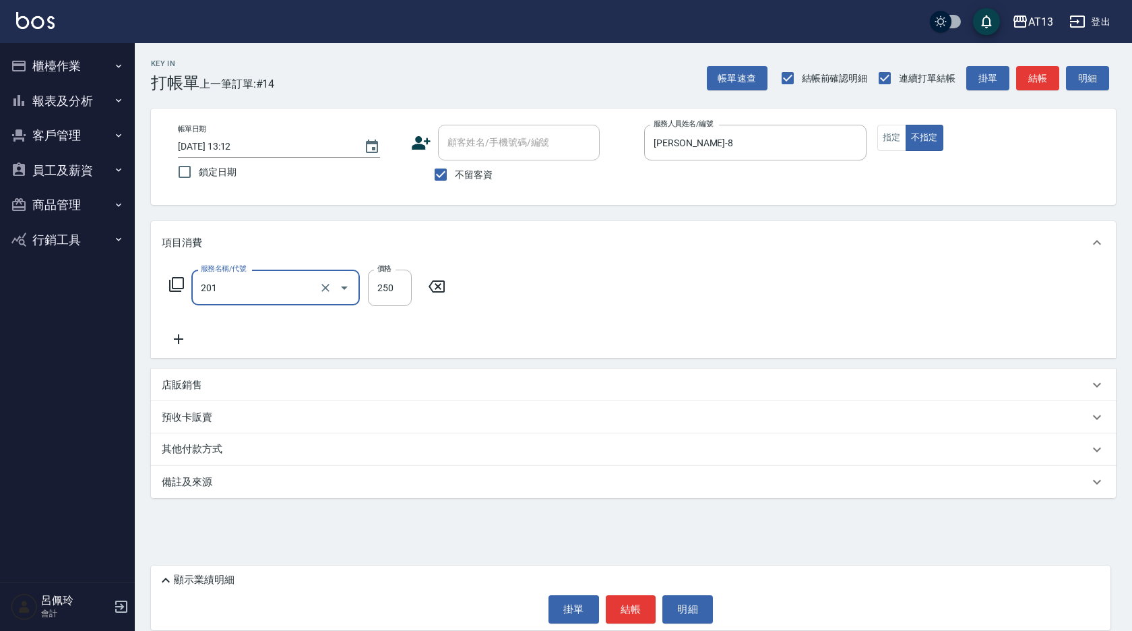
type input "洗髮(201)"
type input "[PERSON_NAME]-24"
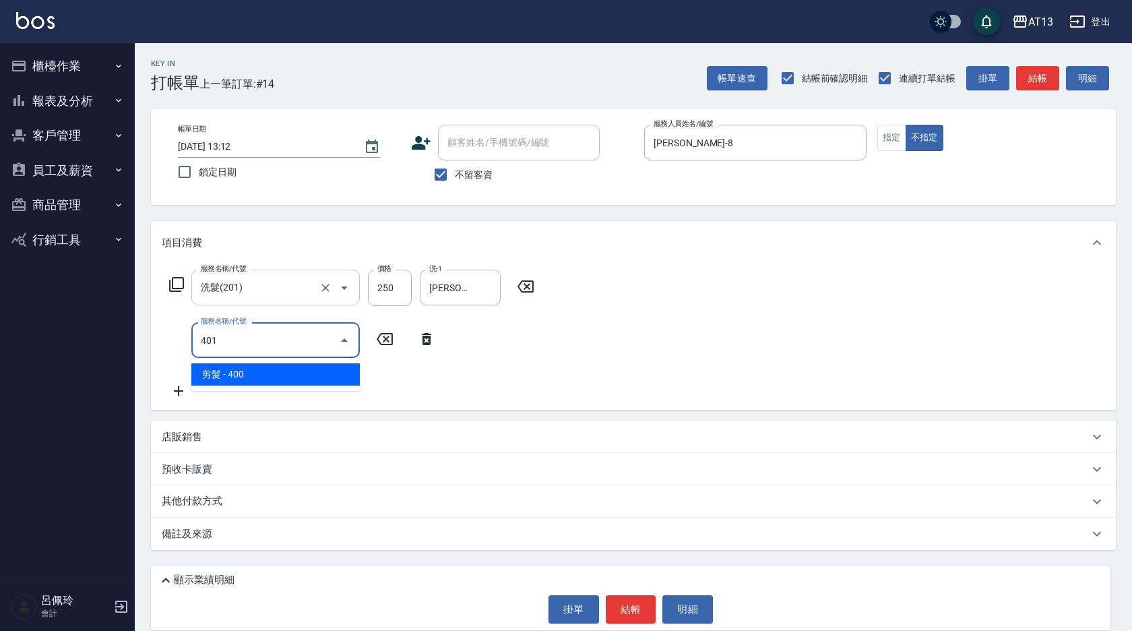
type input "剪髮(401)"
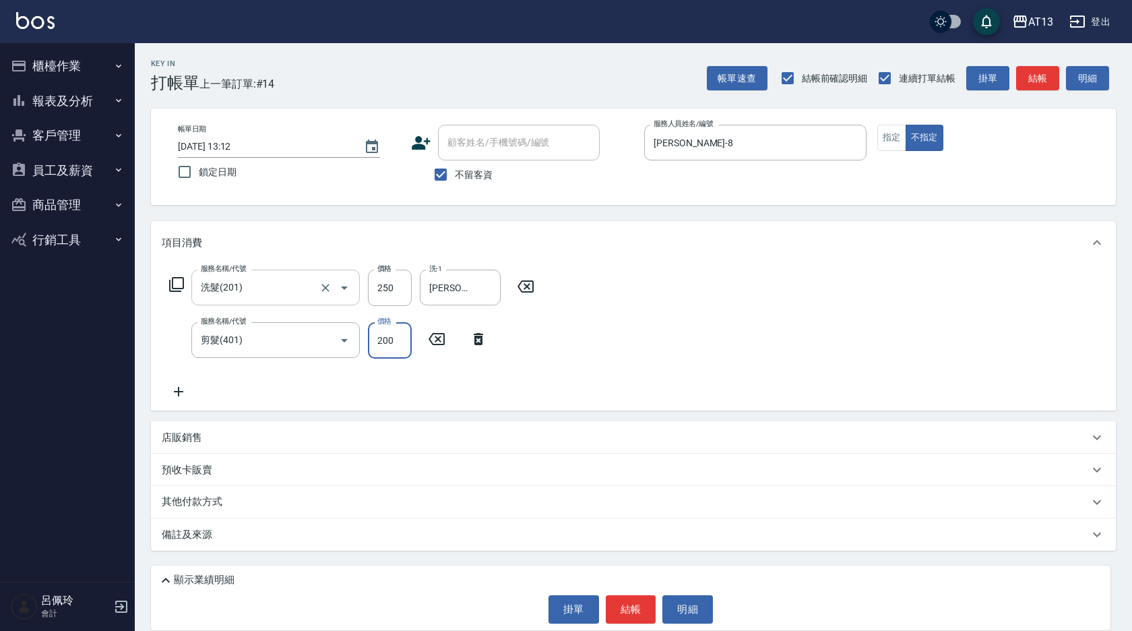
type input "200"
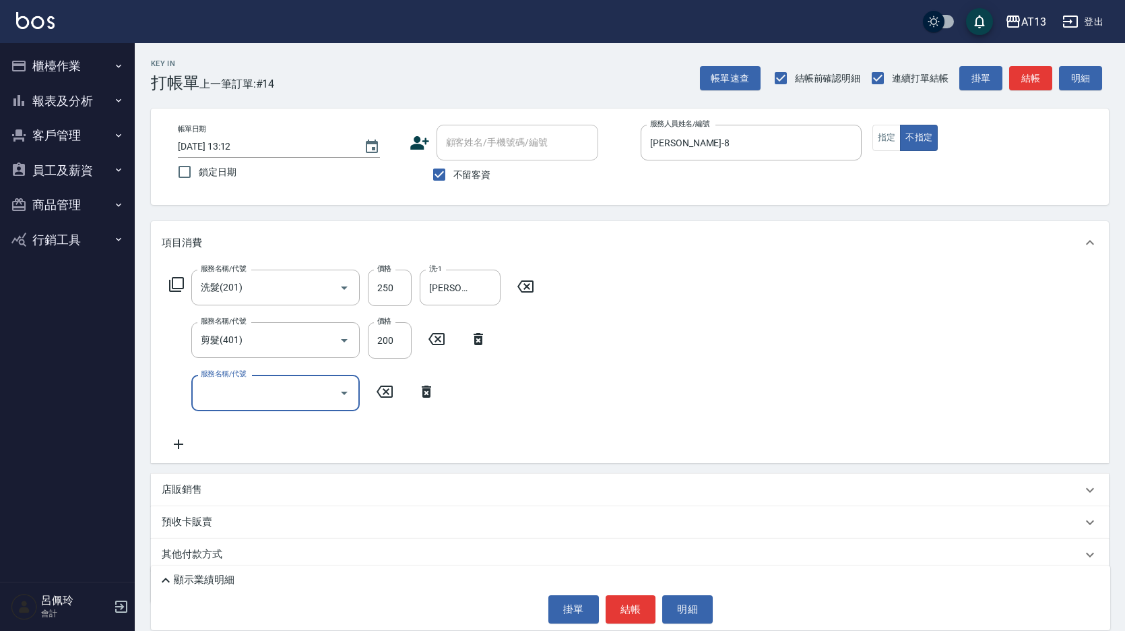
click at [754, 354] on div "服務名稱/代號 洗髮(201) 服務名稱/代號 價格 250 價格 洗-1 [PERSON_NAME]-24 洗-1 服務名稱/代號 剪髮(401) 服務名稱…" at bounding box center [630, 363] width 958 height 198
click at [620, 607] on button "結帳" at bounding box center [631, 609] width 51 height 28
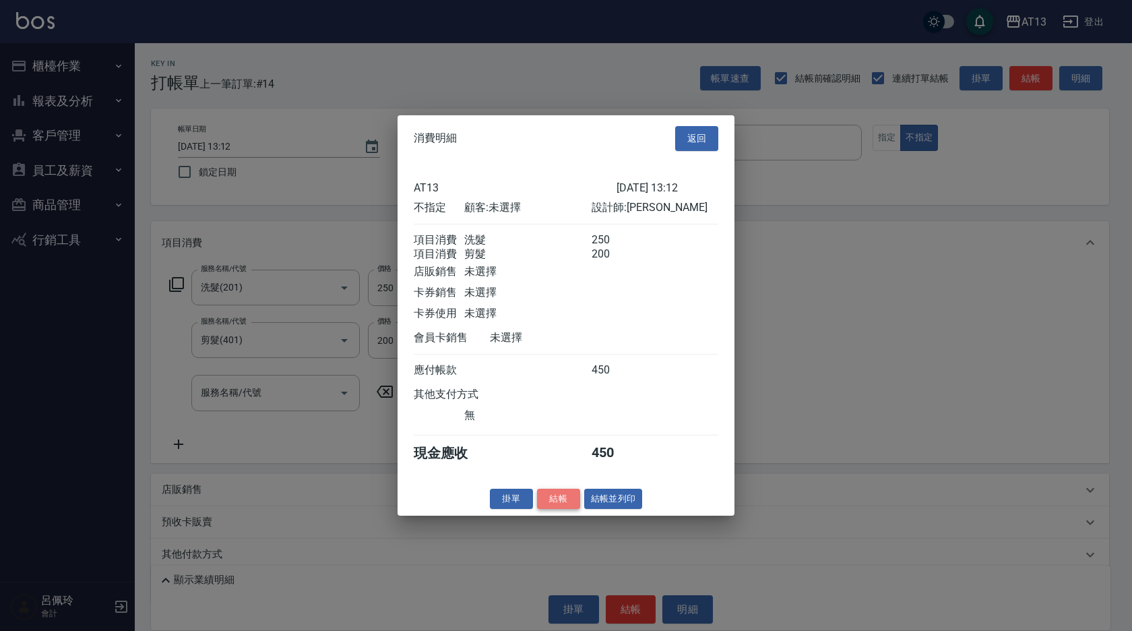
click at [571, 509] on button "結帳" at bounding box center [558, 498] width 43 height 21
